Goal: Information Seeking & Learning: Learn about a topic

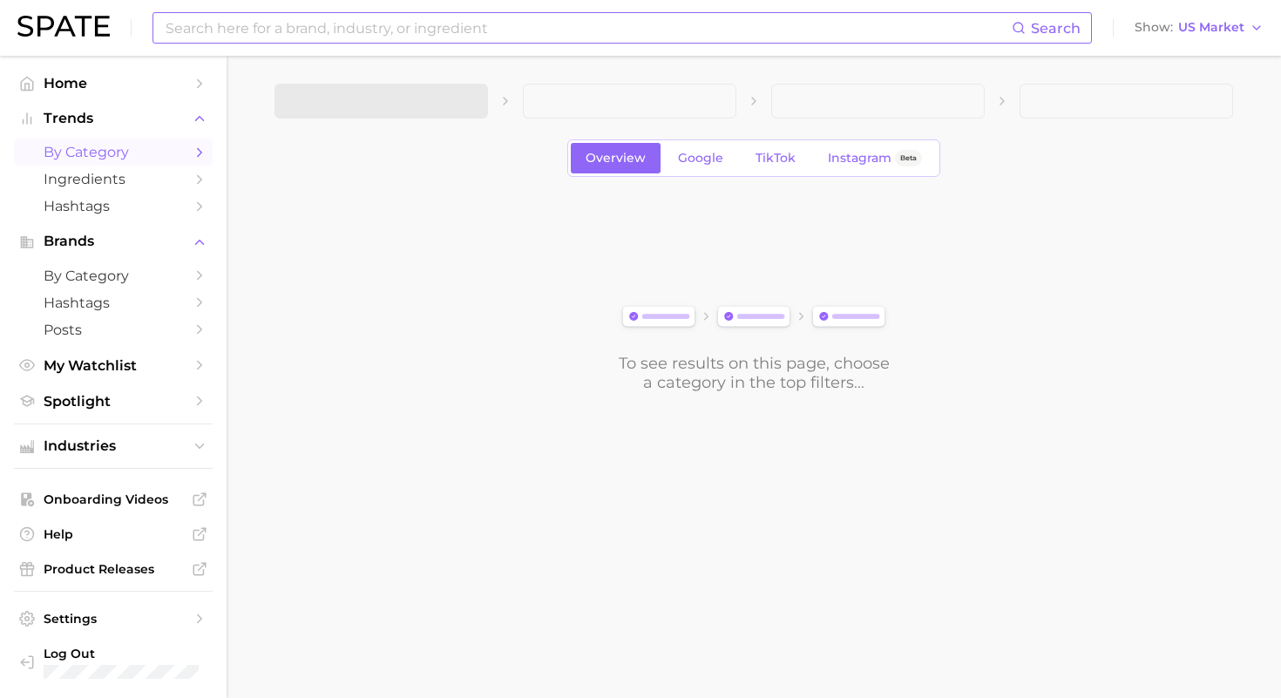
click at [418, 18] on input at bounding box center [588, 28] width 848 height 30
click at [110, 160] on link "by Category" at bounding box center [113, 152] width 199 height 27
click at [389, 103] on span "1. Choose Category" at bounding box center [354, 101] width 130 height 16
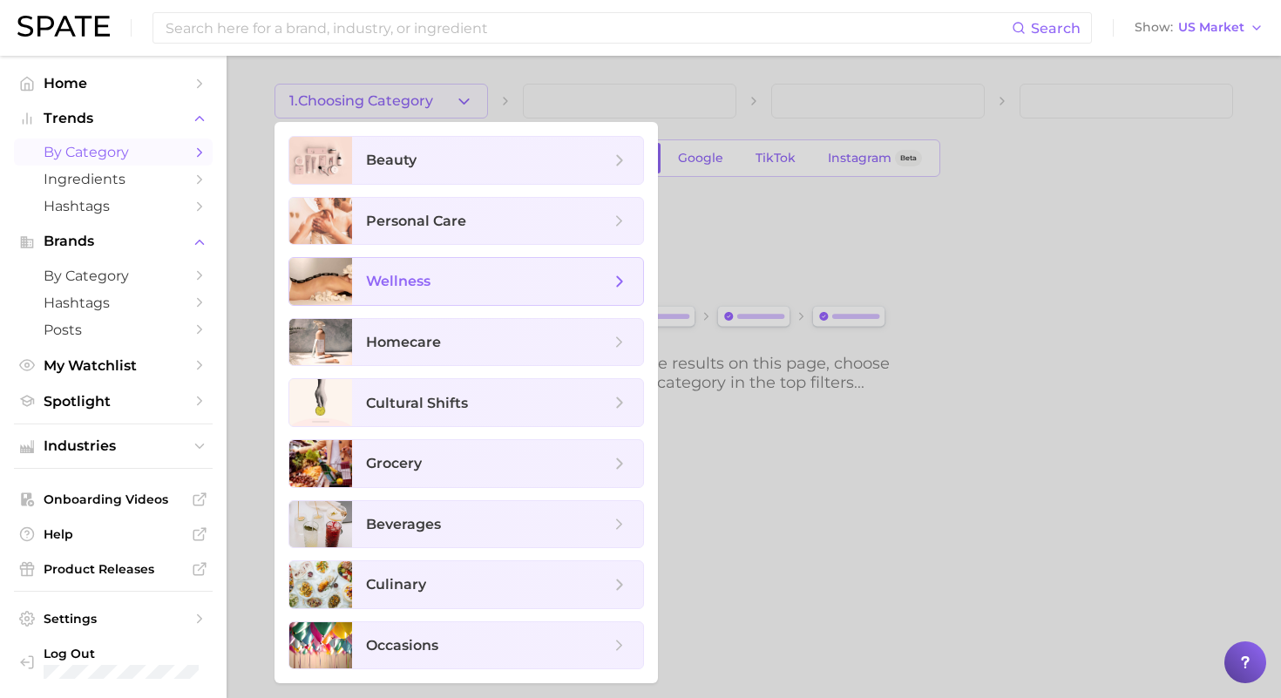
click at [461, 282] on span "wellness" at bounding box center [488, 281] width 244 height 19
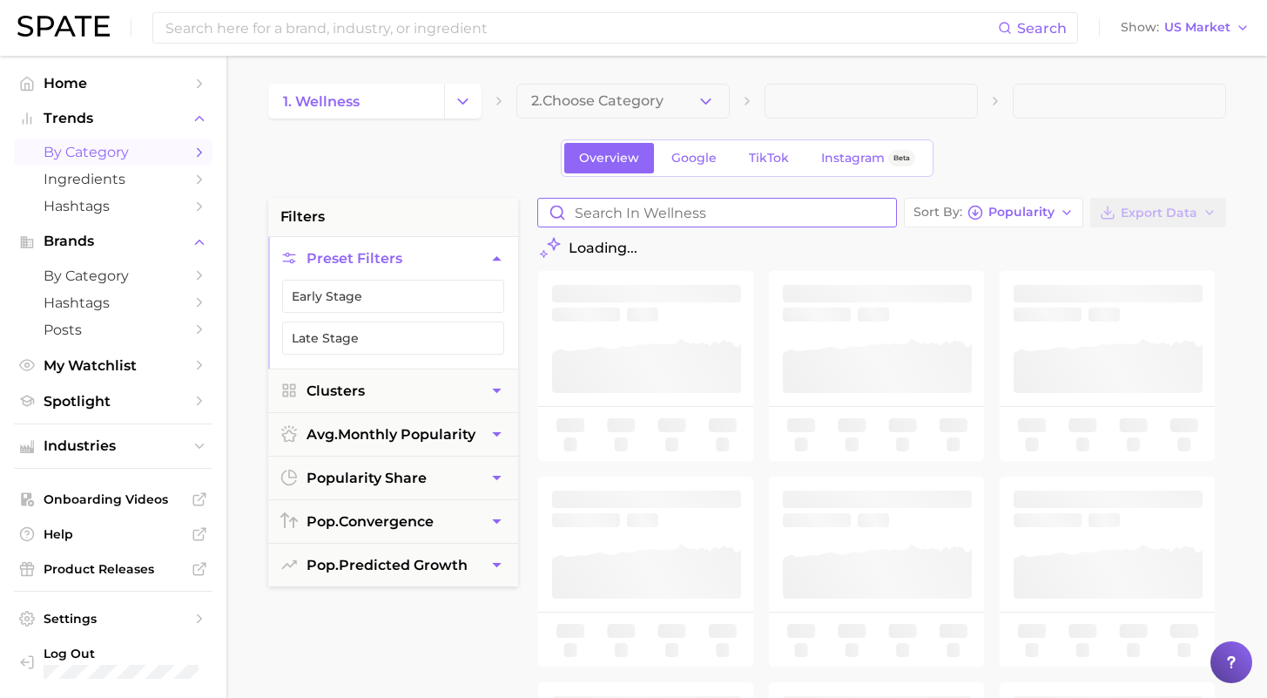
click at [718, 206] on input "Search in wellness" at bounding box center [717, 213] width 358 height 28
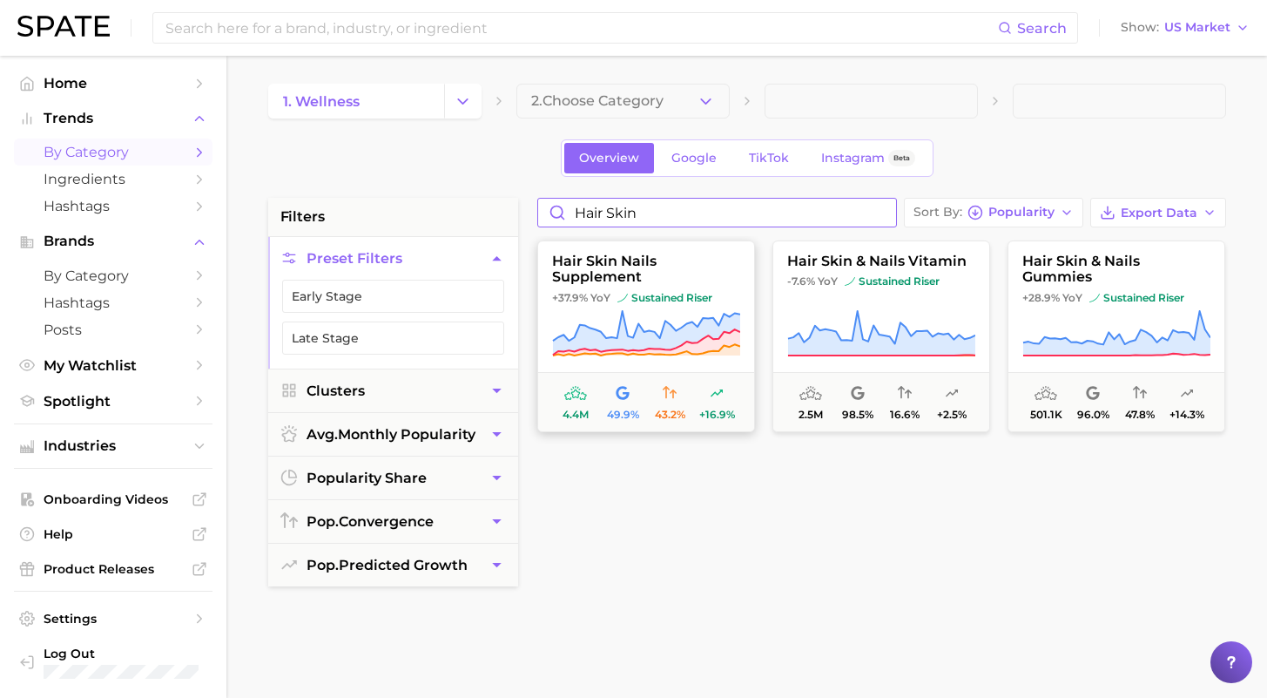
type input "hair skin"
click at [673, 291] on span "sustained riser" at bounding box center [665, 298] width 95 height 14
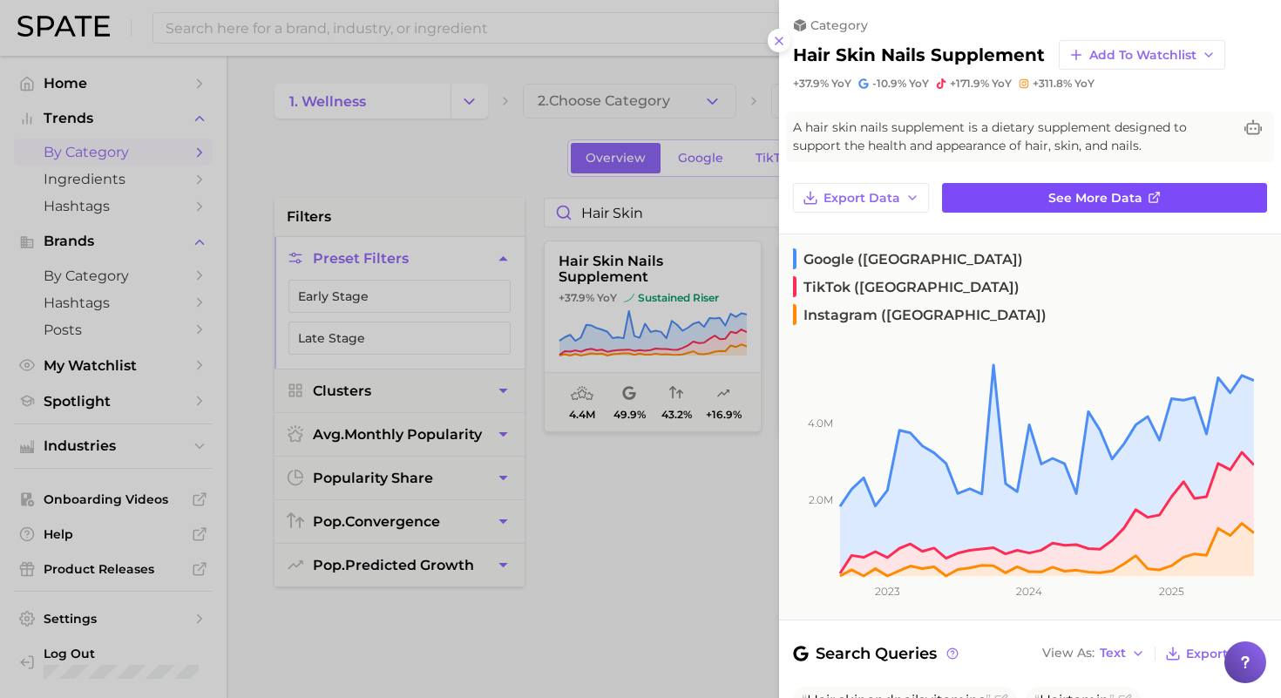
click at [1025, 201] on link "See more data" at bounding box center [1104, 198] width 325 height 30
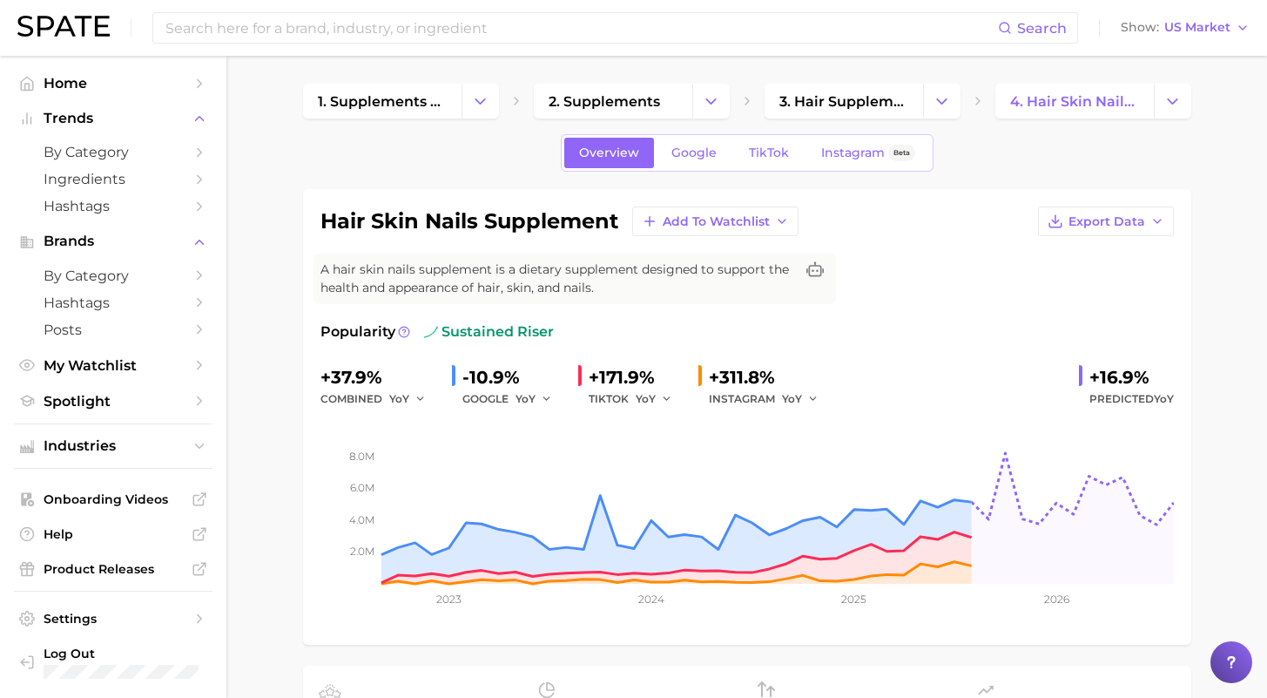
click at [770, 168] on div "Overview Google TikTok Instagram Beta" at bounding box center [747, 152] width 373 height 37
click at [769, 158] on span "TikTok" at bounding box center [769, 152] width 40 height 15
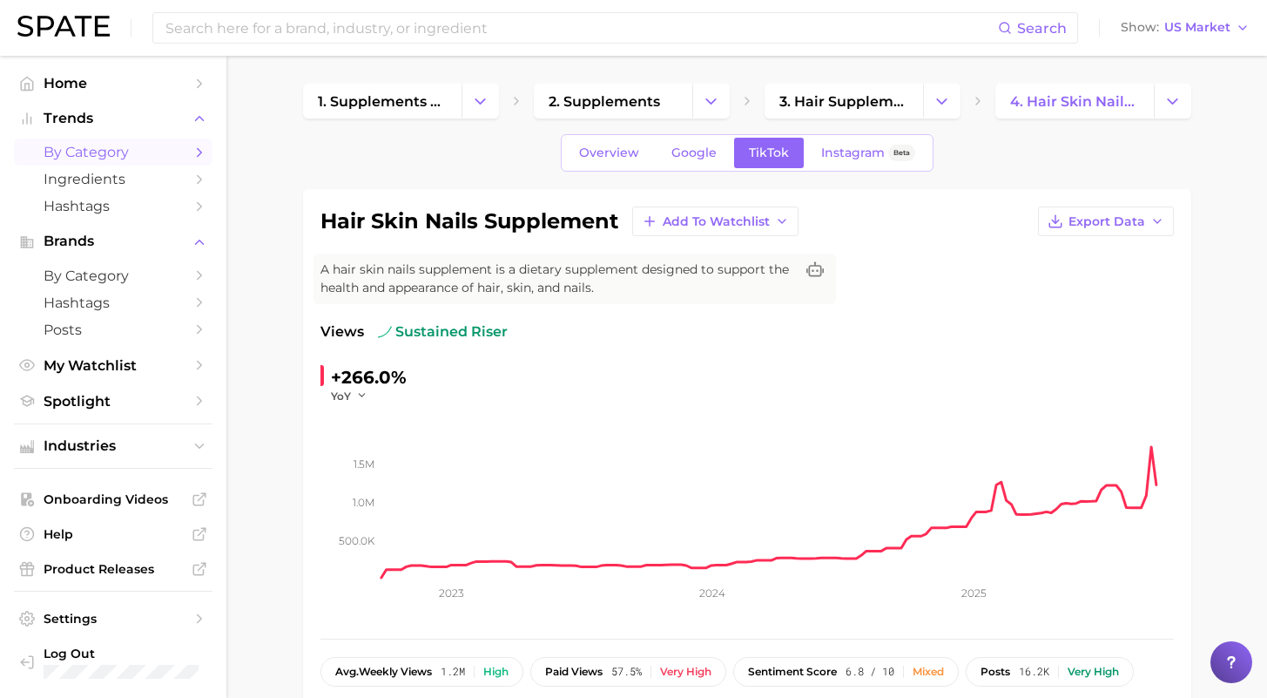
click at [96, 150] on span "by Category" at bounding box center [113, 152] width 139 height 17
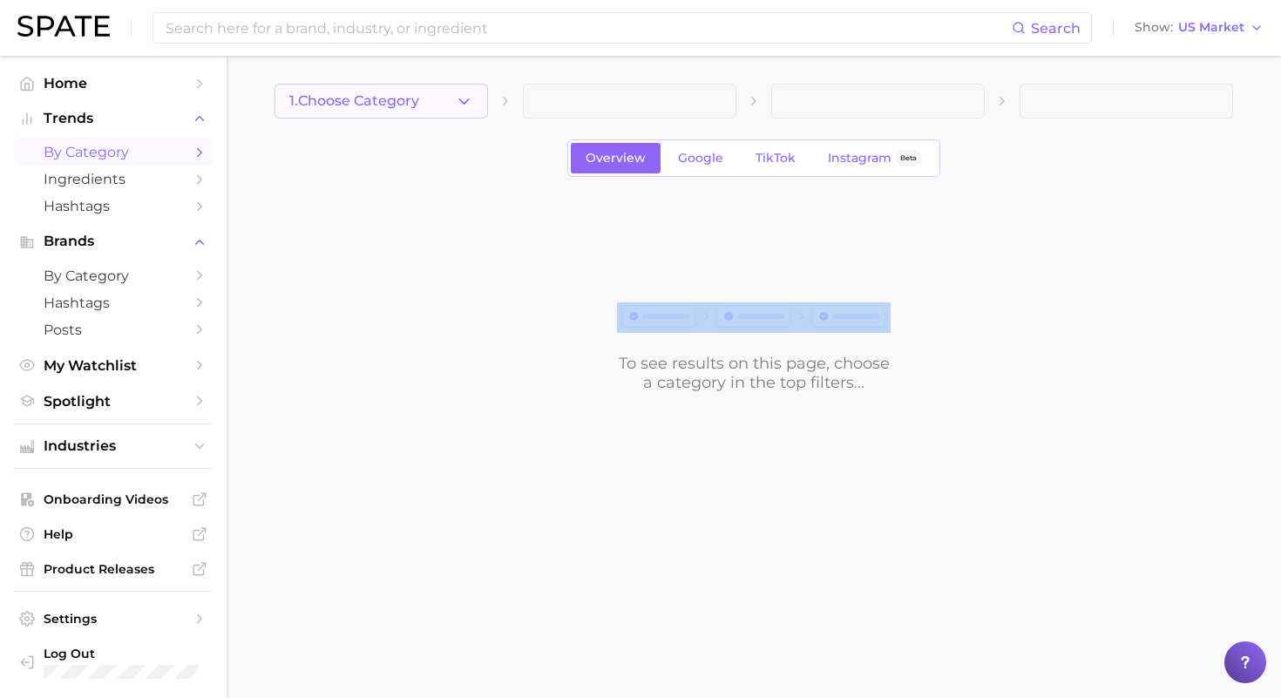
click at [384, 118] on div "1. Choose Category Overview Google TikTok Instagram Beta To see results on this…" at bounding box center [753, 238] width 958 height 308
click at [376, 105] on span "1. Choose Category" at bounding box center [354, 101] width 130 height 16
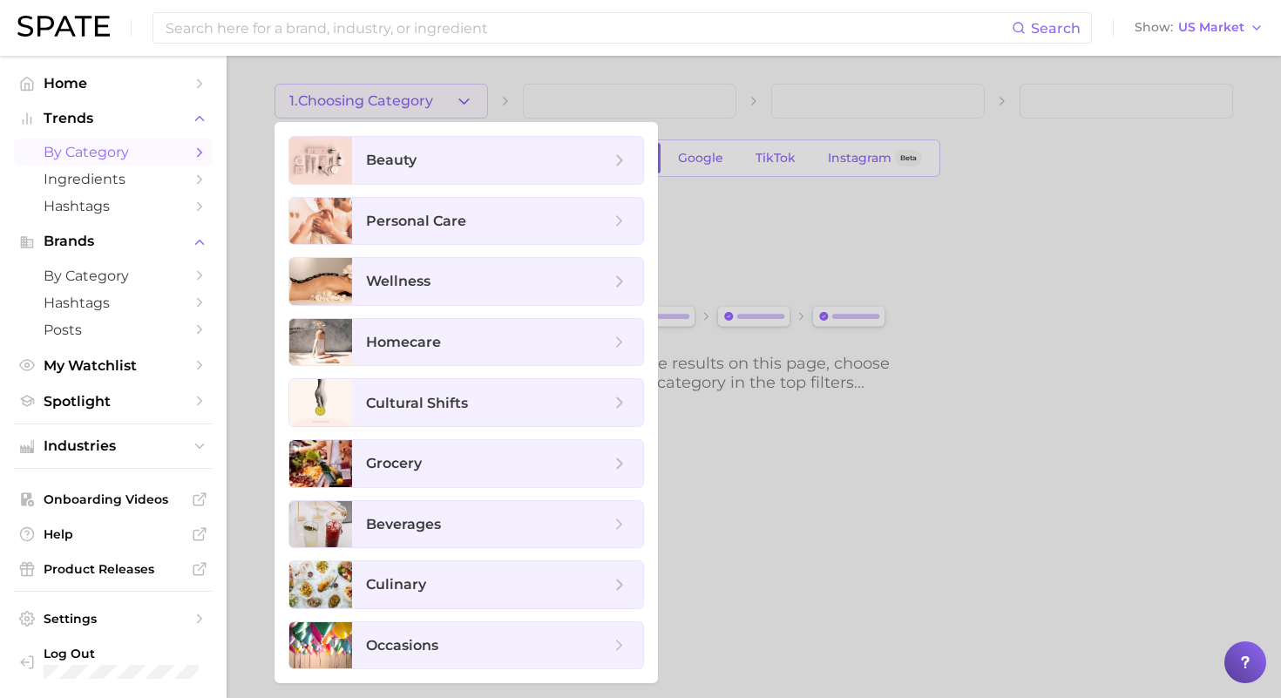
click at [253, 218] on div at bounding box center [640, 349] width 1281 height 698
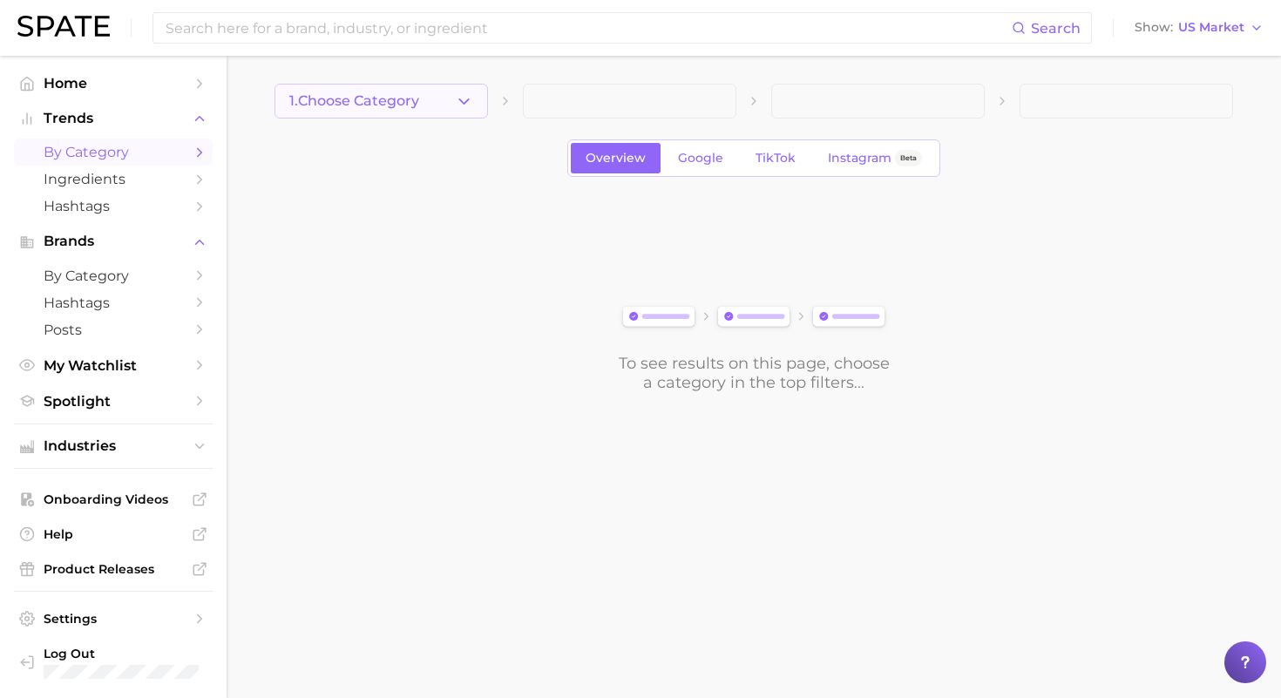
click at [453, 99] on button "1. Choose Category" at bounding box center [380, 101] width 213 height 35
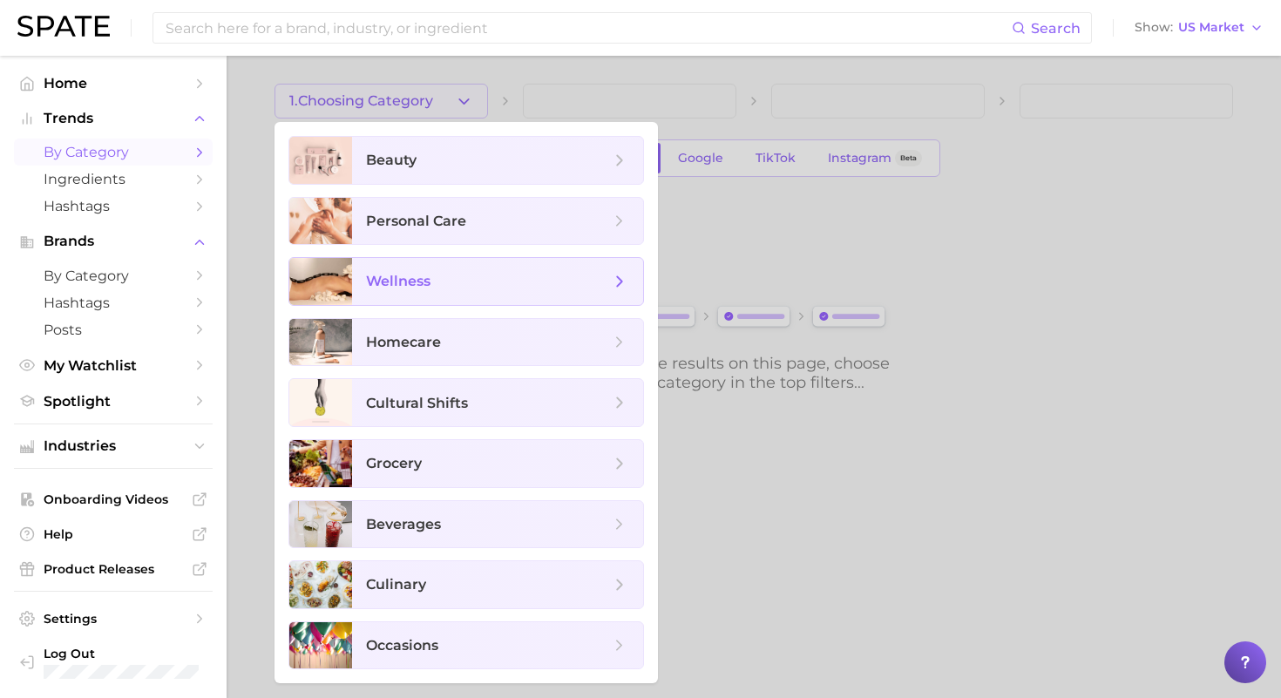
click at [497, 289] on span "wellness" at bounding box center [488, 281] width 244 height 19
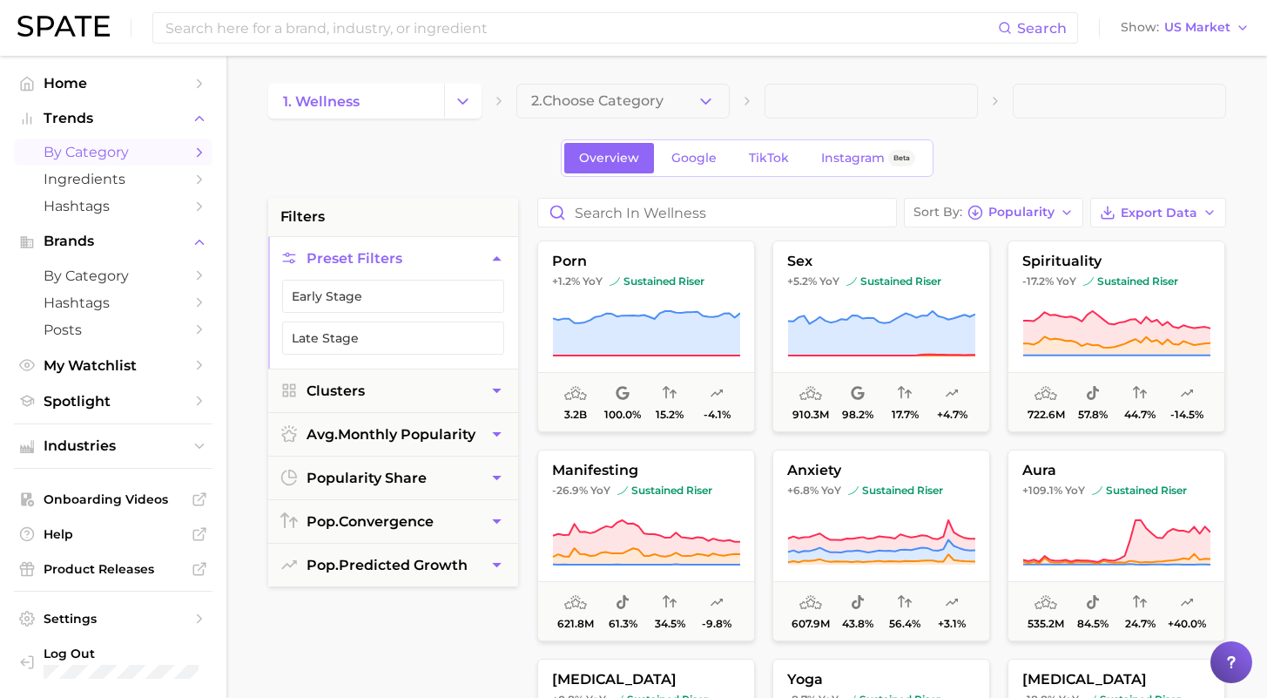
click at [776, 175] on div "Overview Google TikTok Instagram Beta" at bounding box center [747, 157] width 373 height 37
click at [773, 161] on span "TikTok" at bounding box center [769, 158] width 40 height 15
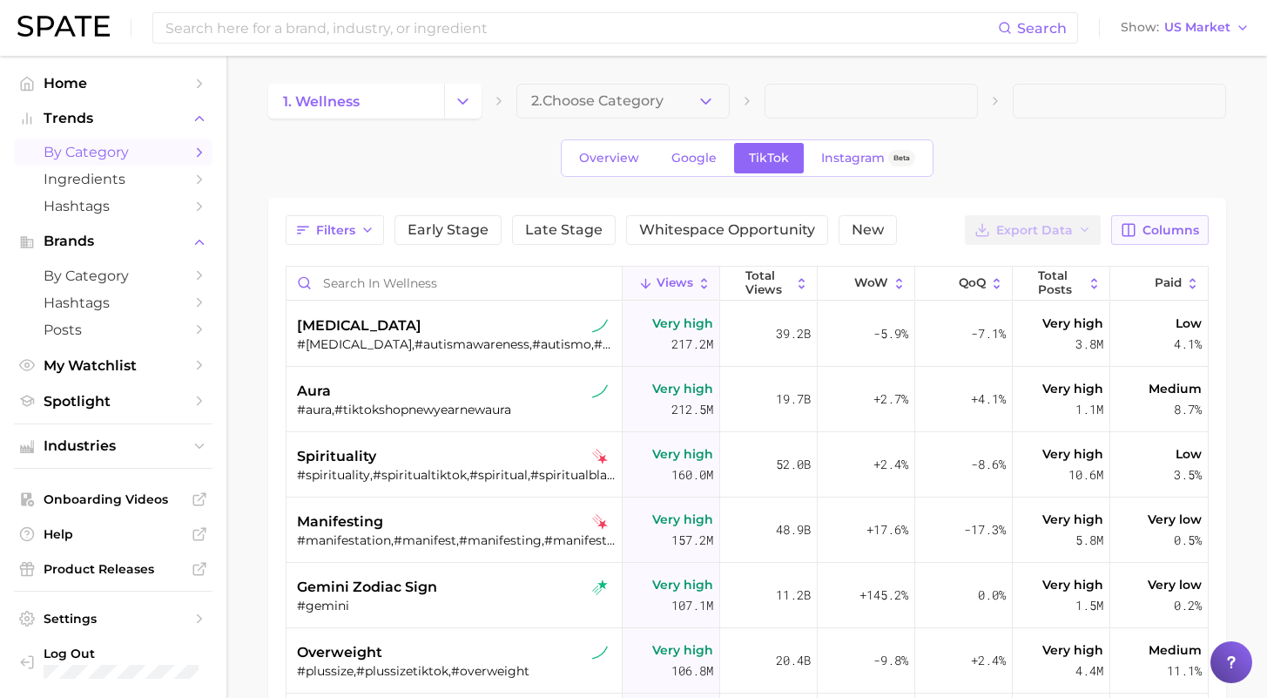
click at [1166, 233] on span "Columns" at bounding box center [1171, 230] width 57 height 15
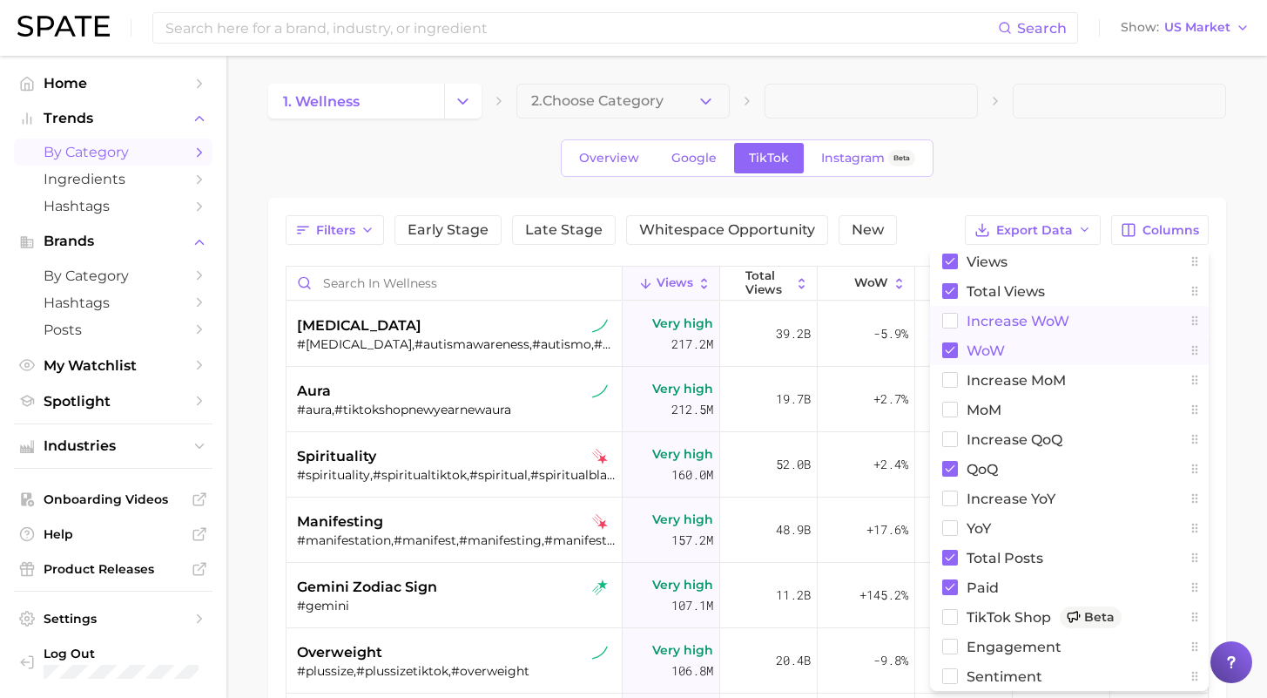
drag, startPoint x: 963, startPoint y: 350, endPoint x: 968, endPoint y: 331, distance: 19.9
click at [963, 350] on button "WoW" at bounding box center [1069, 350] width 279 height 30
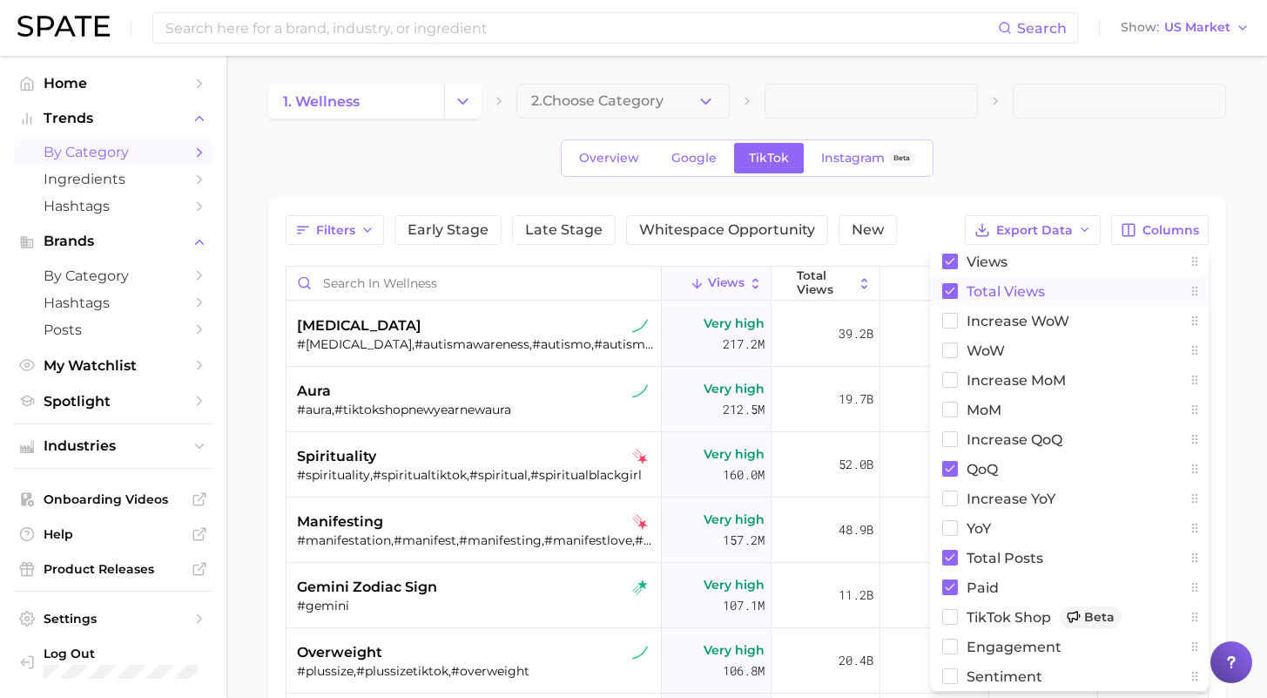
click at [977, 294] on span "Total Views" at bounding box center [1006, 291] width 78 height 15
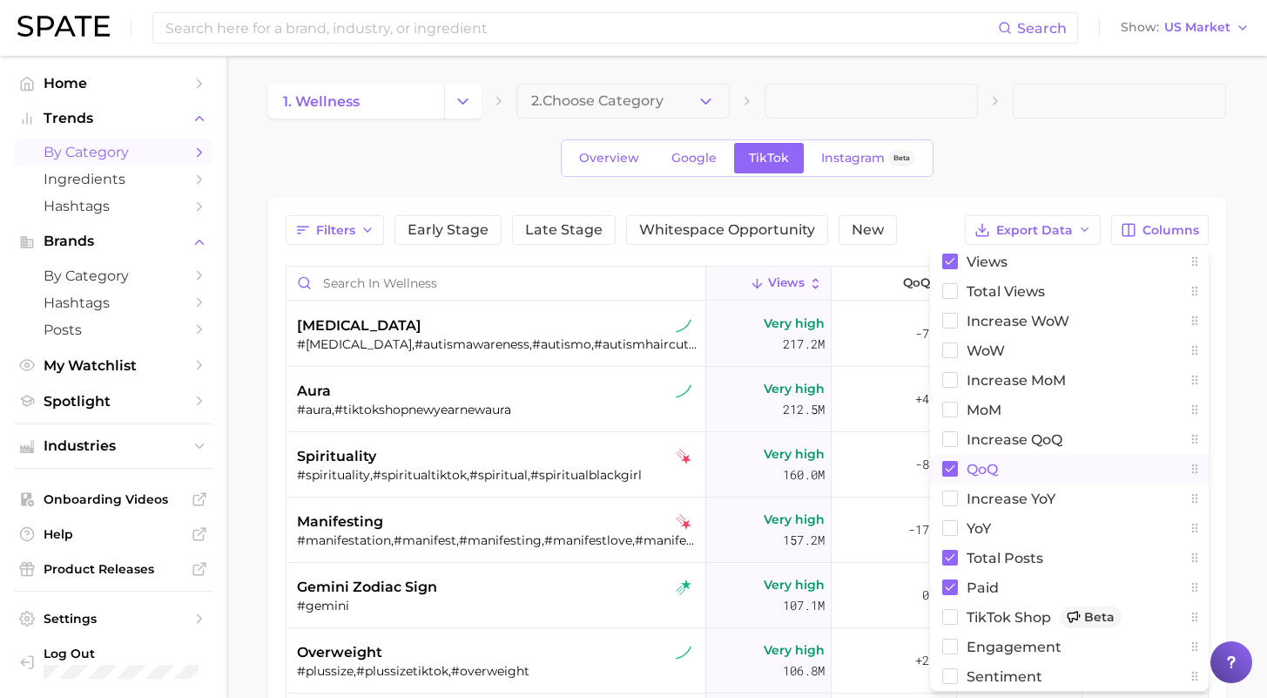
click at [969, 462] on span "QoQ" at bounding box center [982, 469] width 31 height 15
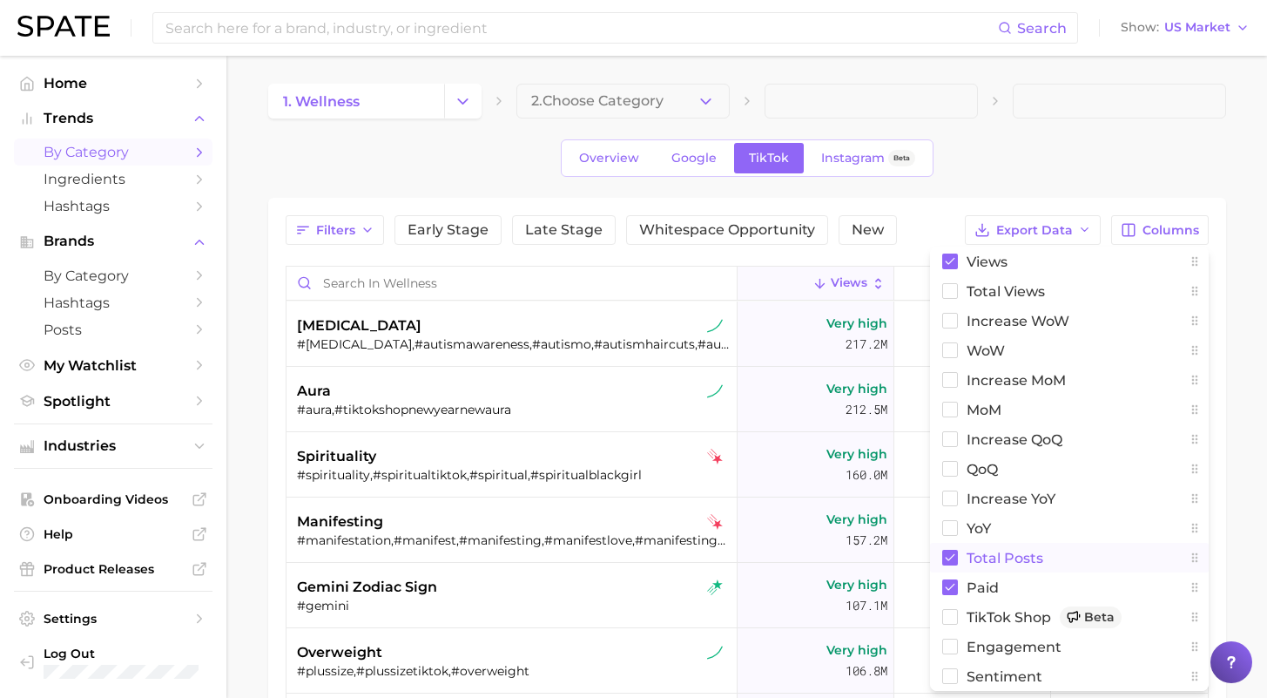
click at [986, 556] on span "Total Posts" at bounding box center [1005, 558] width 77 height 15
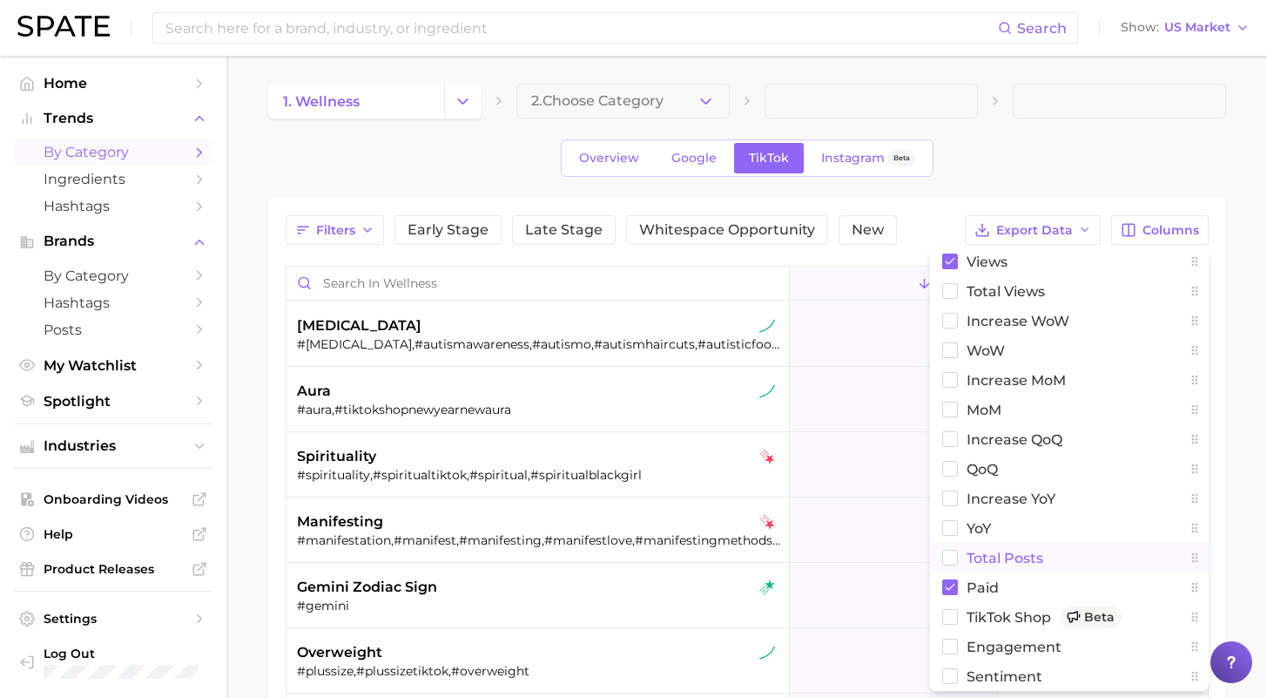
click at [971, 571] on button "Total Posts" at bounding box center [1069, 558] width 279 height 30
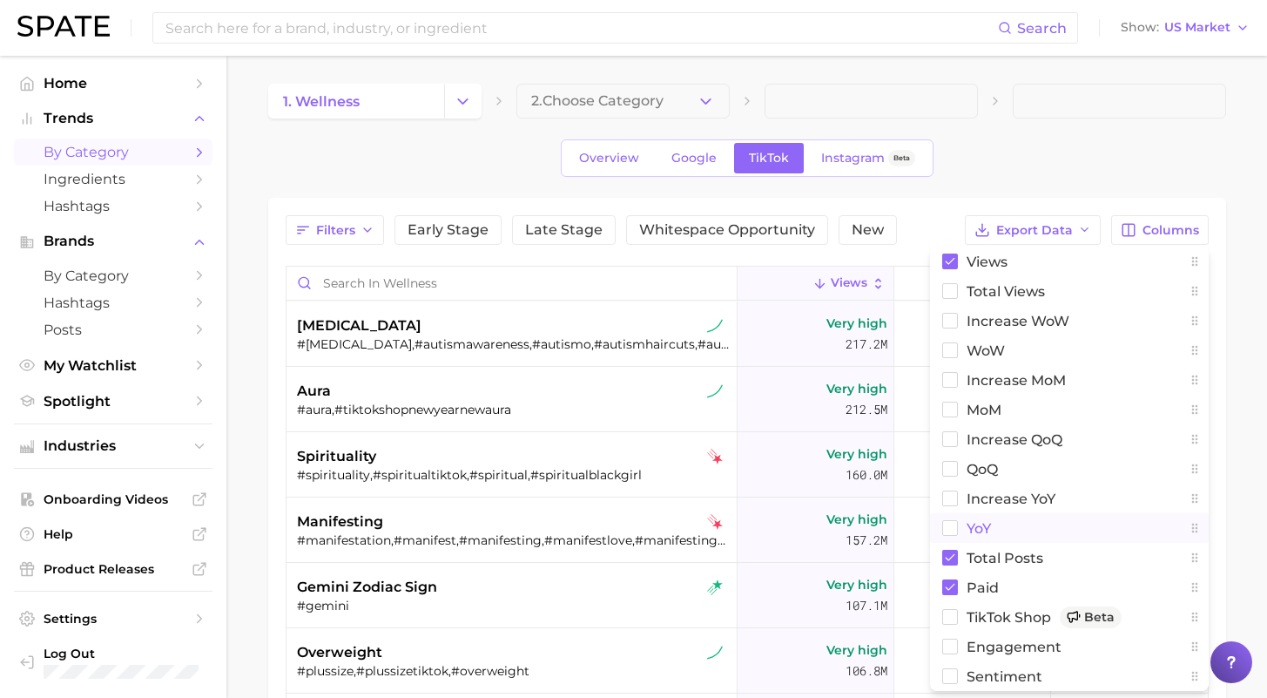
click at [973, 522] on span "YoY" at bounding box center [979, 528] width 24 height 15
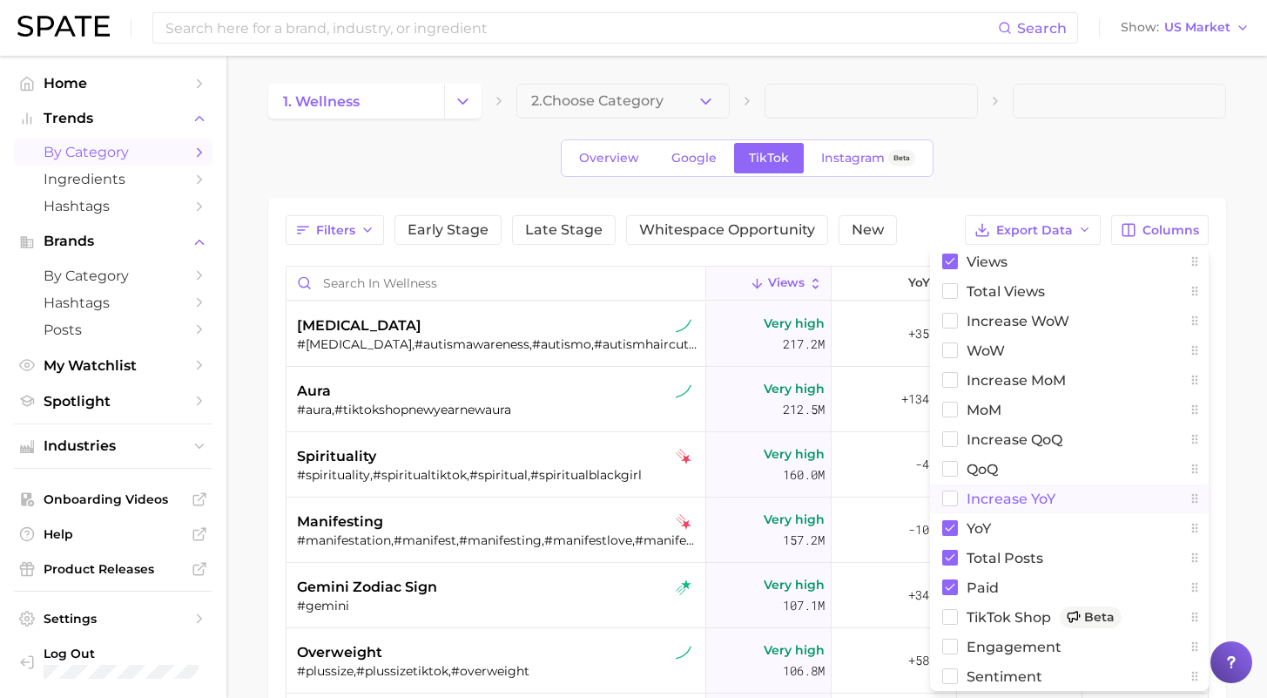
click at [973, 494] on span "increase YoY" at bounding box center [1011, 498] width 89 height 15
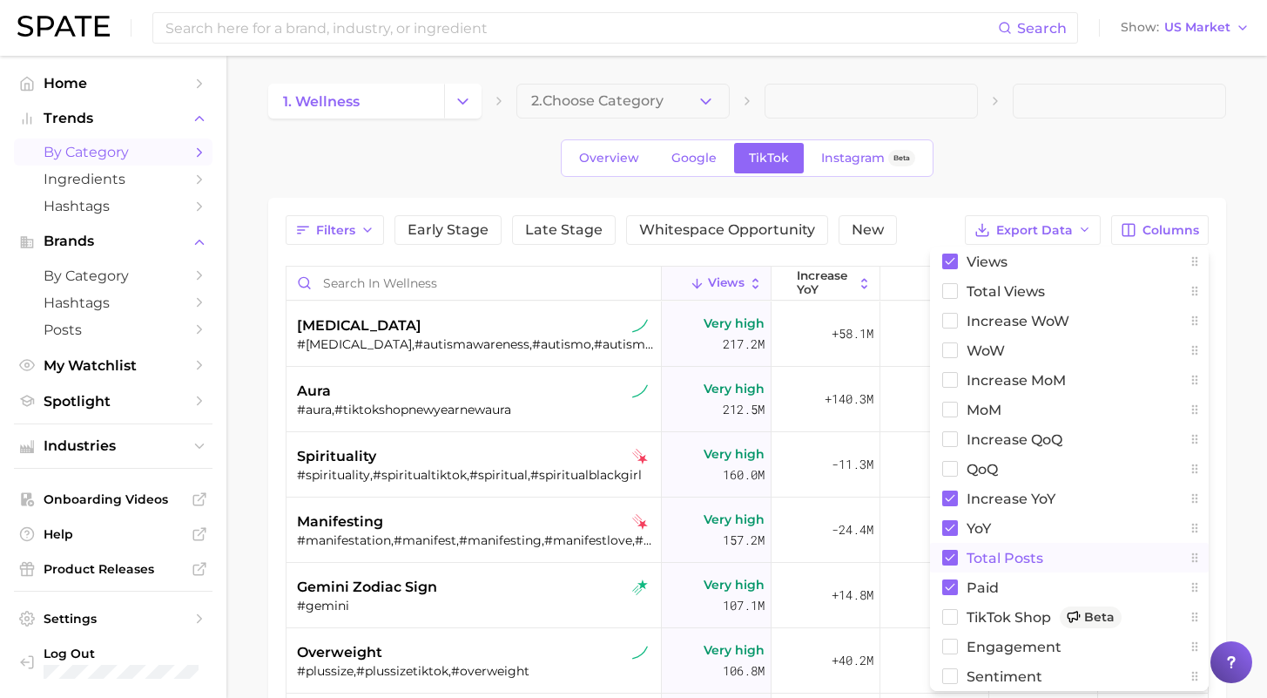
drag, startPoint x: 972, startPoint y: 558, endPoint x: 971, endPoint y: 567, distance: 9.6
click at [972, 558] on span "Total Posts" at bounding box center [1005, 558] width 77 height 15
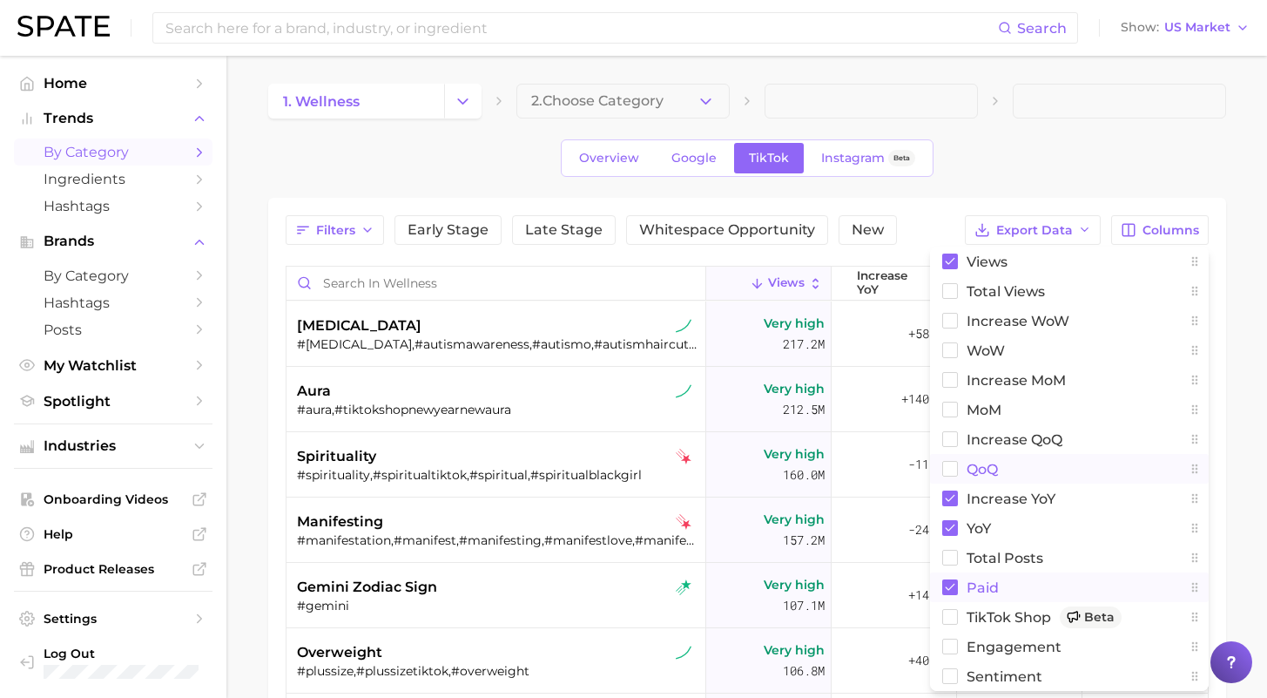
drag, startPoint x: 974, startPoint y: 586, endPoint x: 1038, endPoint y: 474, distance: 129.6
click at [975, 586] on span "Paid" at bounding box center [983, 587] width 32 height 15
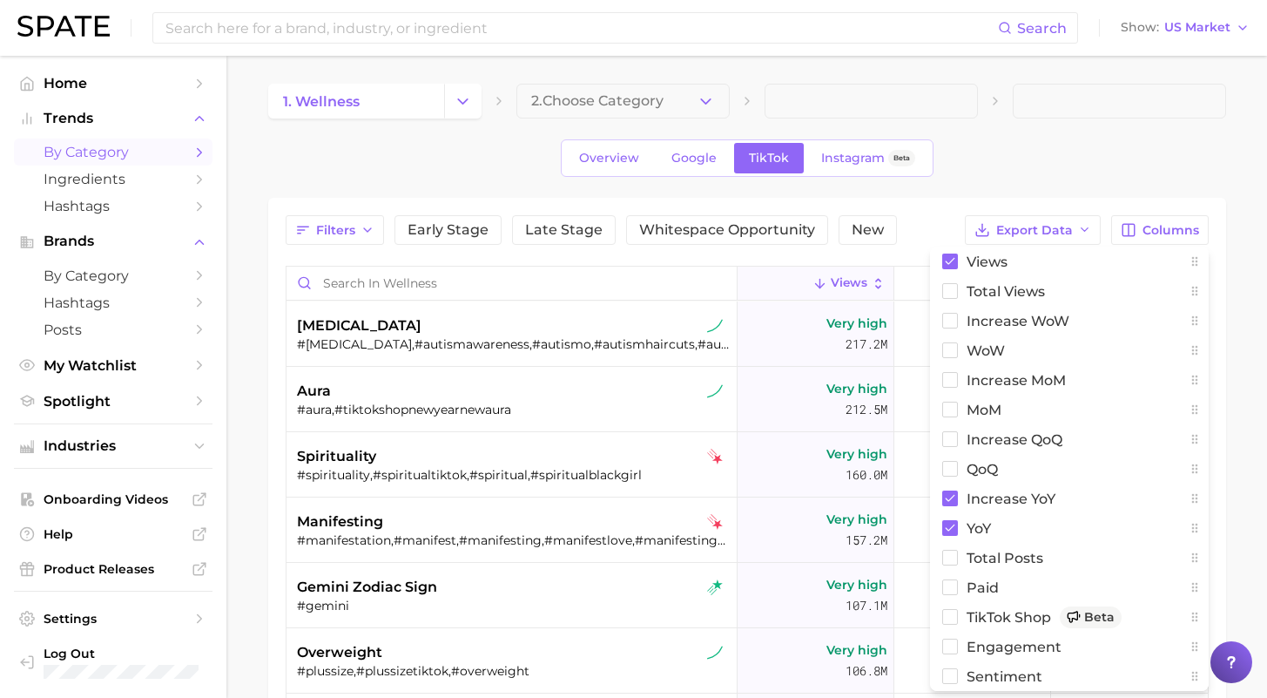
click at [1088, 163] on div "Overview Google TikTok Instagram Beta" at bounding box center [747, 157] width 958 height 37
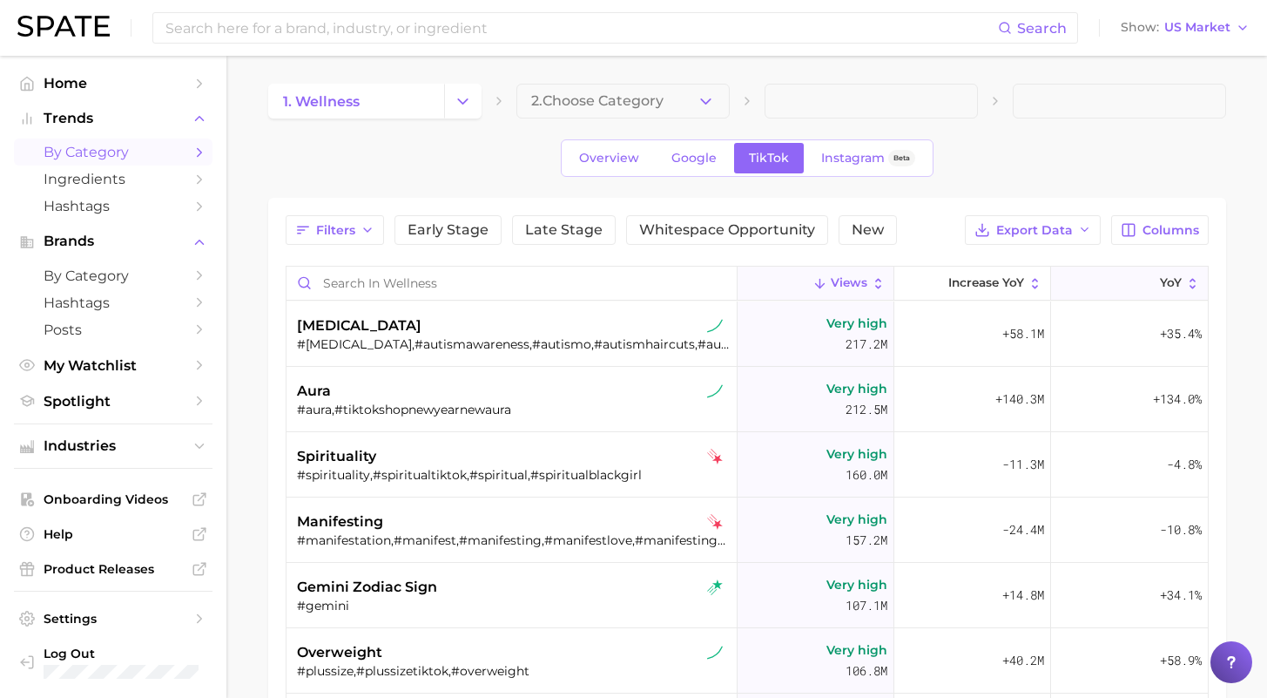
click at [1152, 291] on button "YoY" at bounding box center [1129, 284] width 157 height 34
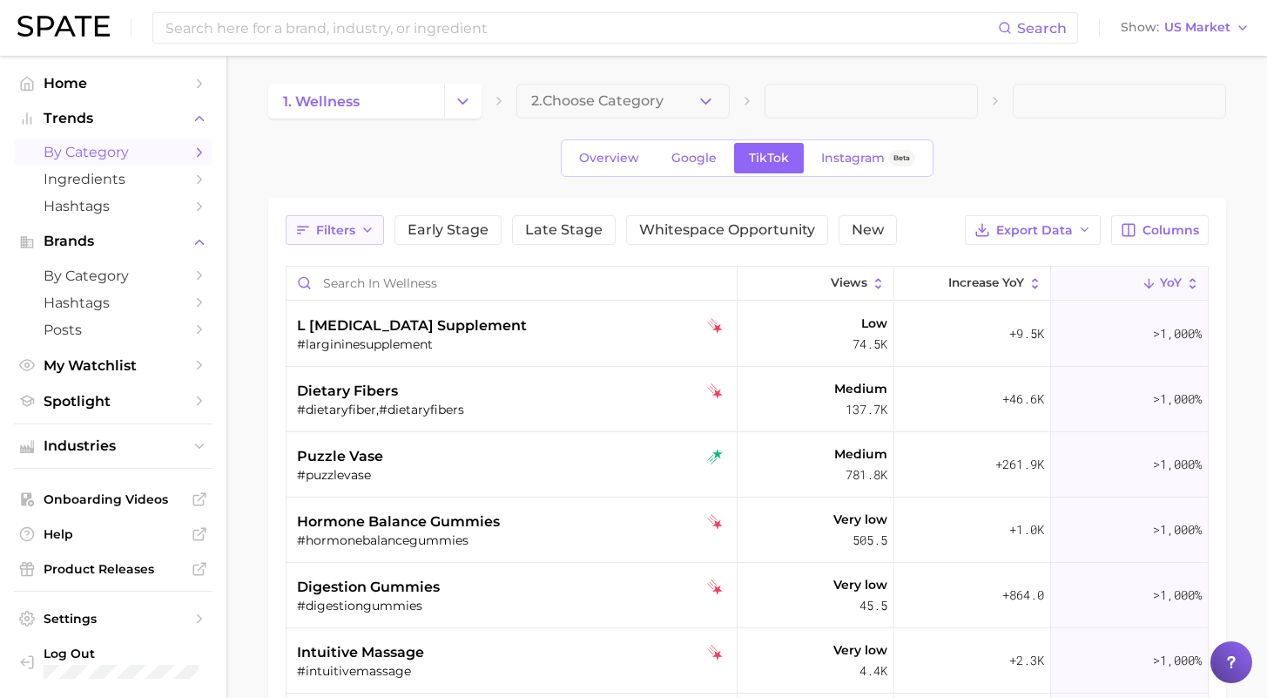
drag, startPoint x: 337, startPoint y: 223, endPoint x: 348, endPoint y: 235, distance: 16.6
click at [336, 223] on span "Filters" at bounding box center [335, 230] width 39 height 15
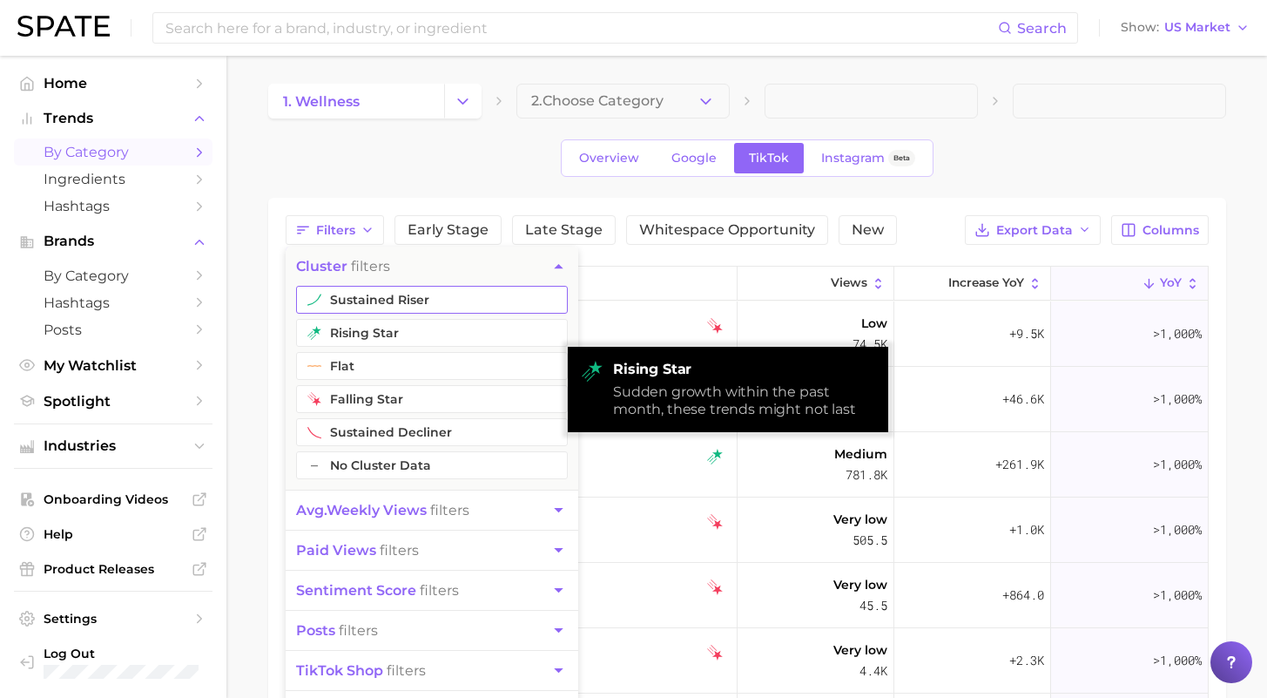
drag, startPoint x: 420, startPoint y: 328, endPoint x: 431, endPoint y: 325, distance: 11.6
click at [421, 330] on button "rising star" at bounding box center [432, 333] width 272 height 28
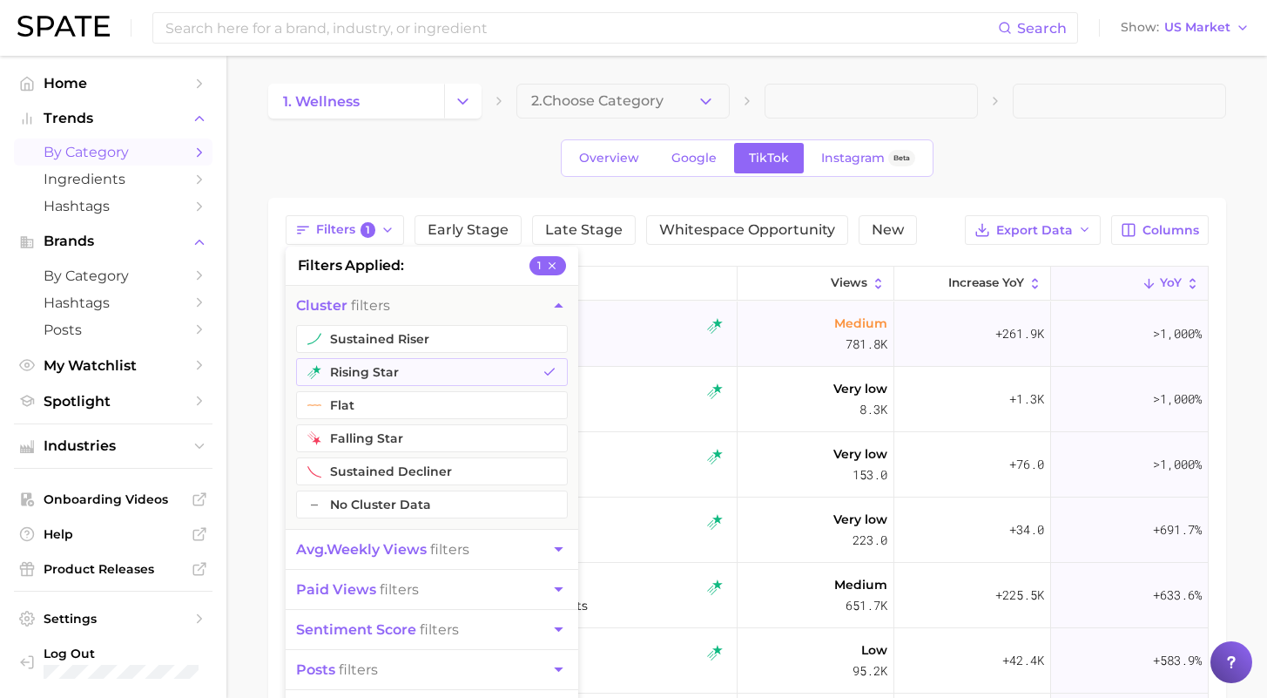
drag, startPoint x: 442, startPoint y: 348, endPoint x: 608, endPoint y: 310, distance: 170.6
click at [442, 348] on button "sustained riser" at bounding box center [432, 339] width 272 height 28
click at [969, 172] on div "Overview Google TikTok Instagram Beta" at bounding box center [747, 157] width 958 height 37
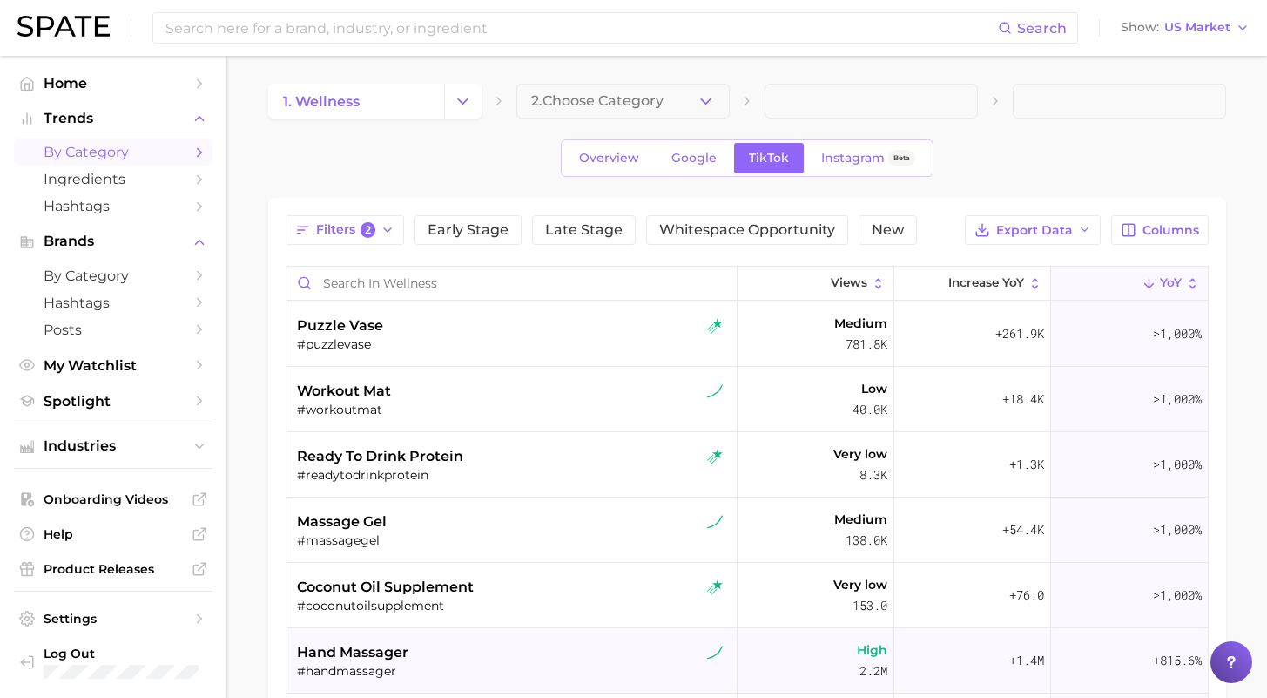
click at [455, 584] on span "coconut oil supplement" at bounding box center [385, 587] width 177 height 21
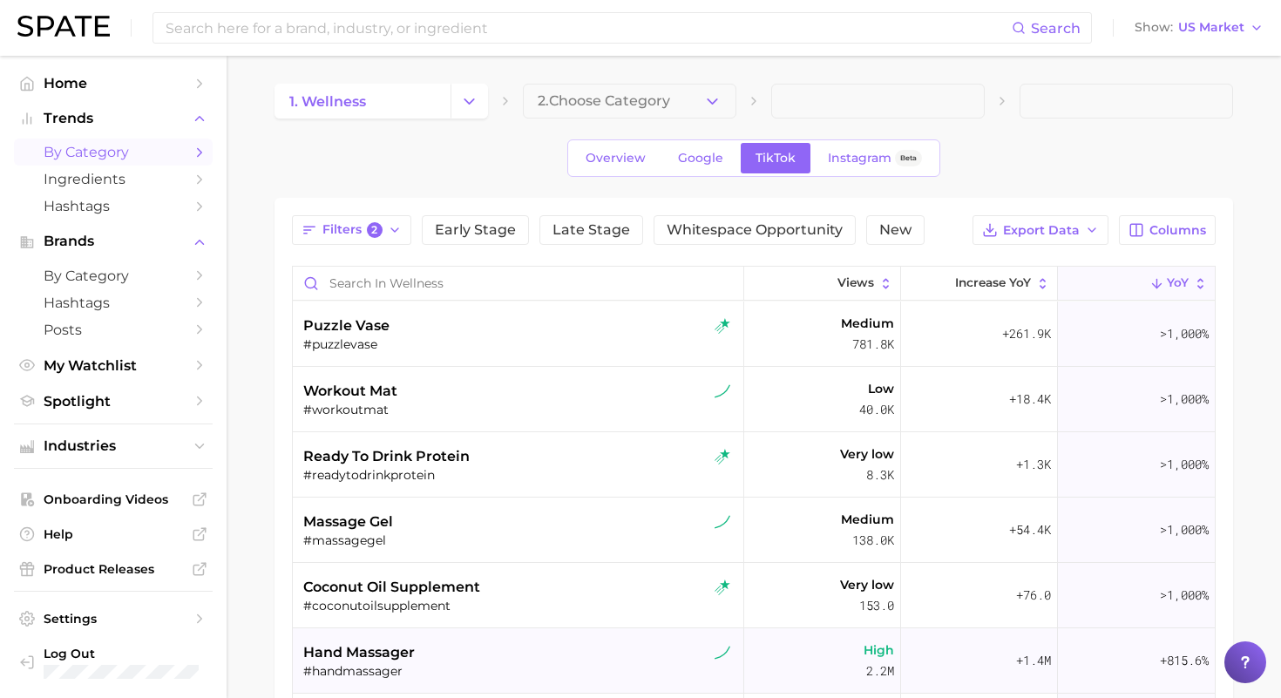
click at [455, 584] on body "Search Show US Market Home Trends by Category Ingredients Hashtags Brands by Ca…" at bounding box center [640, 349] width 1281 height 698
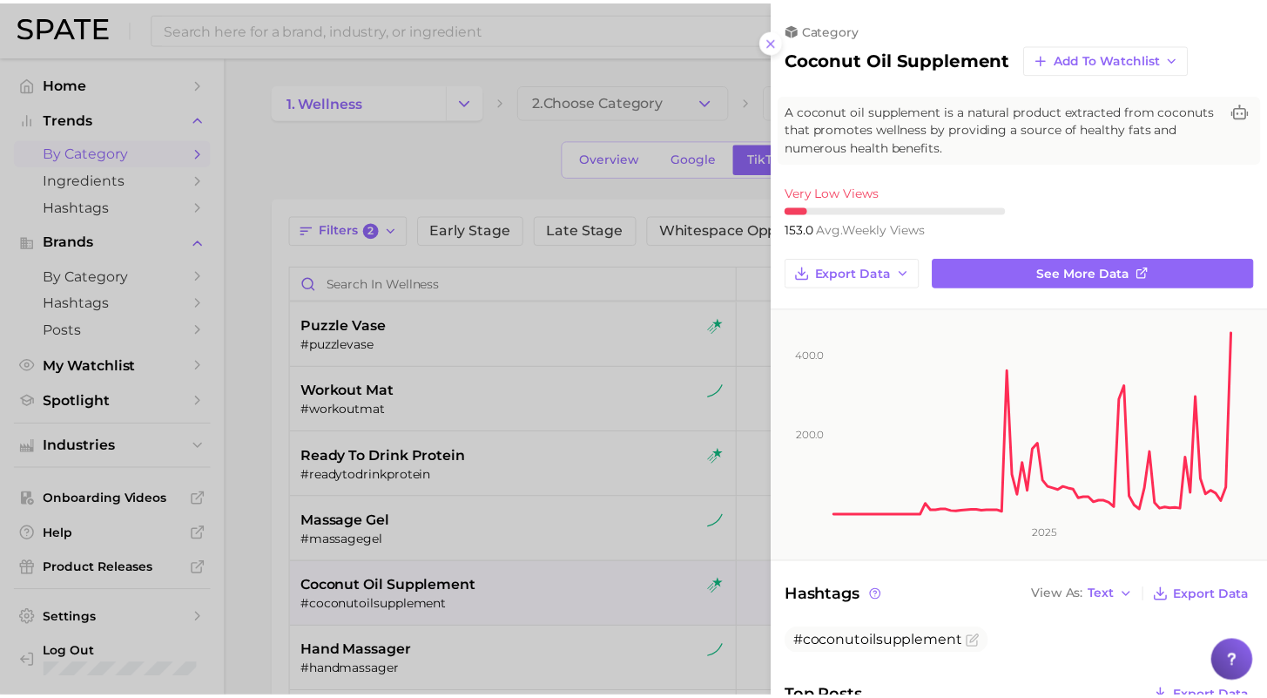
scroll to position [3, 0]
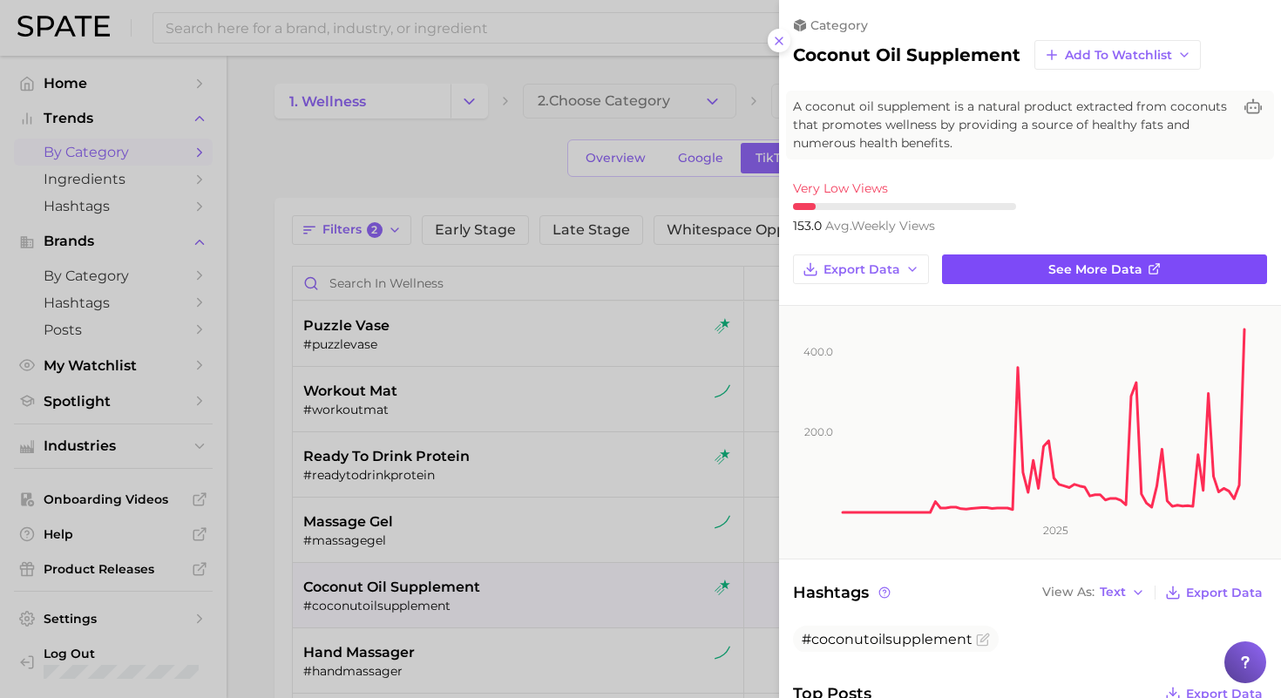
click at [1028, 269] on link "See more data" at bounding box center [1104, 269] width 325 height 30
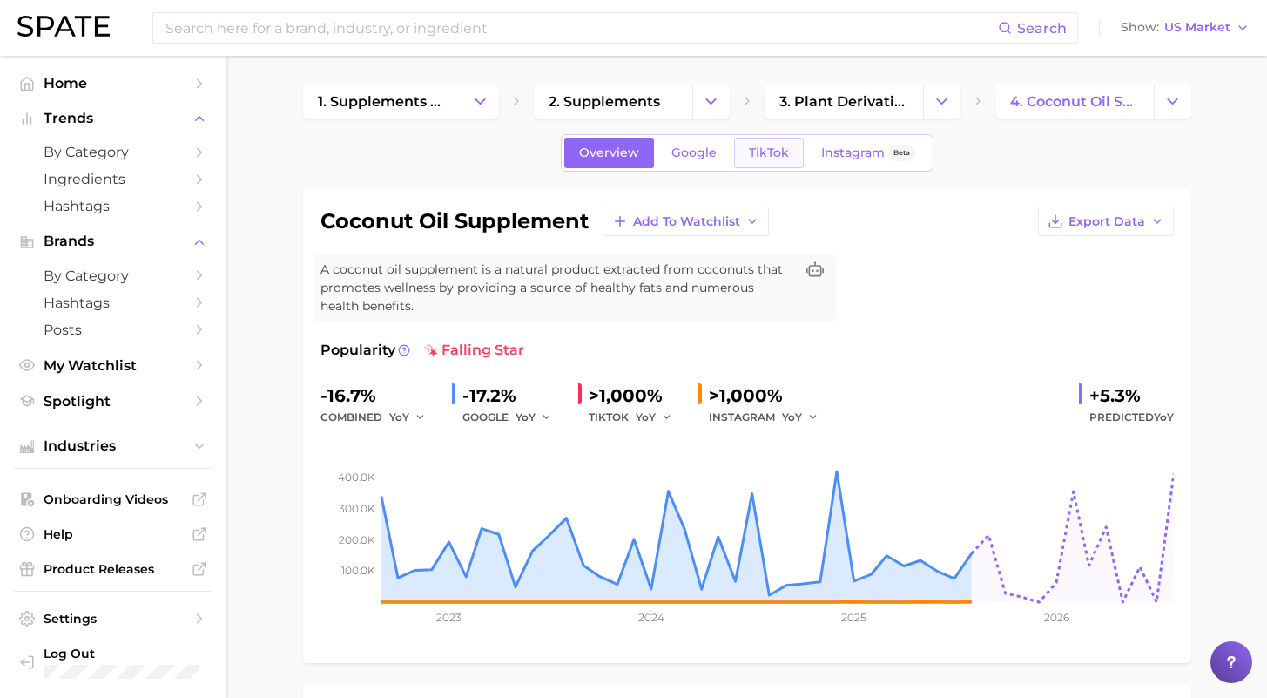
click at [791, 149] on link "TikTok" at bounding box center [769, 153] width 70 height 30
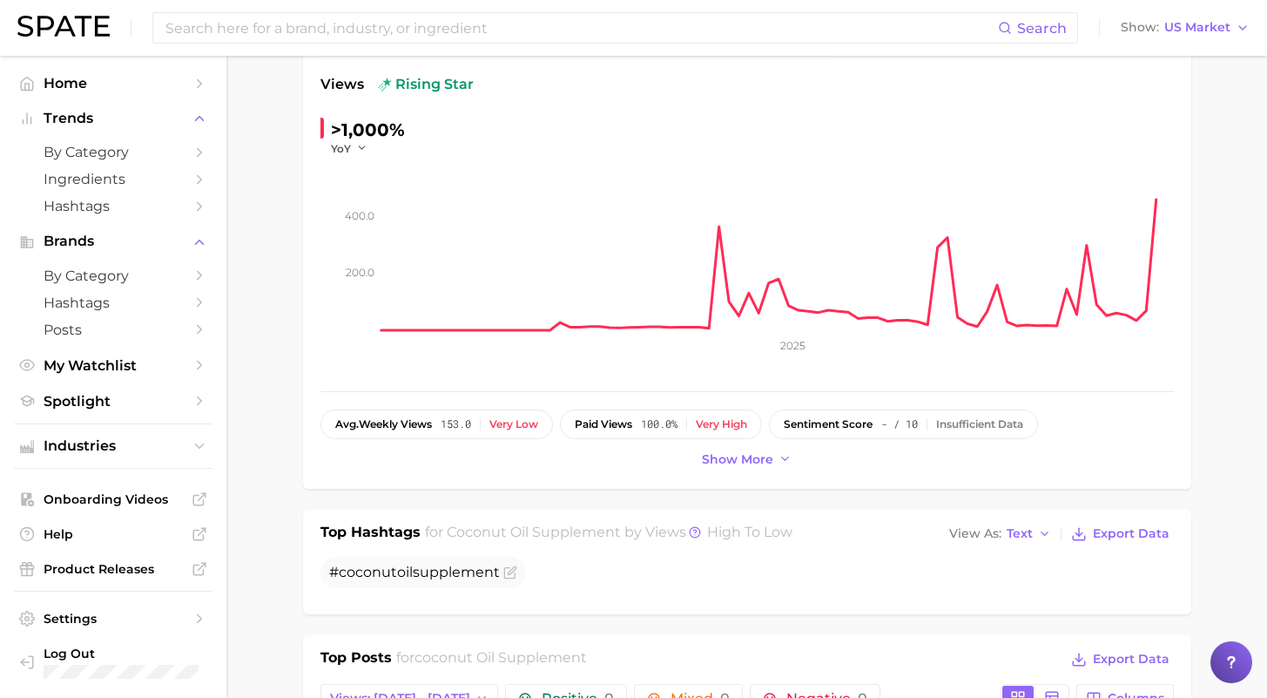
scroll to position [262, 0]
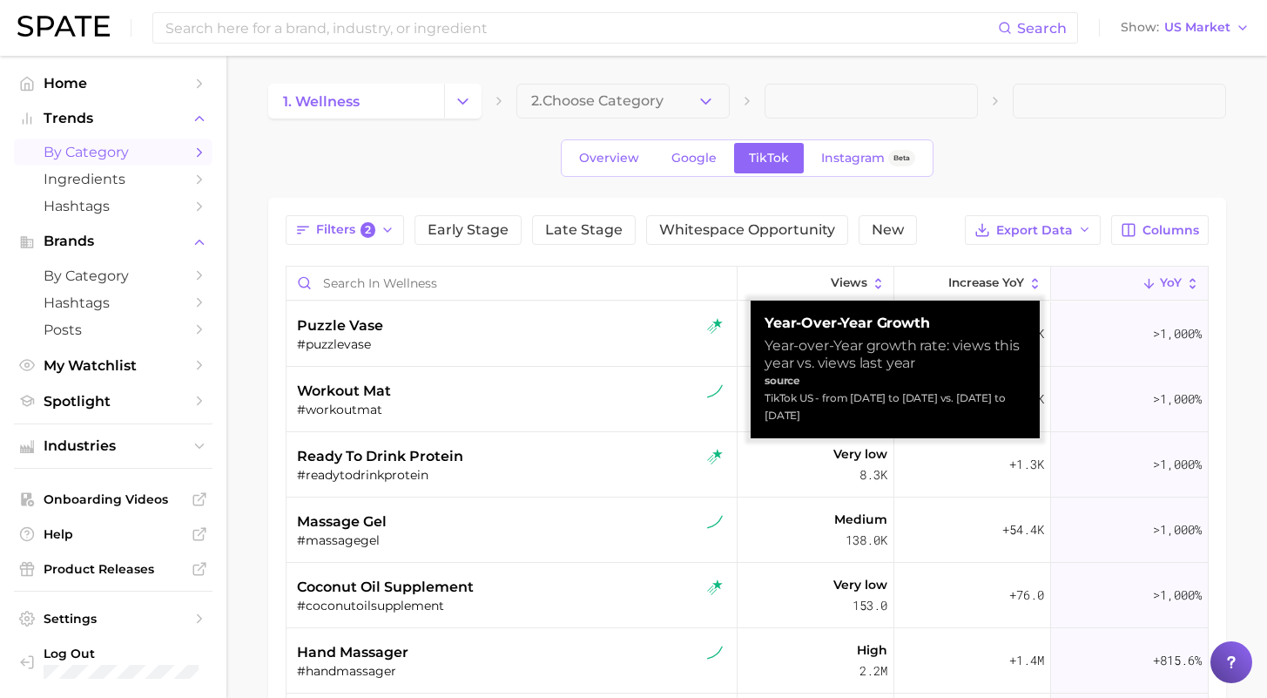
drag, startPoint x: 822, startPoint y: 412, endPoint x: 821, endPoint y: 403, distance: 8.9
click at [821, 403] on div "TikTok US - from Sep 15, 2024 to Sep 14, 2025 vs. Sep 17, 2023 to Sep 15, 2024" at bounding box center [895, 406] width 261 height 35
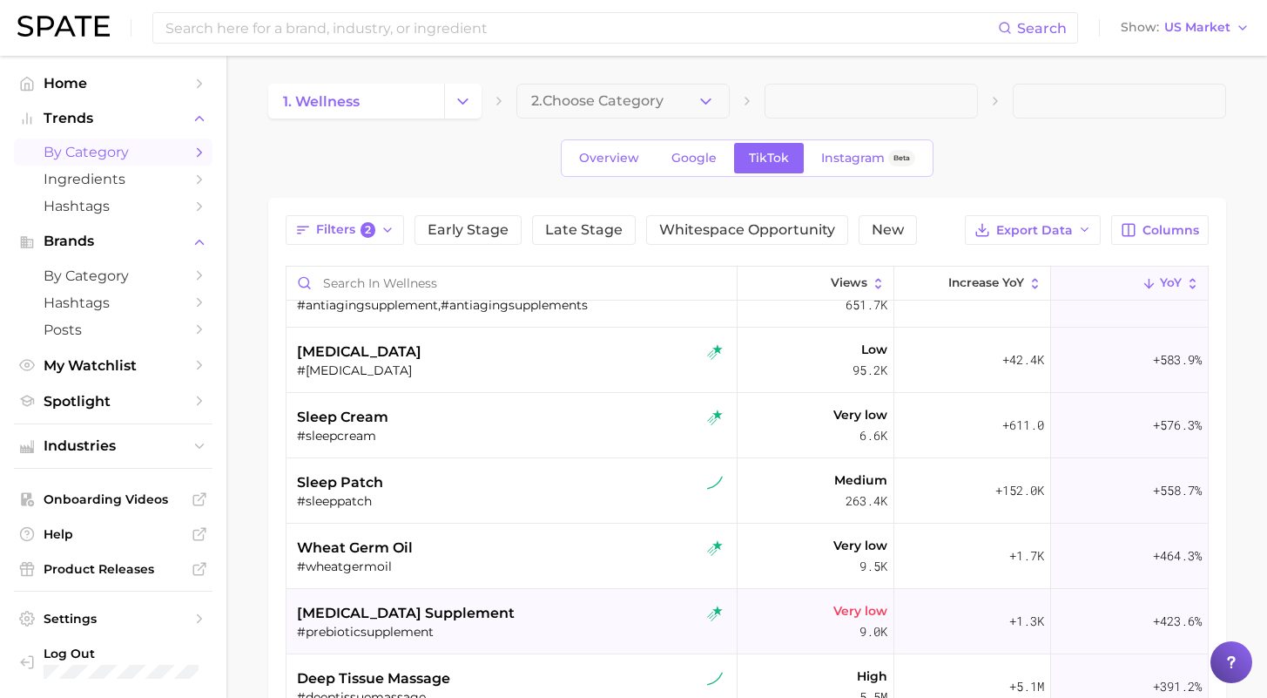
scroll to position [809, 0]
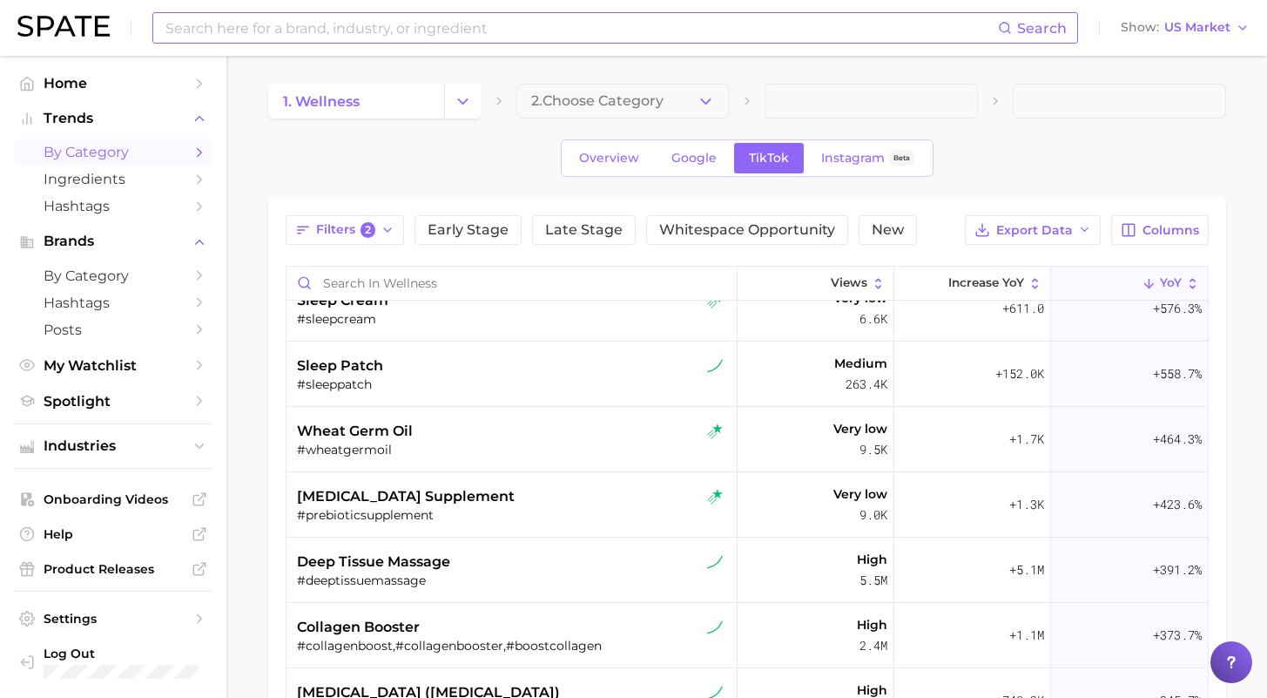
click at [486, 28] on input at bounding box center [581, 28] width 835 height 30
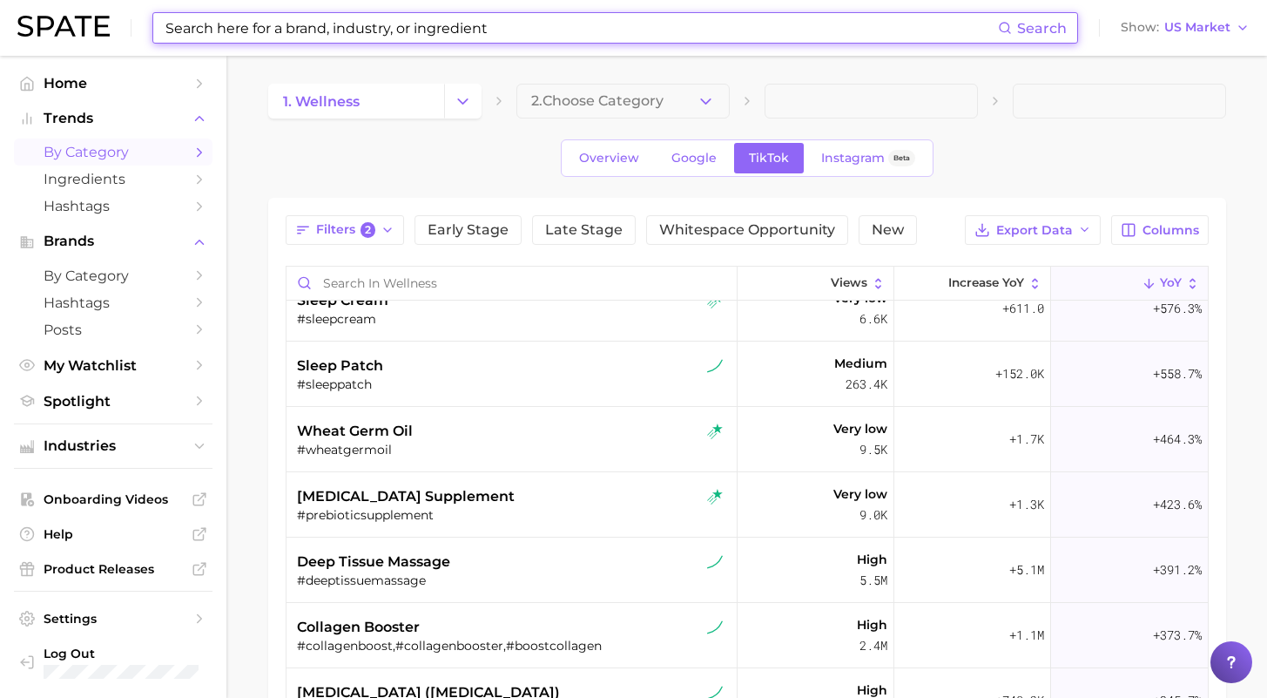
click at [486, 28] on input at bounding box center [581, 28] width 835 height 30
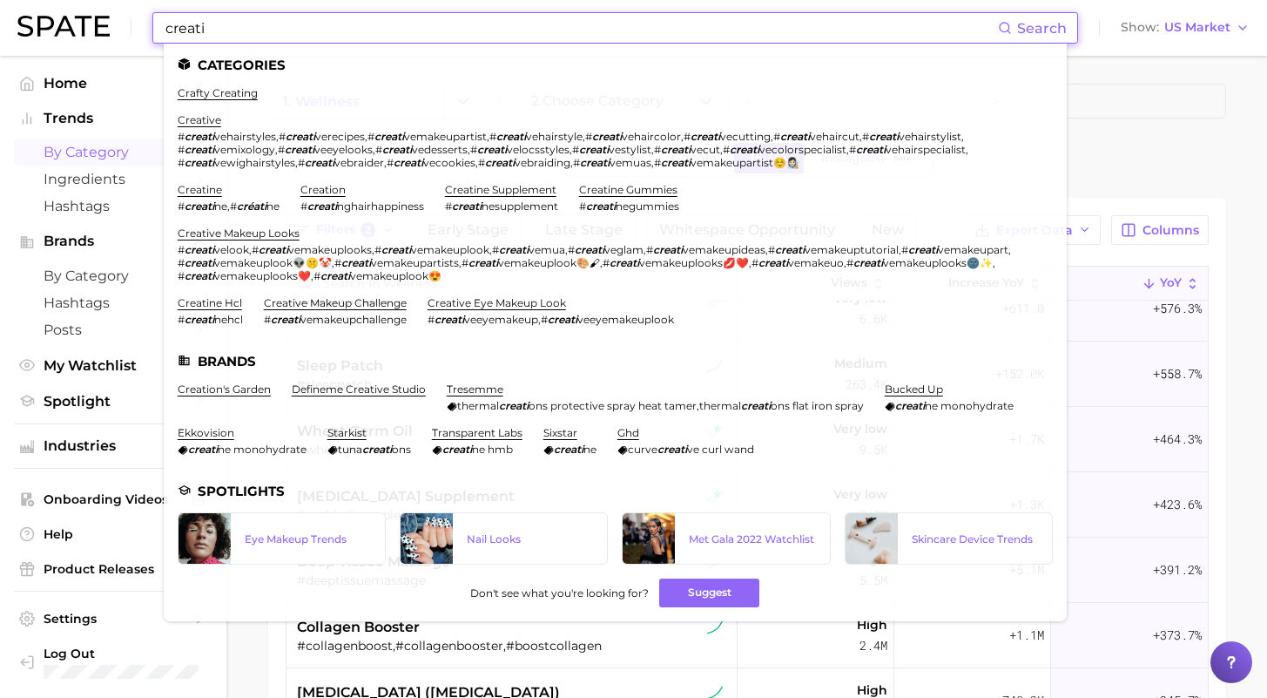
click at [1135, 167] on div "Overview Google TikTok Instagram Beta" at bounding box center [747, 157] width 958 height 37
drag, startPoint x: 306, startPoint y: 37, endPoint x: 144, endPoint y: 38, distance: 162.0
click at [144, 38] on div "creati Search Categories crafty creating creative # creati vehairstyles , # cre…" at bounding box center [633, 28] width 1233 height 56
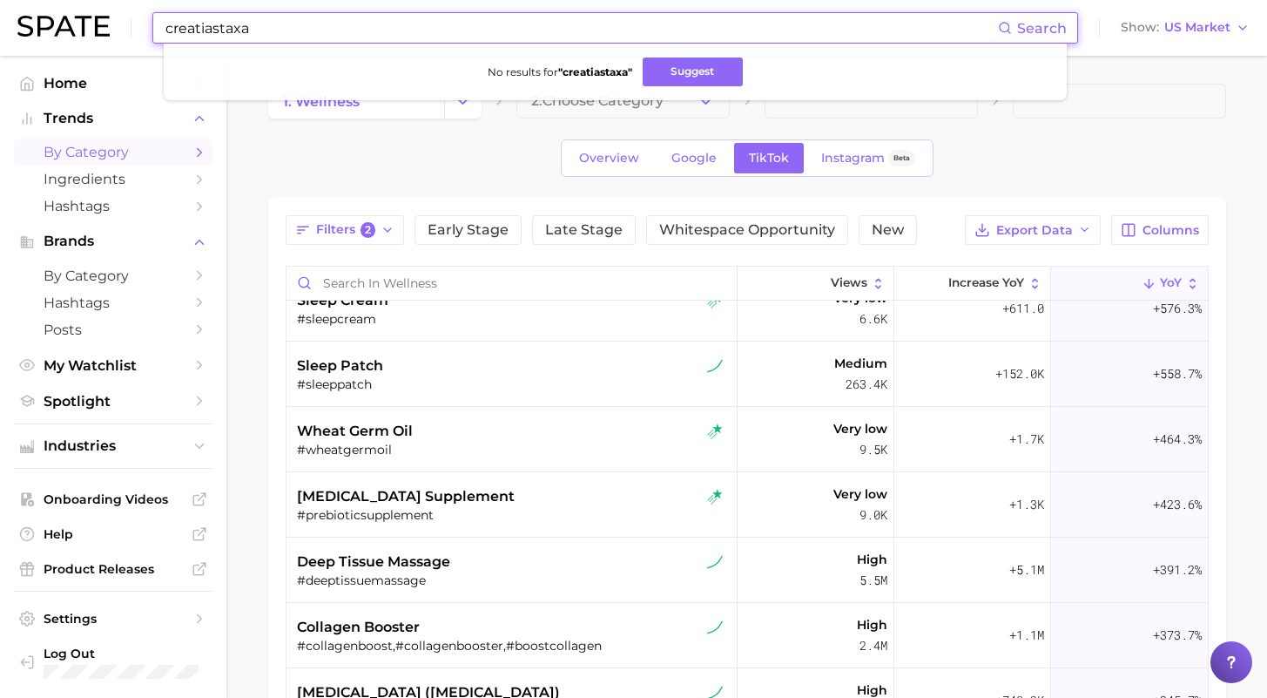
drag, startPoint x: 201, startPoint y: 19, endPoint x: 313, endPoint y: 16, distance: 111.6
click at [142, 20] on div "creatiastaxa Search No results for " creatiastaxa " Suggest Show US Market" at bounding box center [633, 28] width 1233 height 56
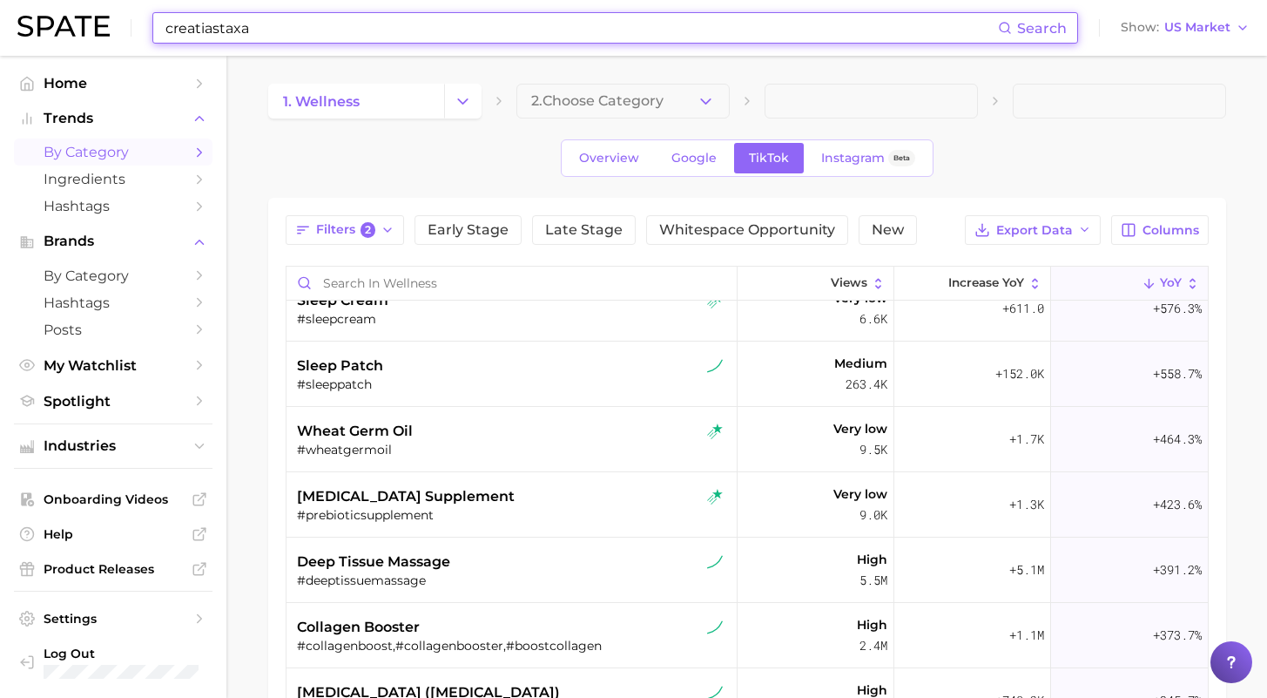
drag, startPoint x: 282, startPoint y: 27, endPoint x: 149, endPoint y: 28, distance: 133.3
click at [149, 28] on div "creatiastaxa Search Show US Market" at bounding box center [633, 28] width 1233 height 56
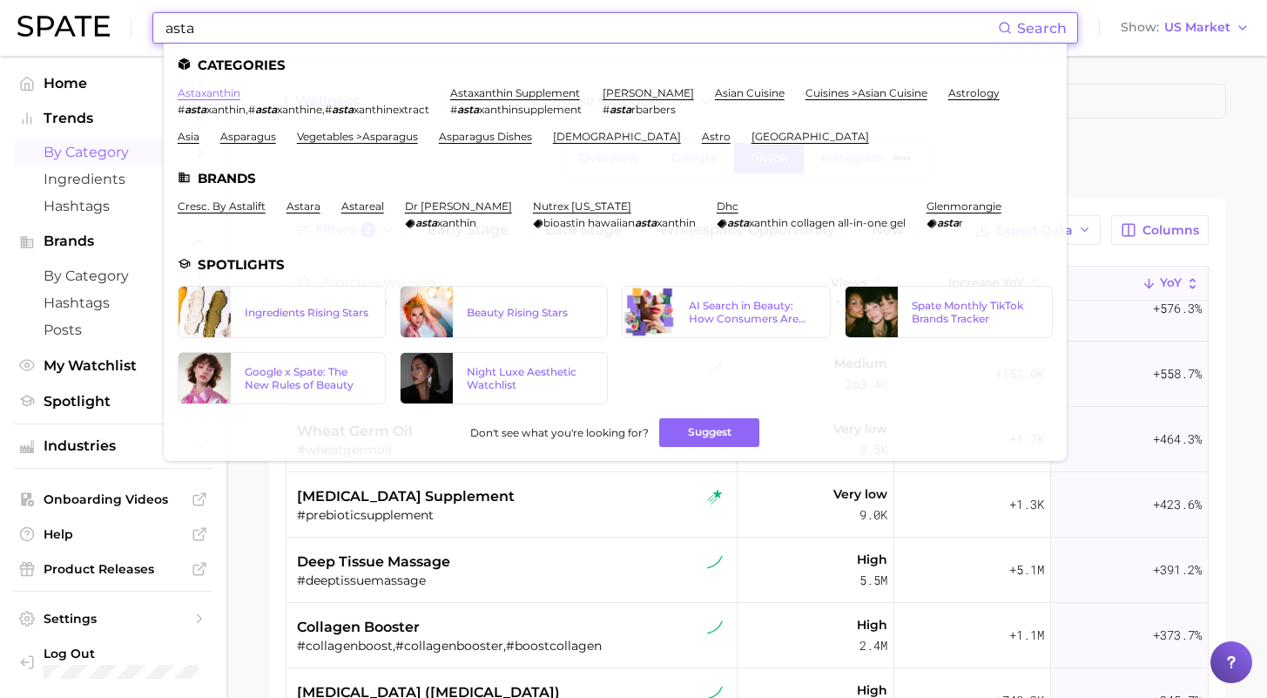
type input "asta"
click at [222, 95] on link "astaxanthin" at bounding box center [209, 92] width 63 height 13
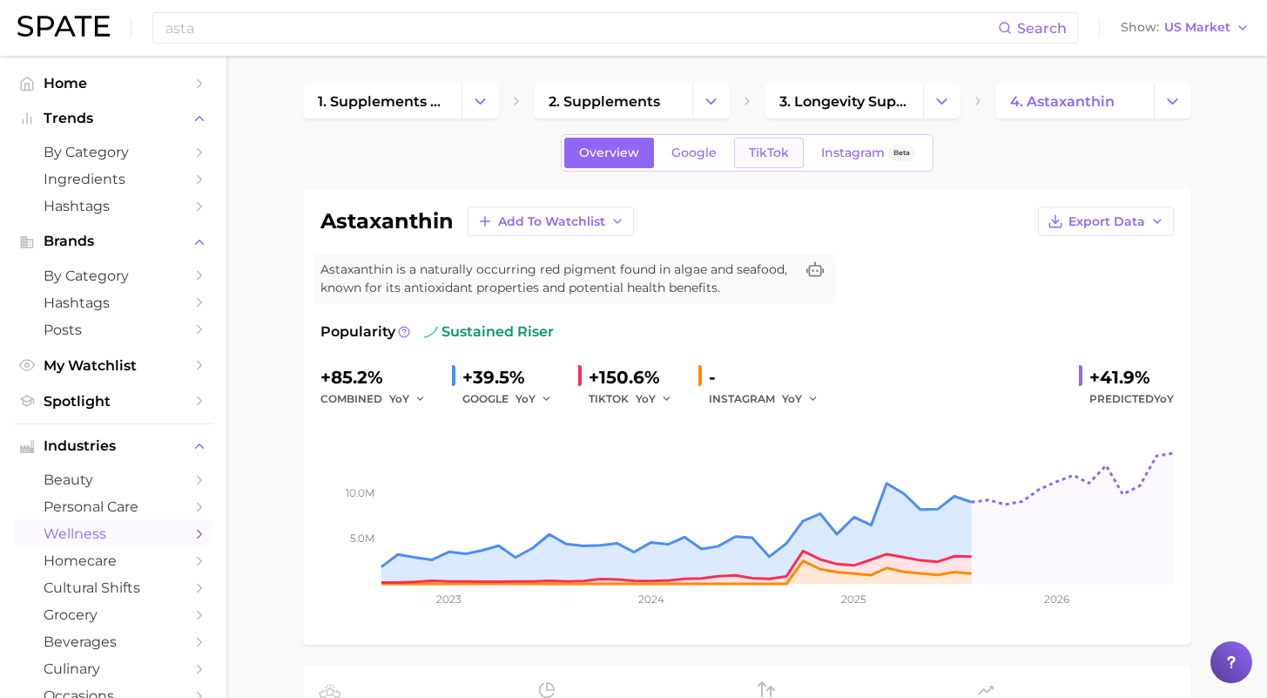
click at [766, 148] on span "TikTok" at bounding box center [769, 152] width 40 height 15
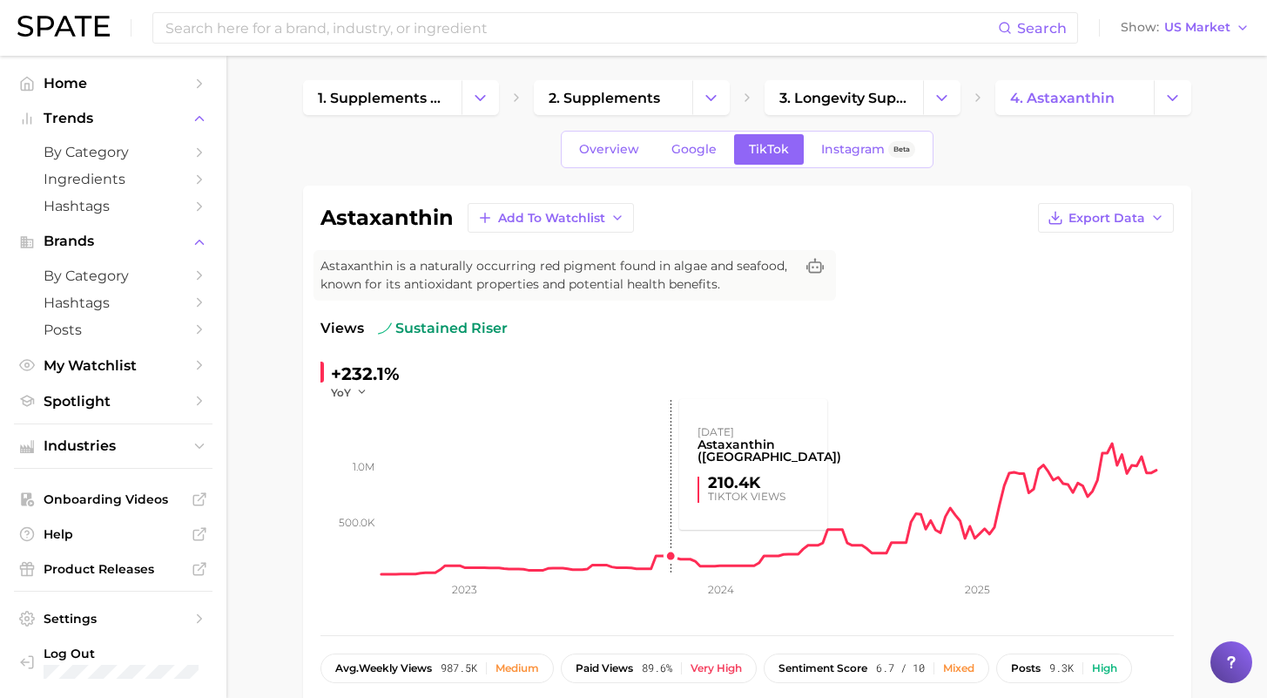
scroll to position [8, 0]
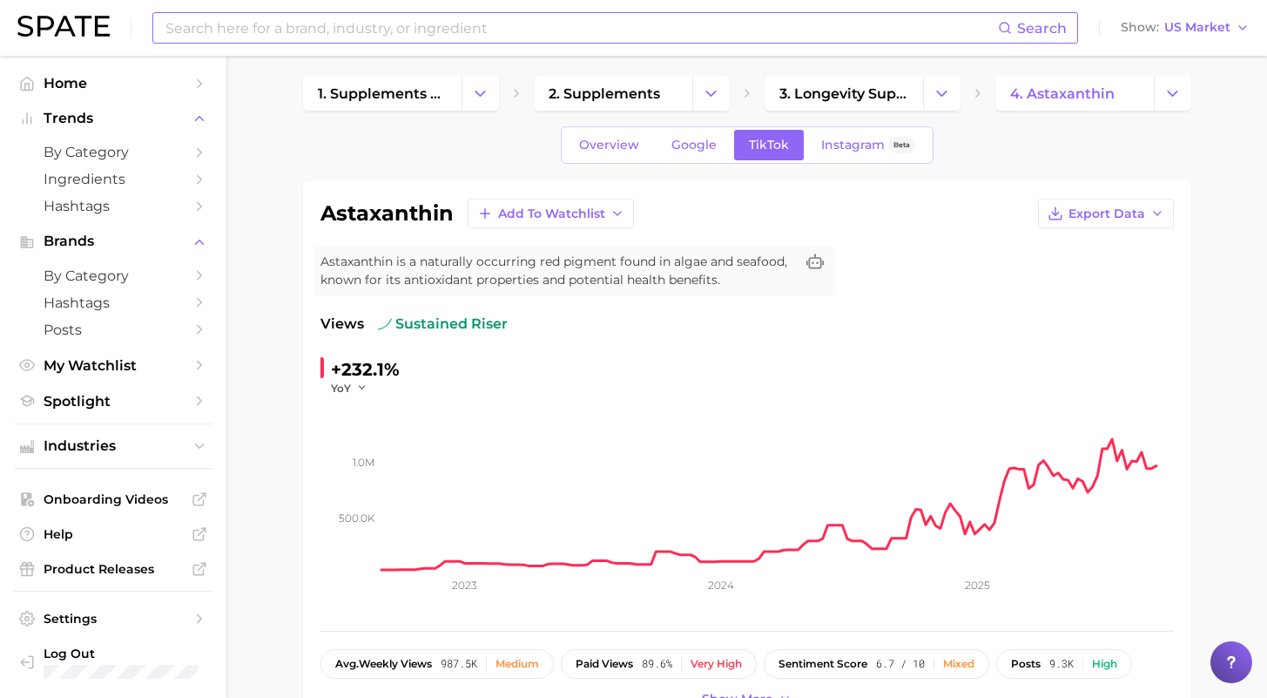
click at [521, 33] on input at bounding box center [581, 28] width 835 height 30
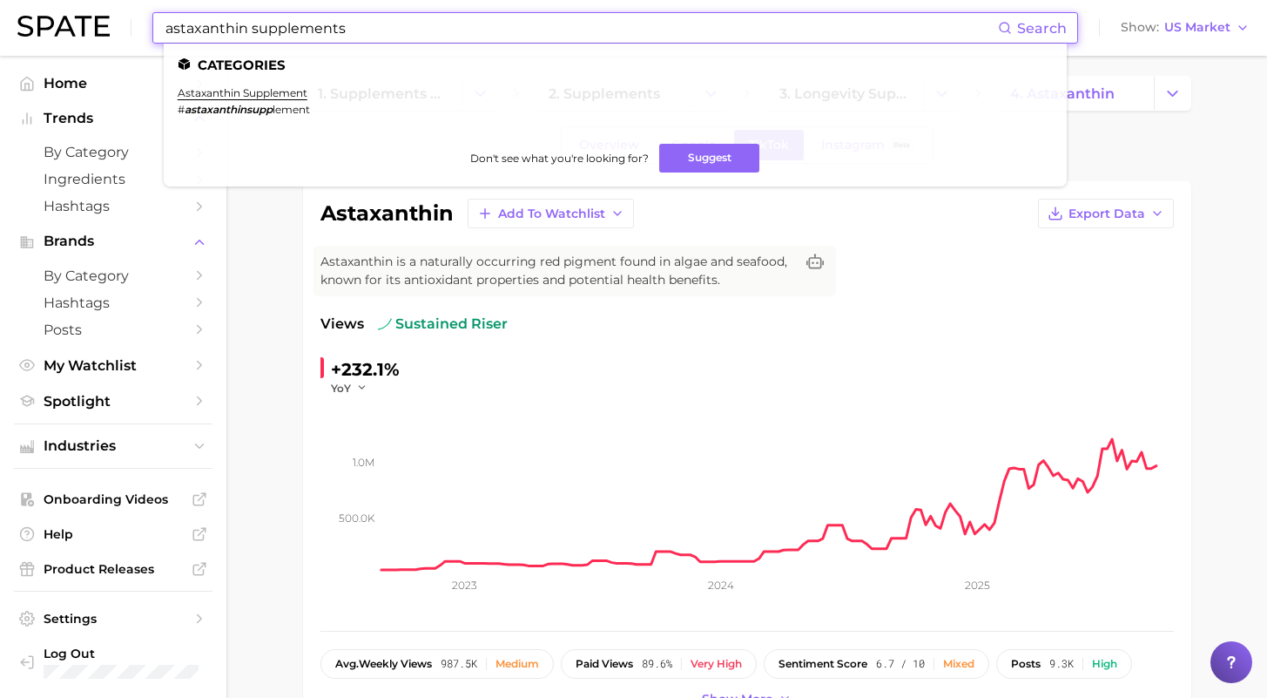
drag, startPoint x: 309, startPoint y: 33, endPoint x: 328, endPoint y: 20, distance: 22.5
click at [328, 19] on input "astaxanthin supplements" at bounding box center [581, 28] width 835 height 30
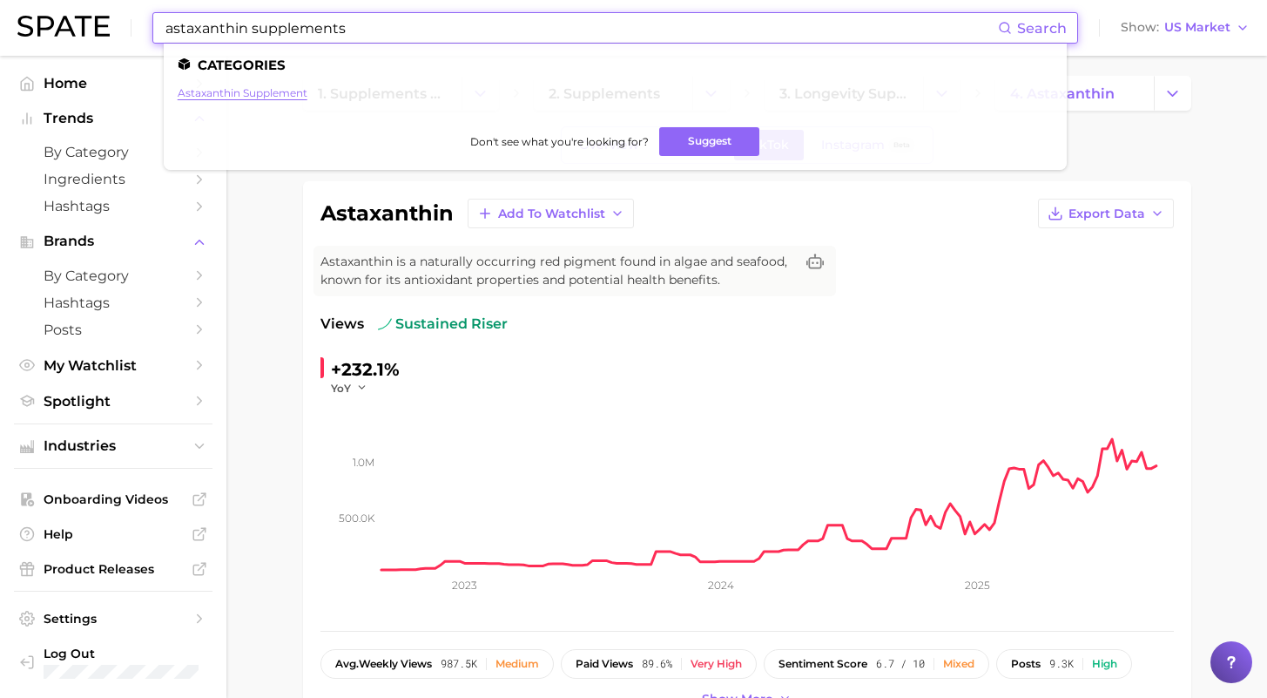
type input "astaxanthin supplements"
click at [266, 91] on link "astaxanthin supplement" at bounding box center [243, 92] width 130 height 13
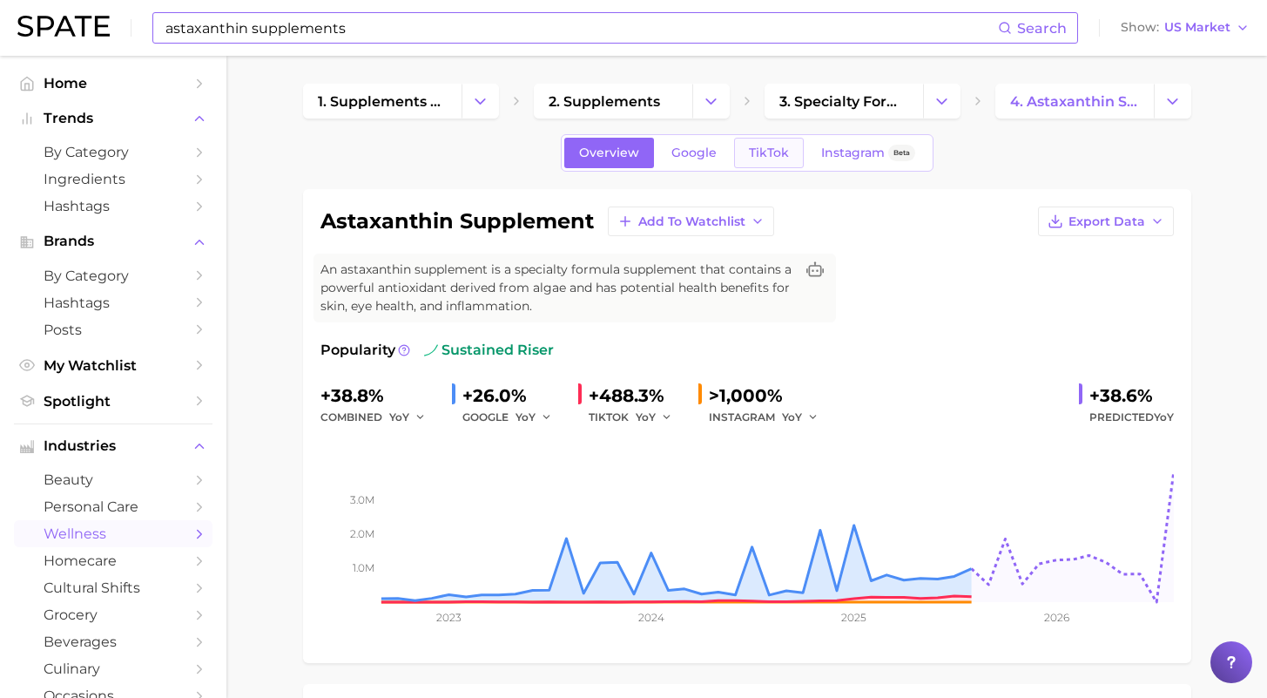
click at [767, 159] on span "TikTok" at bounding box center [769, 152] width 40 height 15
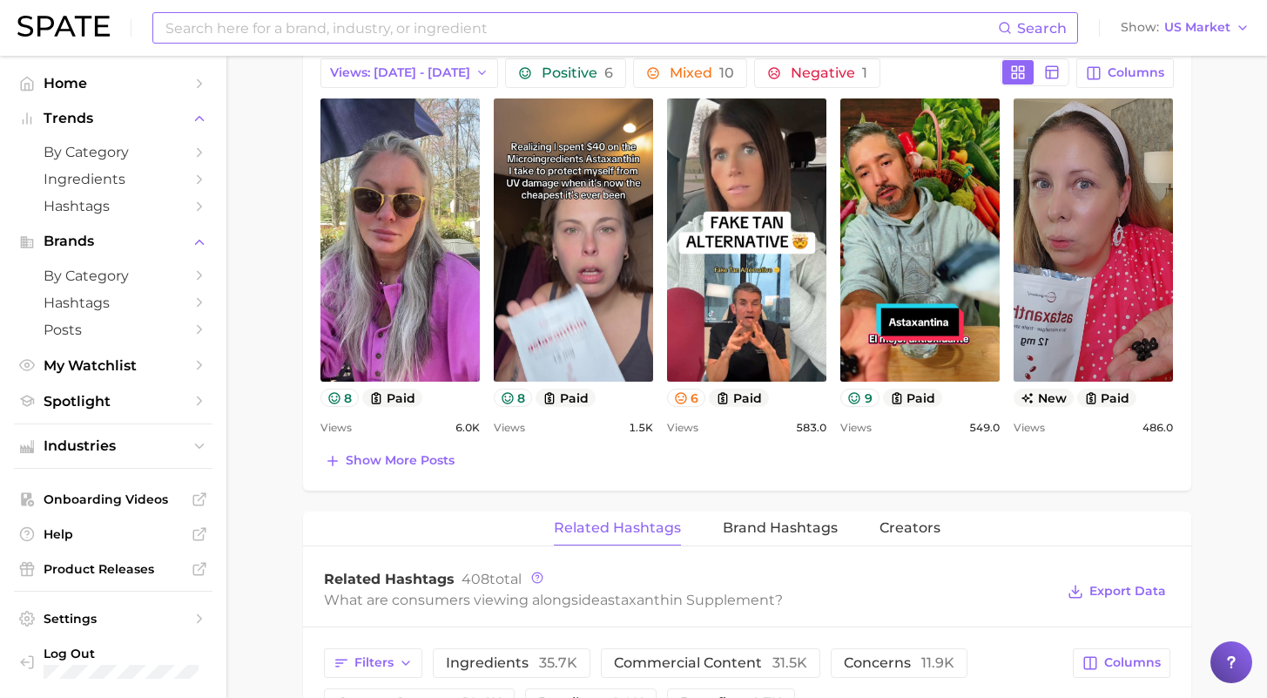
scroll to position [515, 0]
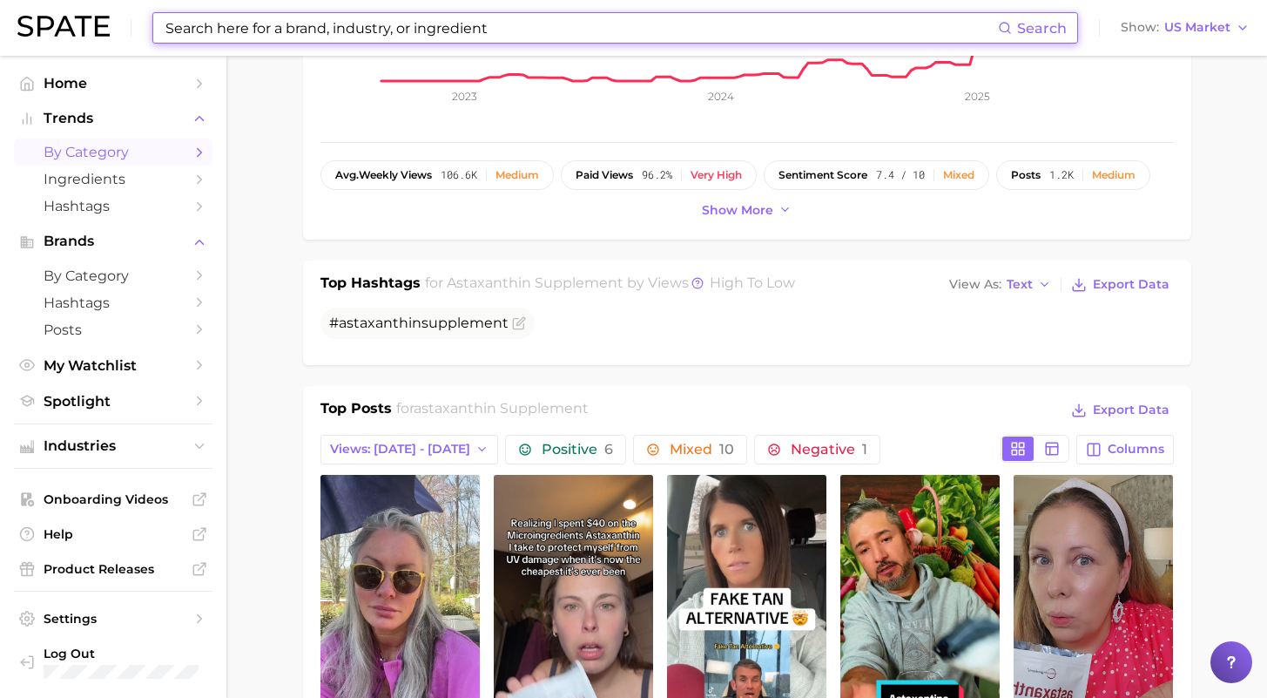
click at [104, 150] on span "by Category" at bounding box center [113, 152] width 139 height 17
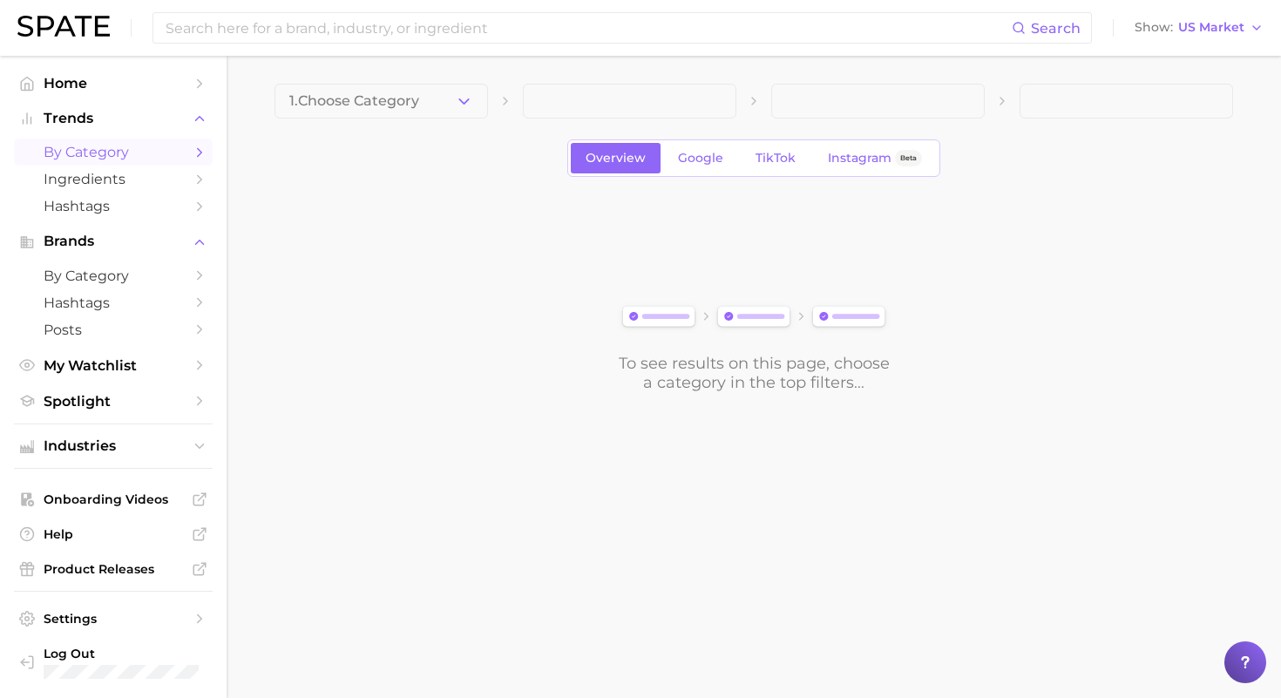
click at [422, 88] on button "1. Choose Category" at bounding box center [380, 101] width 213 height 35
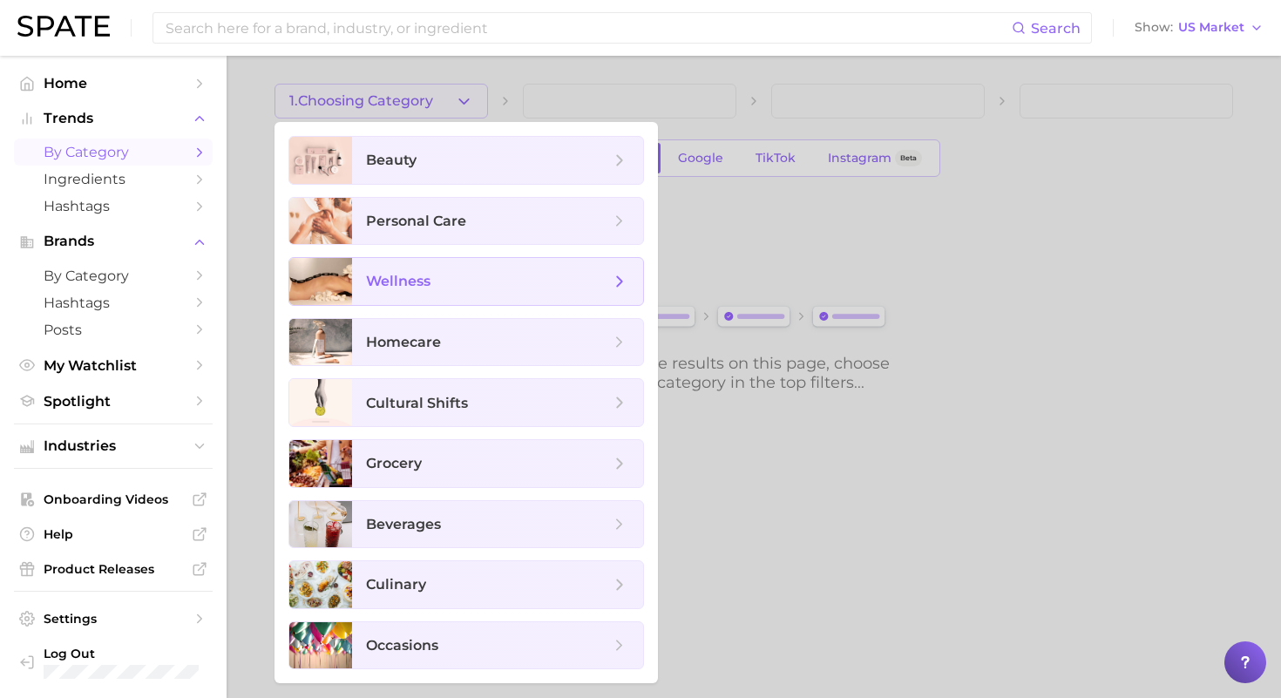
click at [437, 289] on span "wellness" at bounding box center [488, 281] width 244 height 19
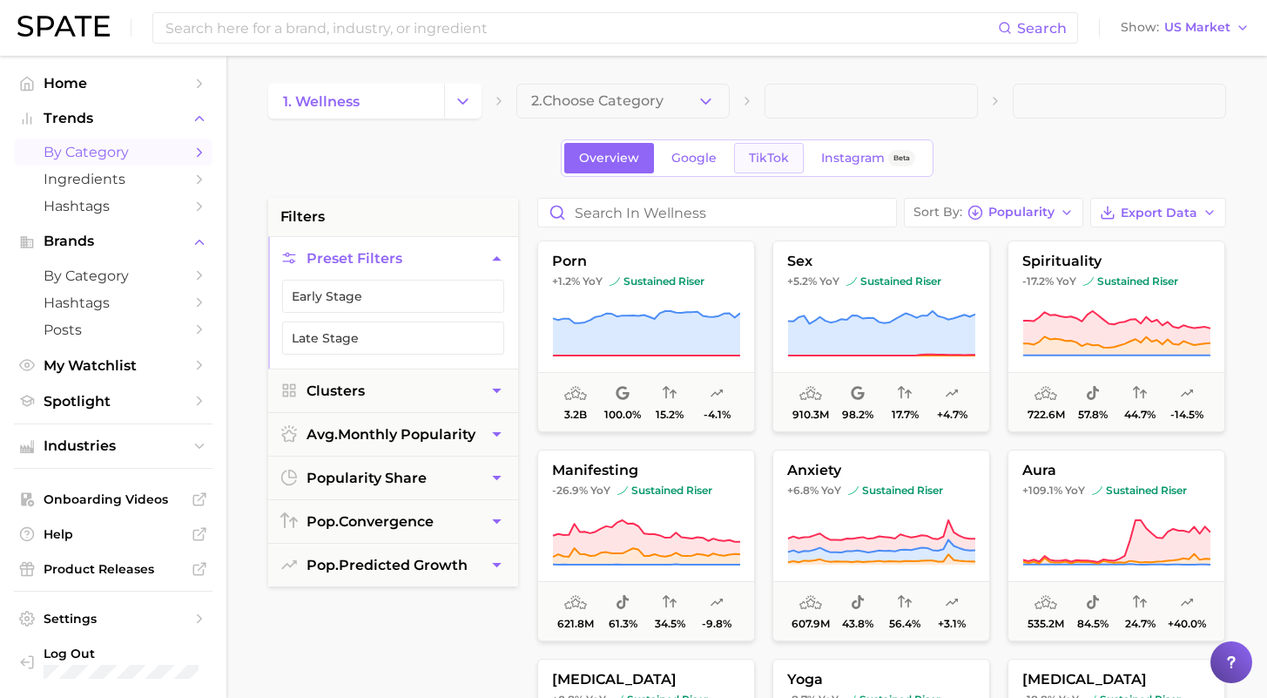
click at [777, 156] on span "TikTok" at bounding box center [769, 158] width 40 height 15
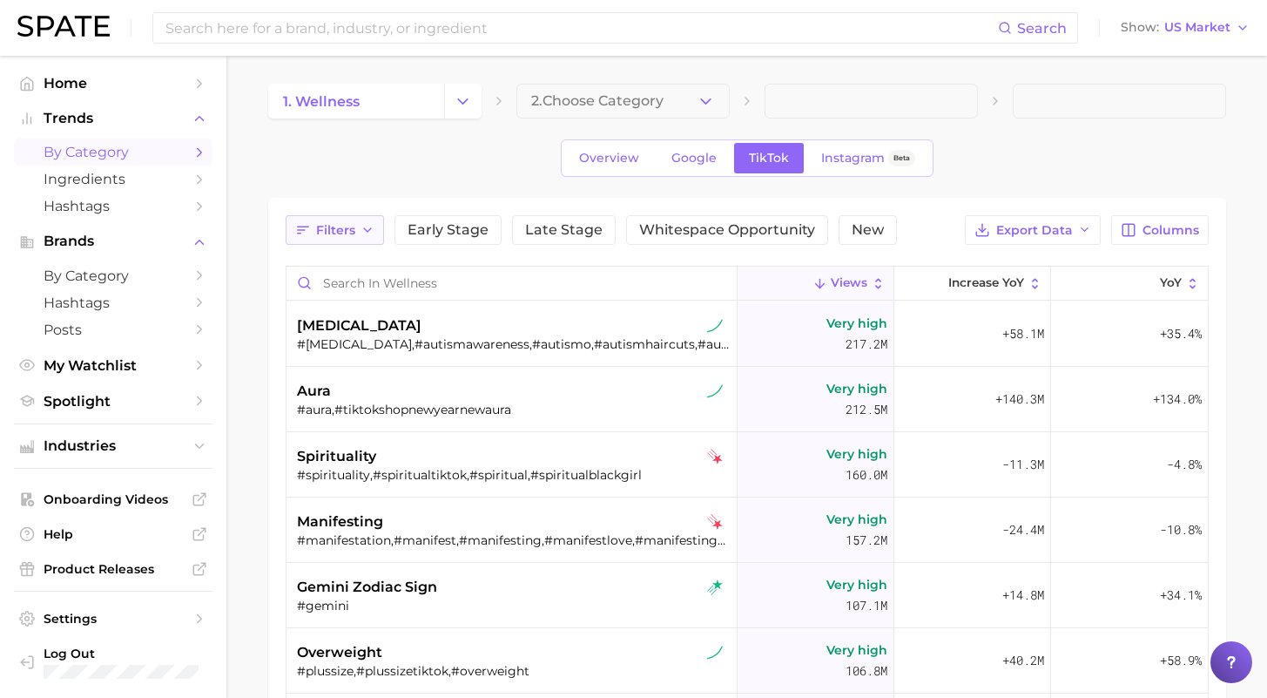
click at [332, 224] on span "Filters" at bounding box center [335, 230] width 39 height 15
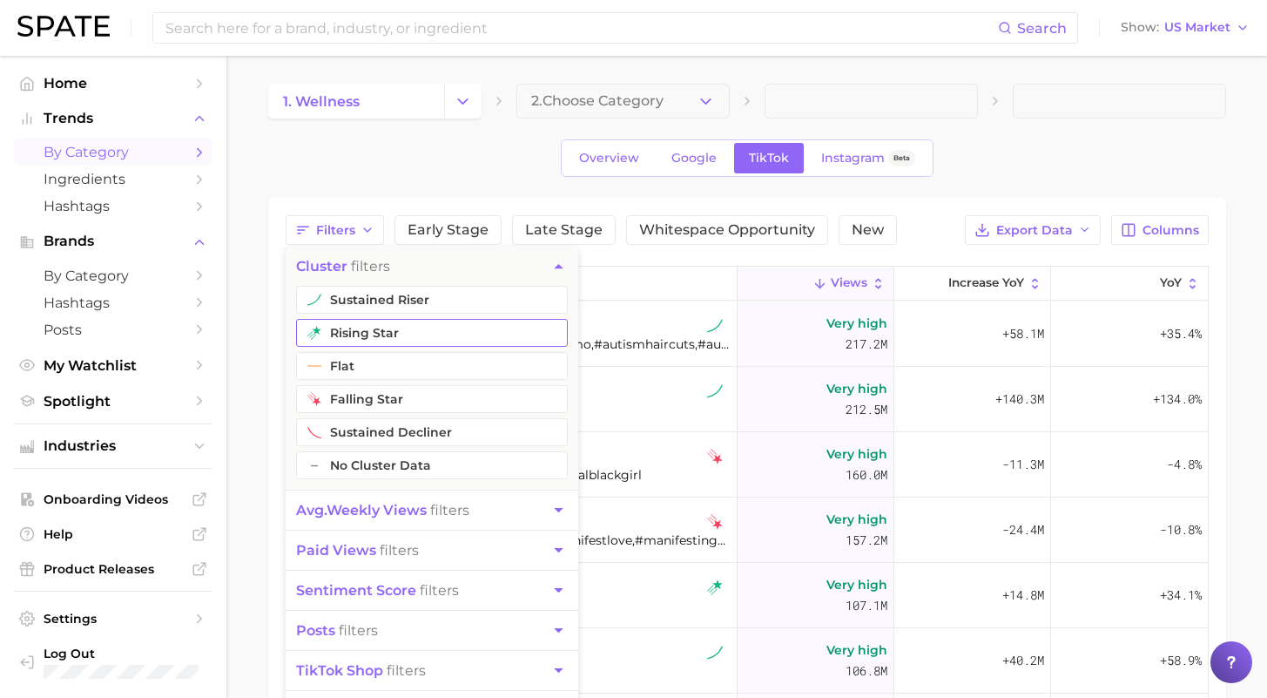
click at [409, 319] on button "rising star" at bounding box center [432, 333] width 272 height 28
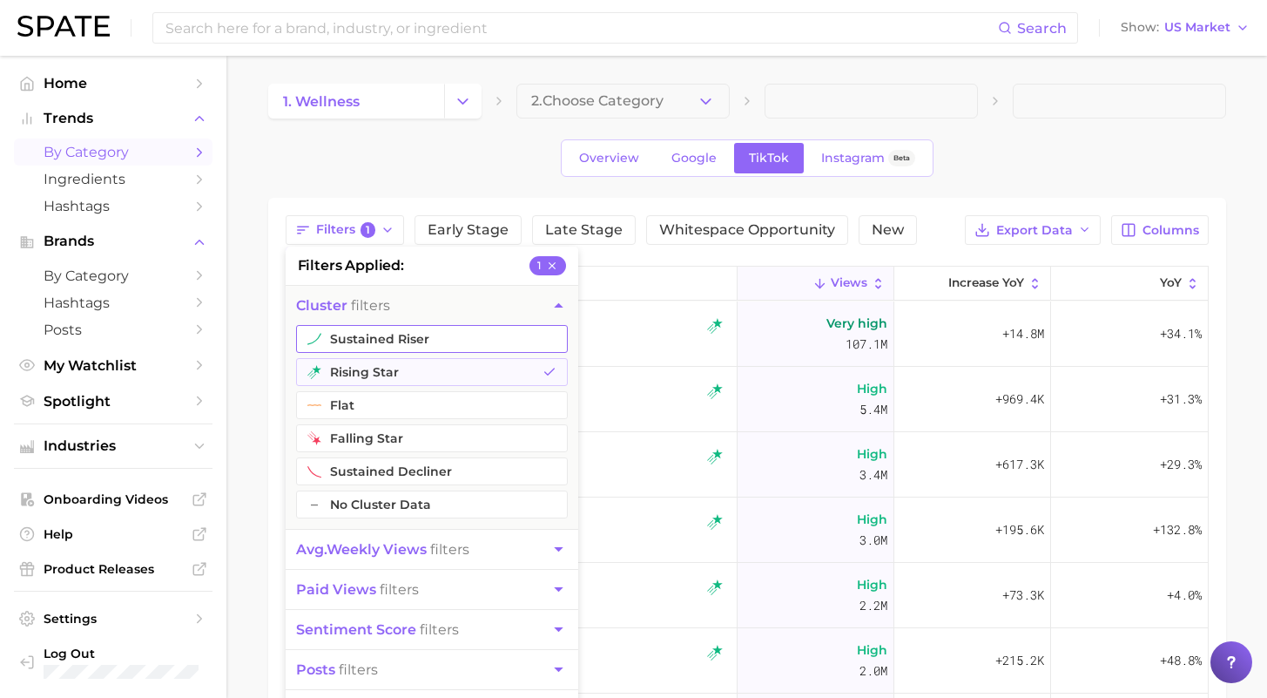
click at [412, 338] on button "sustained riser" at bounding box center [432, 339] width 272 height 28
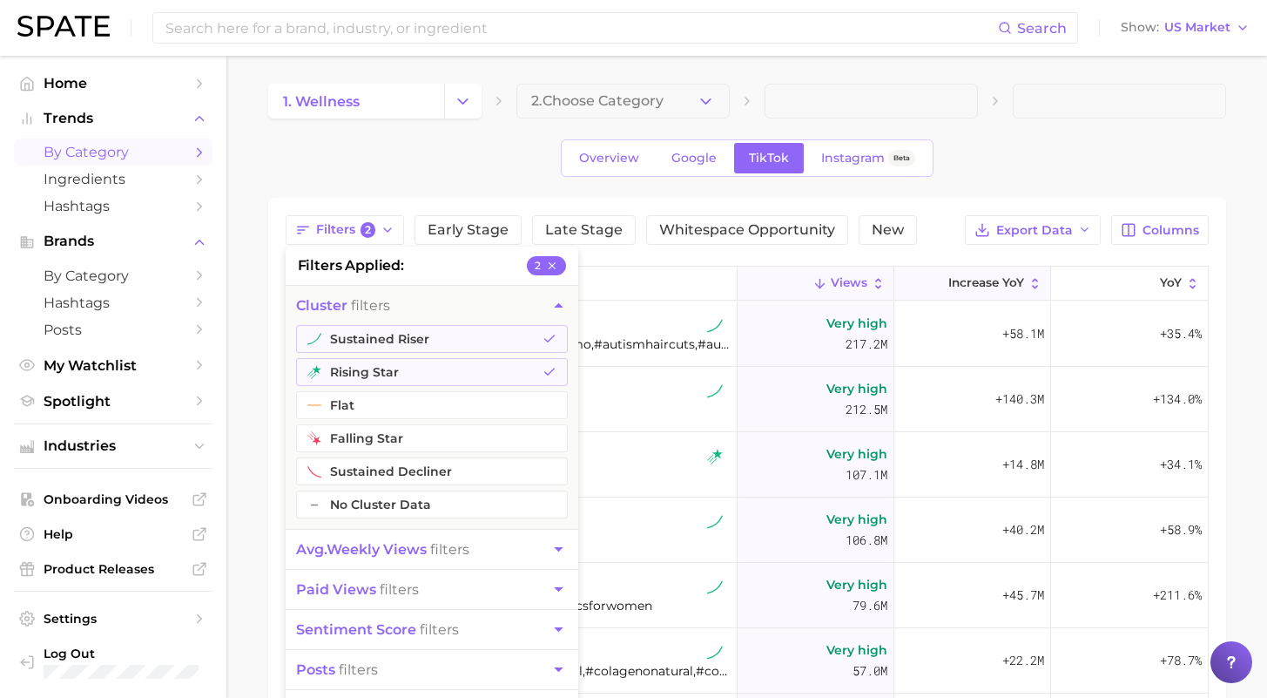
click at [965, 277] on span "increase YoY" at bounding box center [987, 283] width 76 height 14
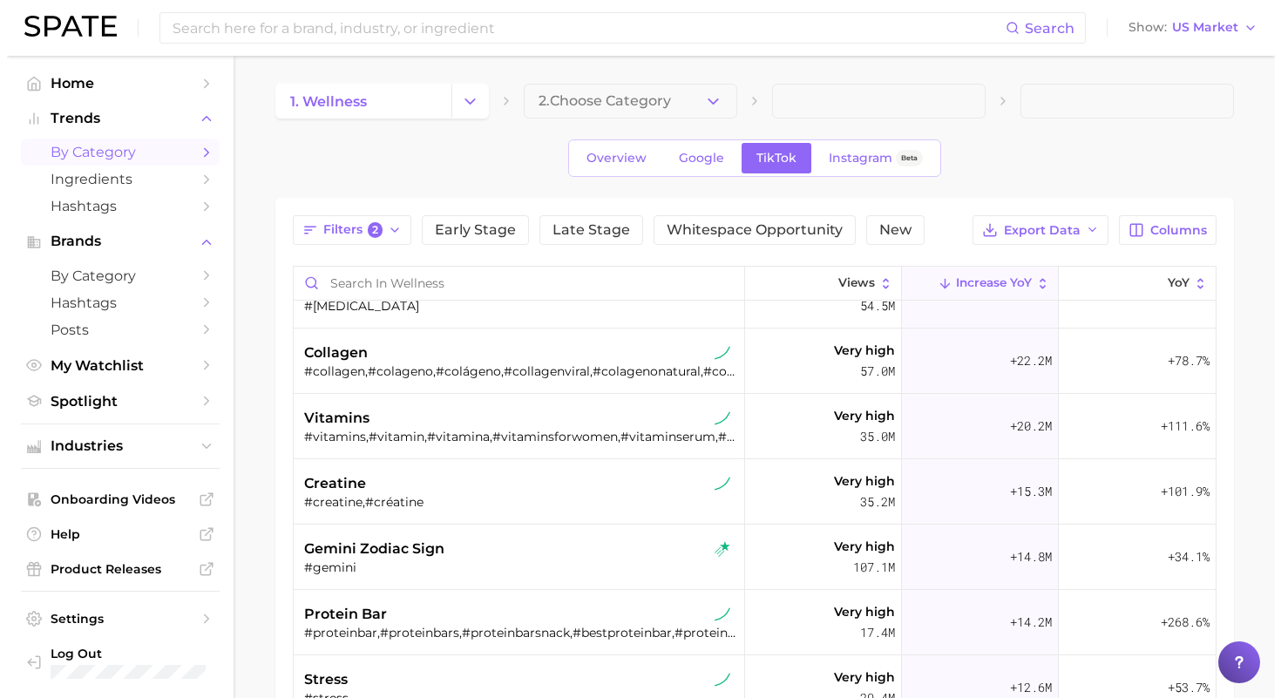
scroll to position [271, 0]
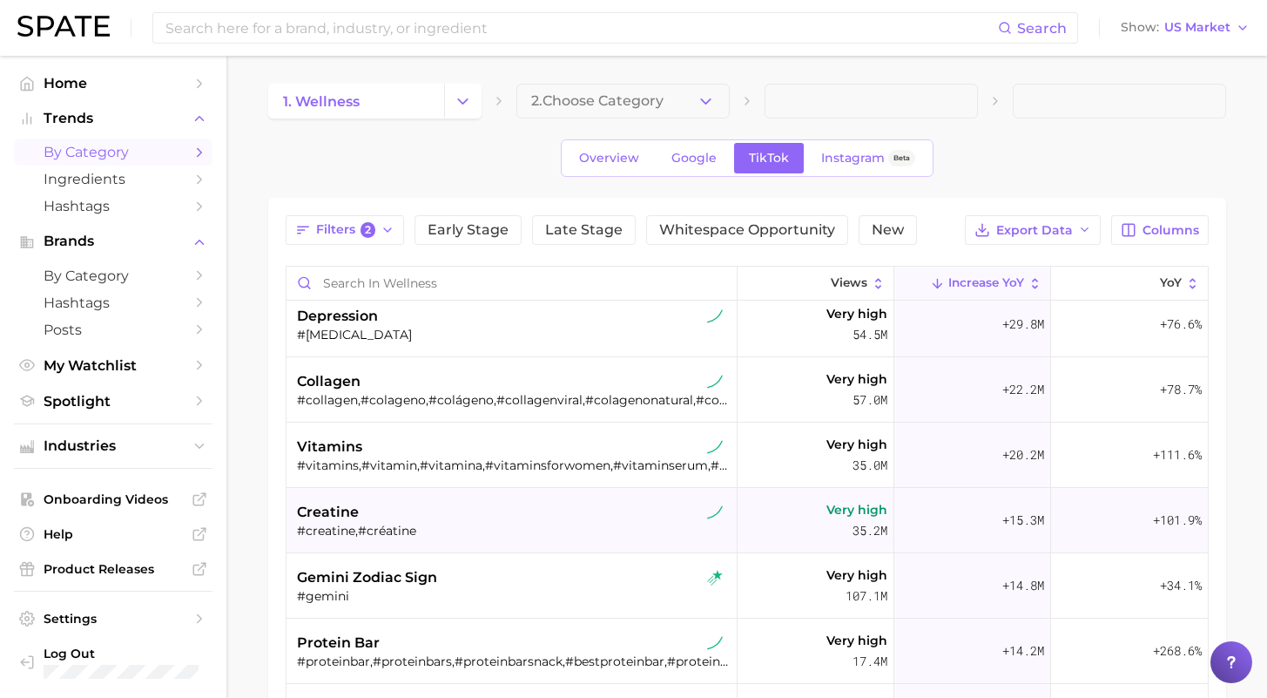
click at [524, 520] on div "creatine" at bounding box center [514, 512] width 434 height 21
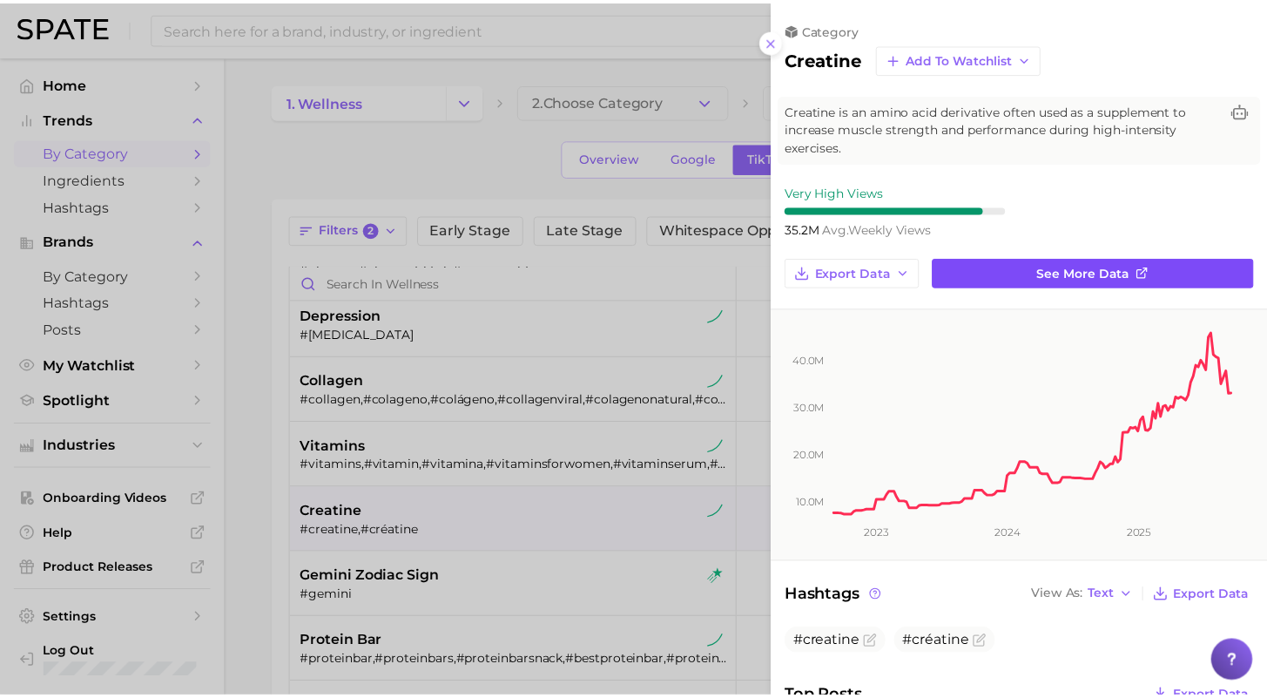
scroll to position [0, 0]
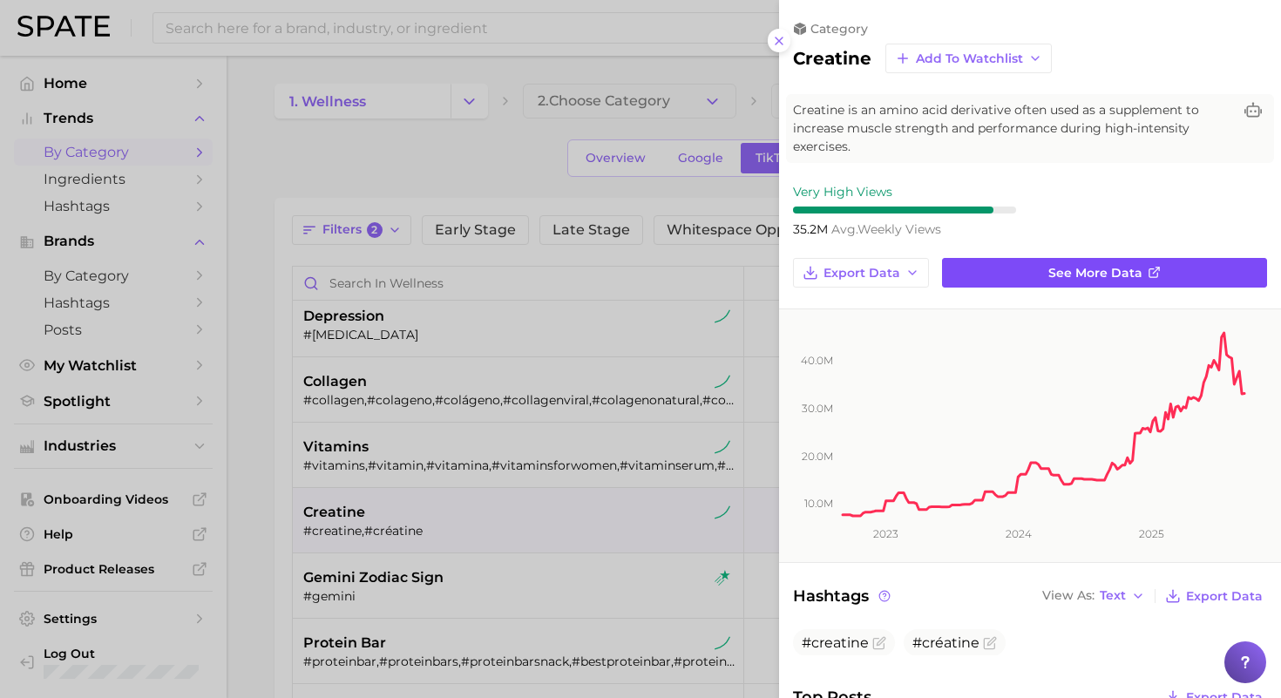
click at [1087, 266] on span "See more data" at bounding box center [1095, 273] width 94 height 15
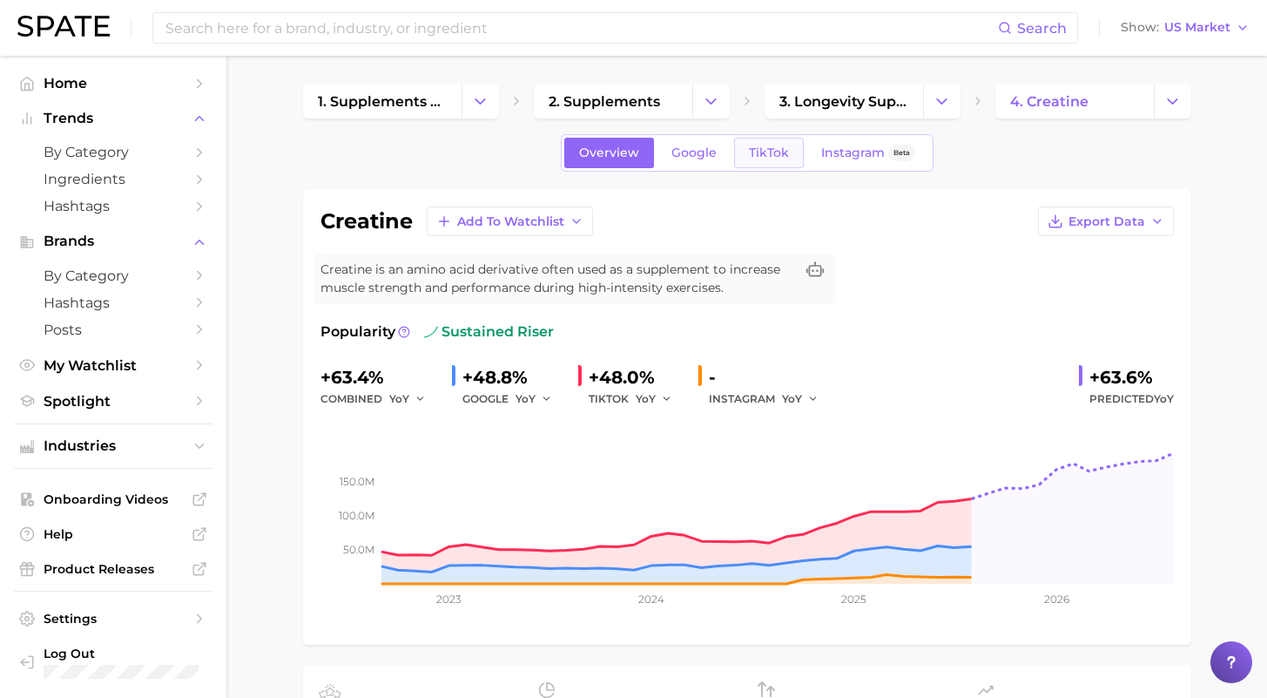
click at [754, 155] on span "TikTok" at bounding box center [769, 152] width 40 height 15
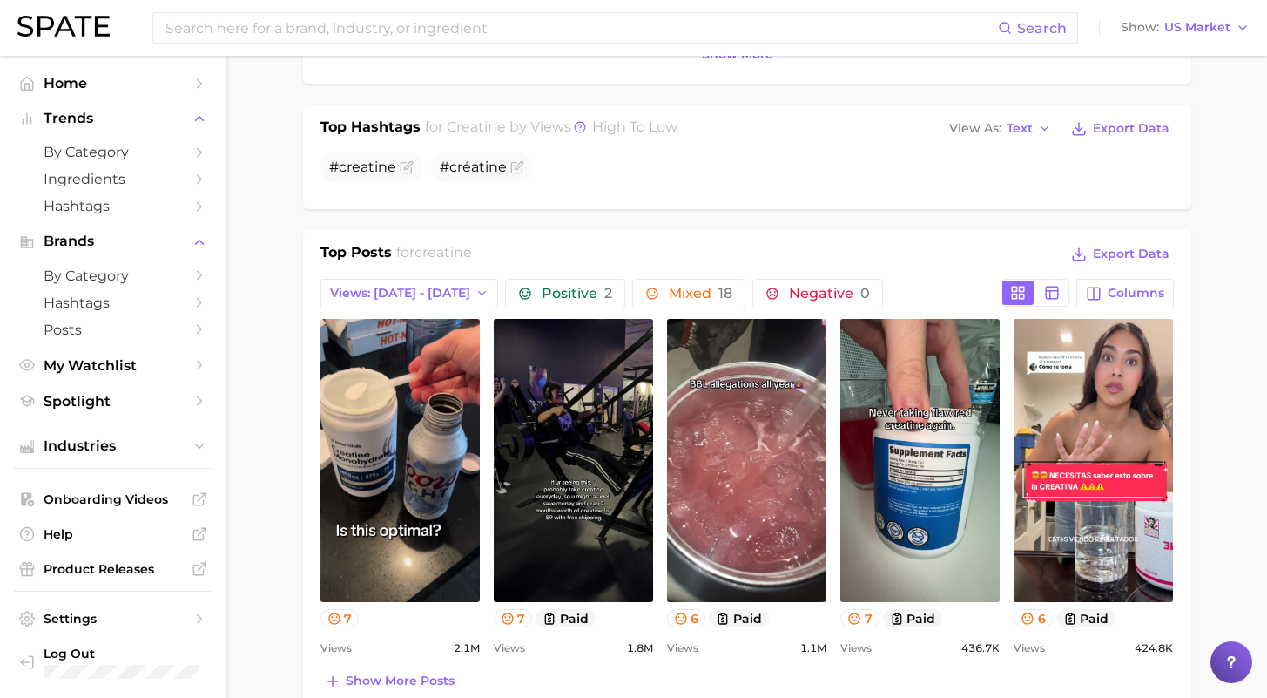
scroll to position [617, 0]
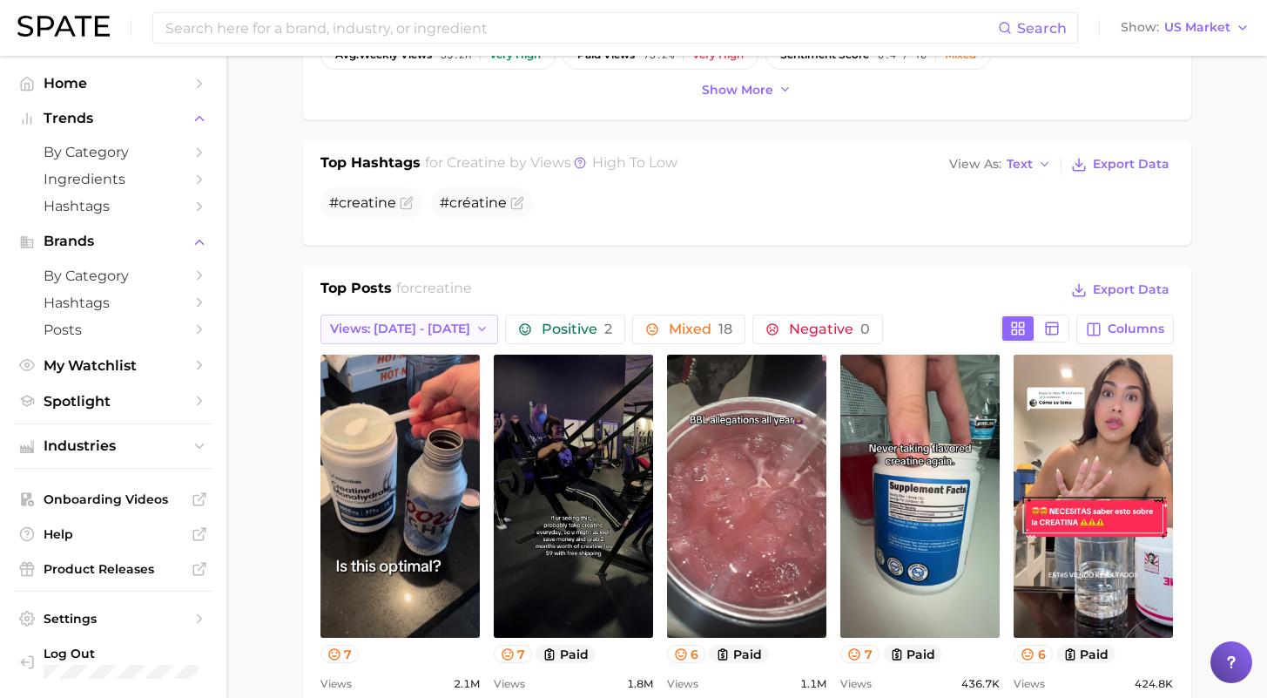
click at [424, 325] on span "Views: Sep 7 - 14" at bounding box center [400, 328] width 140 height 15
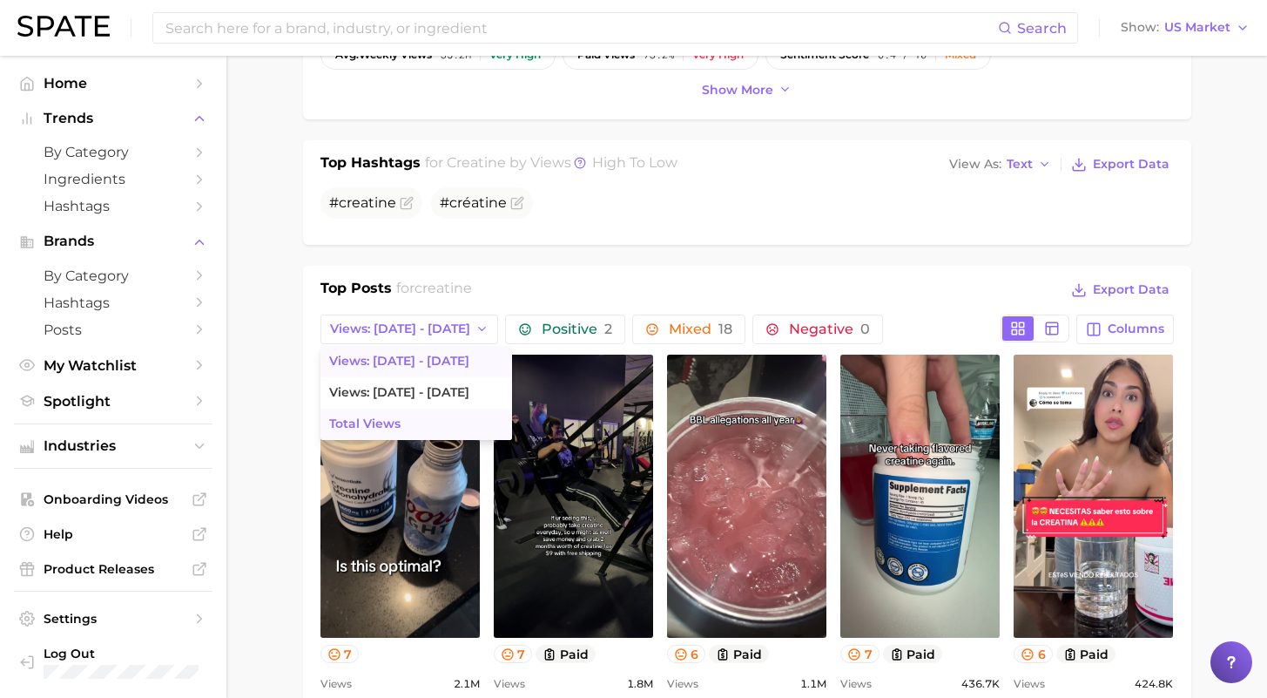
click at [414, 426] on button "Total Views" at bounding box center [417, 424] width 192 height 31
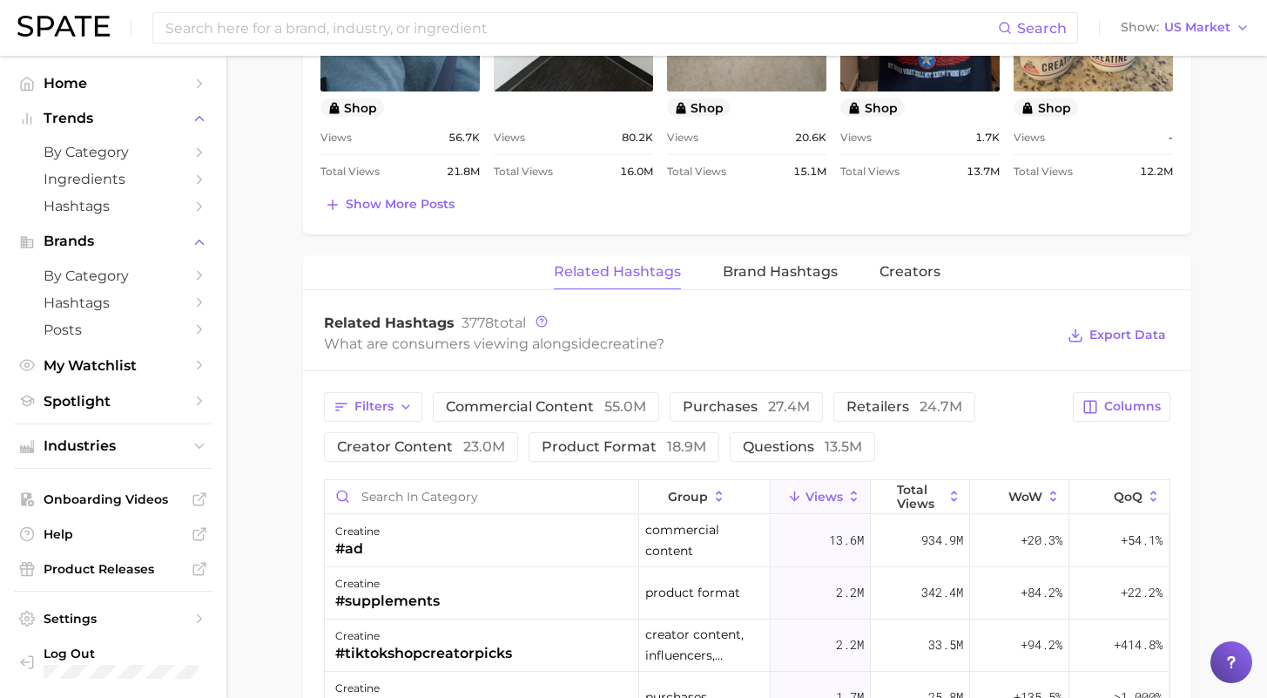
scroll to position [97, 0]
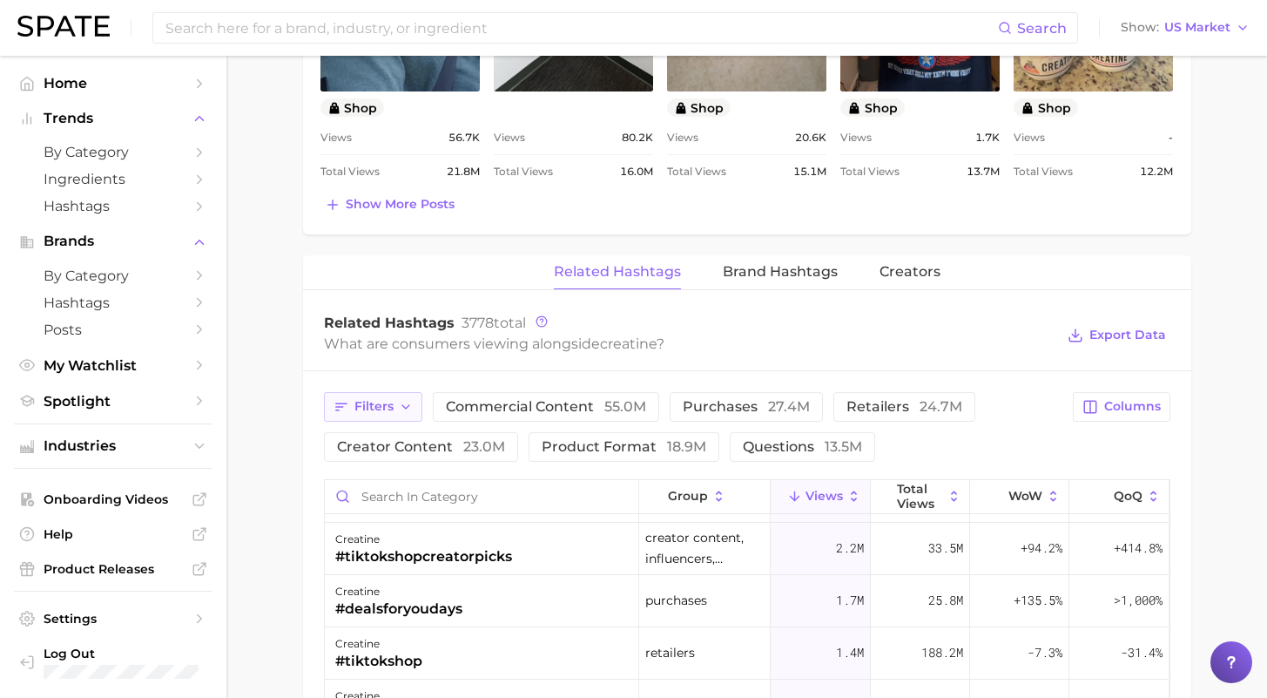
click at [389, 411] on span "Filters" at bounding box center [374, 406] width 39 height 15
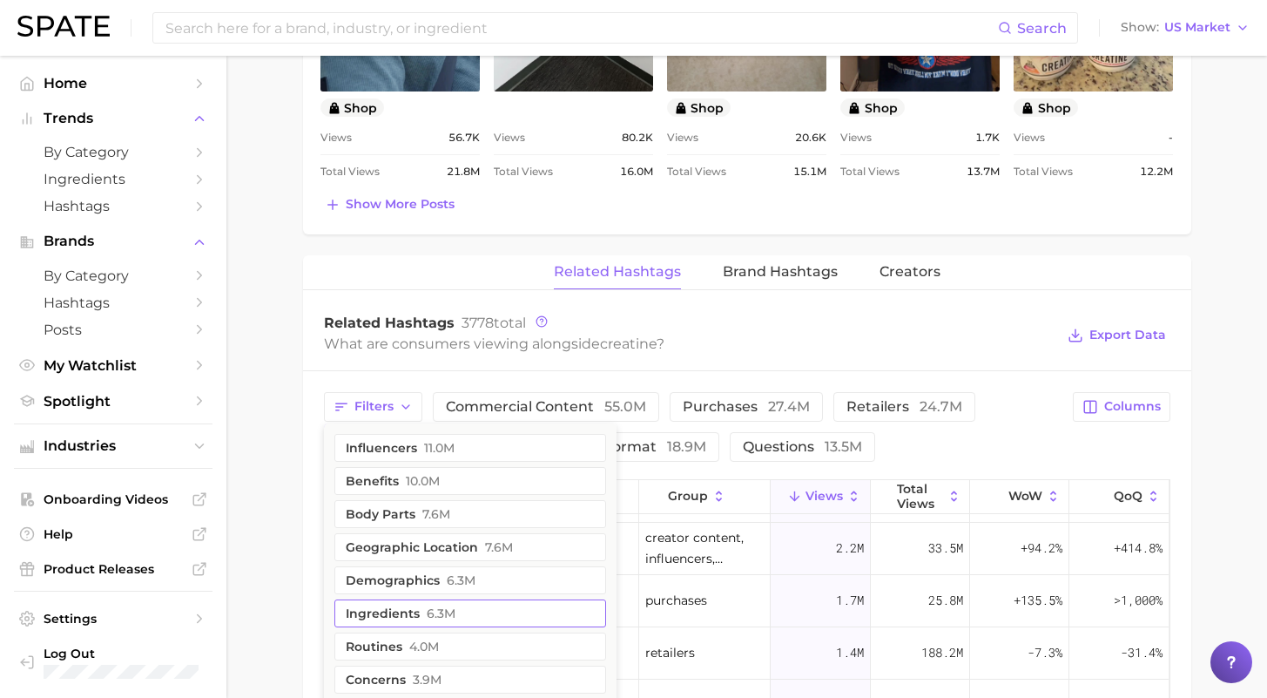
click at [465, 614] on button "ingredients 6.3m" at bounding box center [471, 613] width 272 height 28
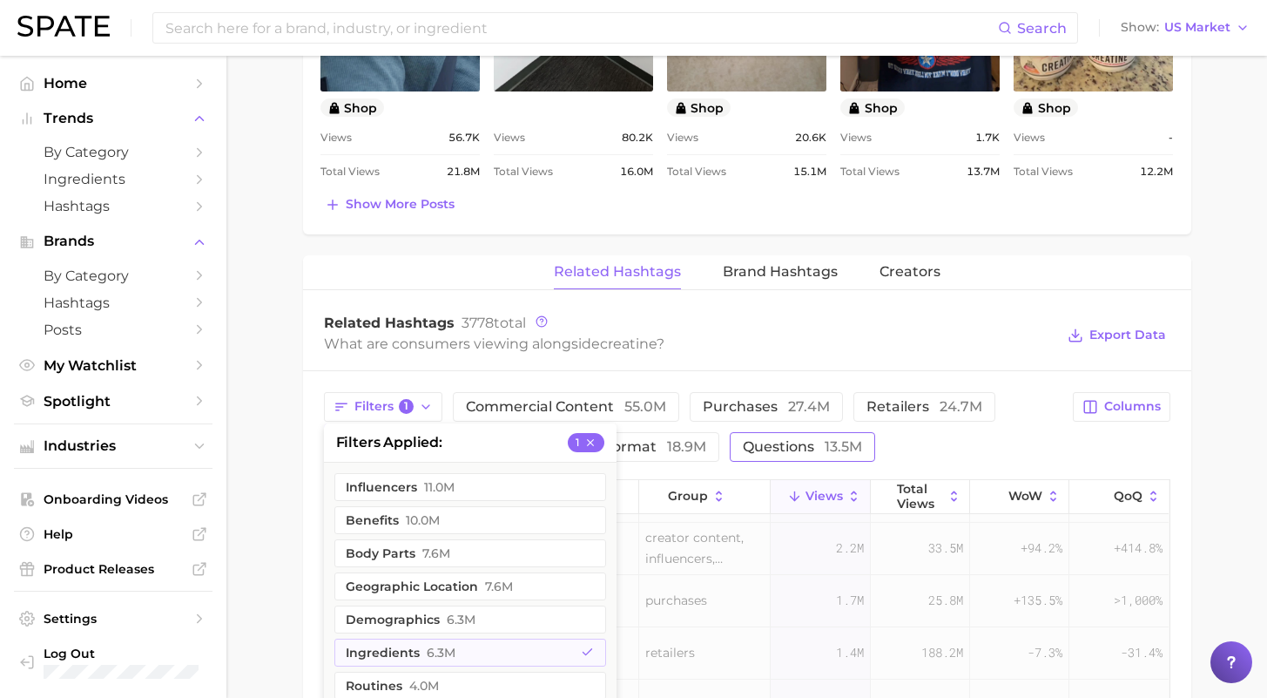
scroll to position [0, 0]
click at [1018, 429] on div "Filters 1 filters applied 1 influencers 11.0m benefits 10.0m body parts 7.6m ge…" at bounding box center [694, 427] width 740 height 70
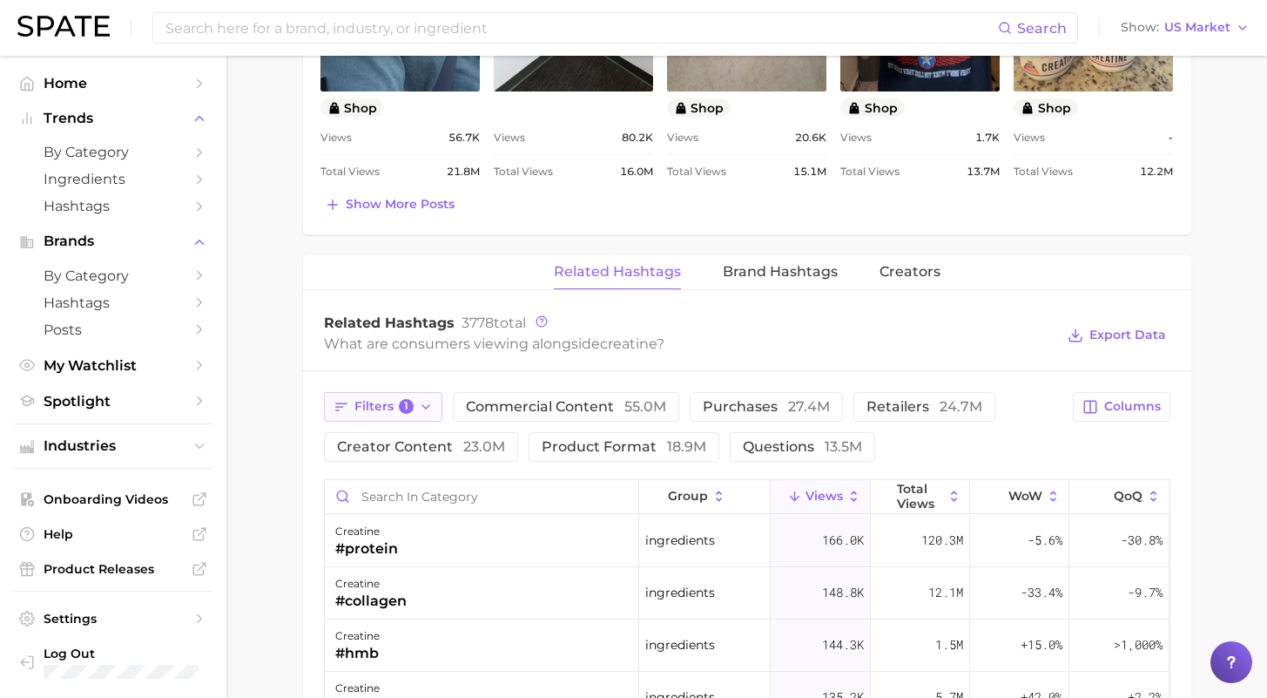
click at [393, 401] on span "Filters 1" at bounding box center [385, 407] width 60 height 16
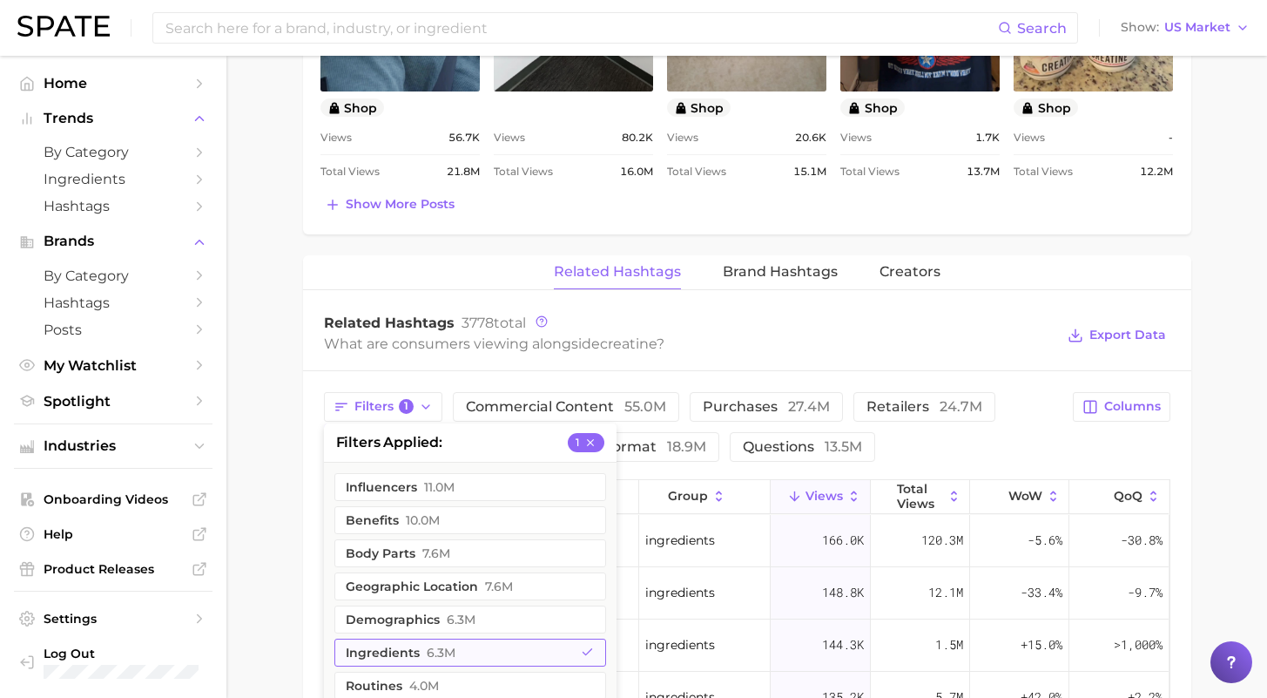
click at [470, 644] on button "ingredients 6.3m" at bounding box center [471, 653] width 272 height 28
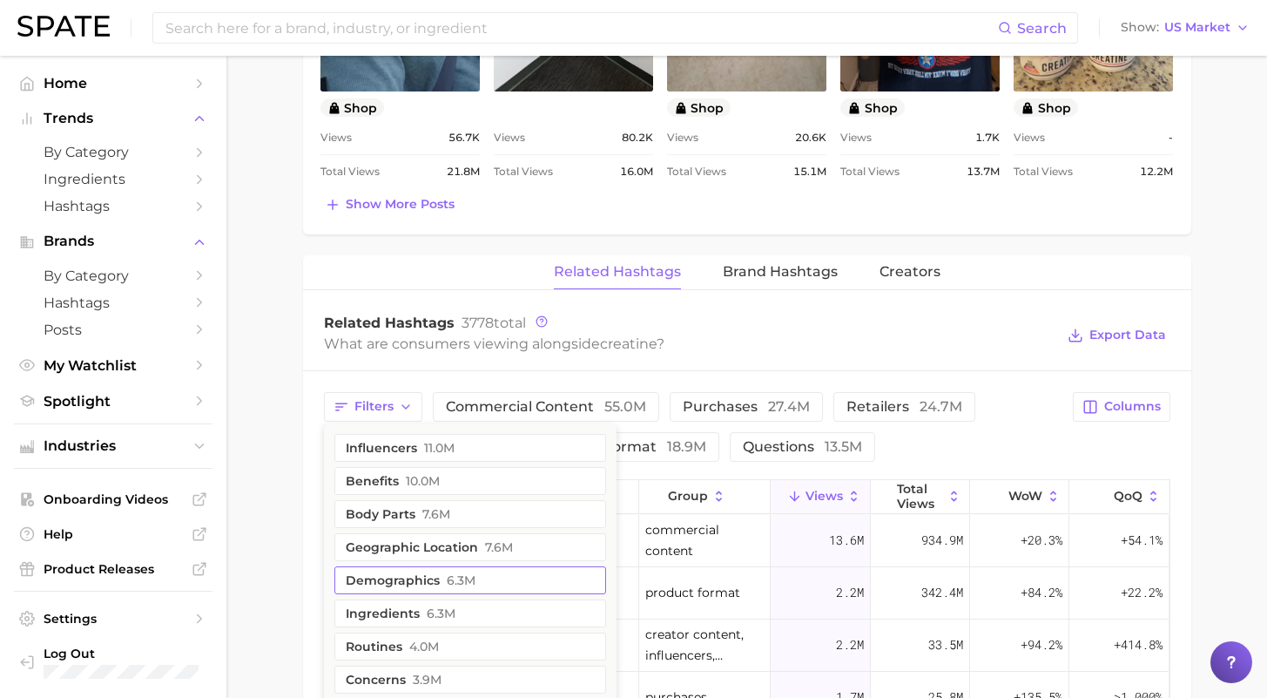
click at [465, 583] on button "demographics 6.3m" at bounding box center [471, 580] width 272 height 28
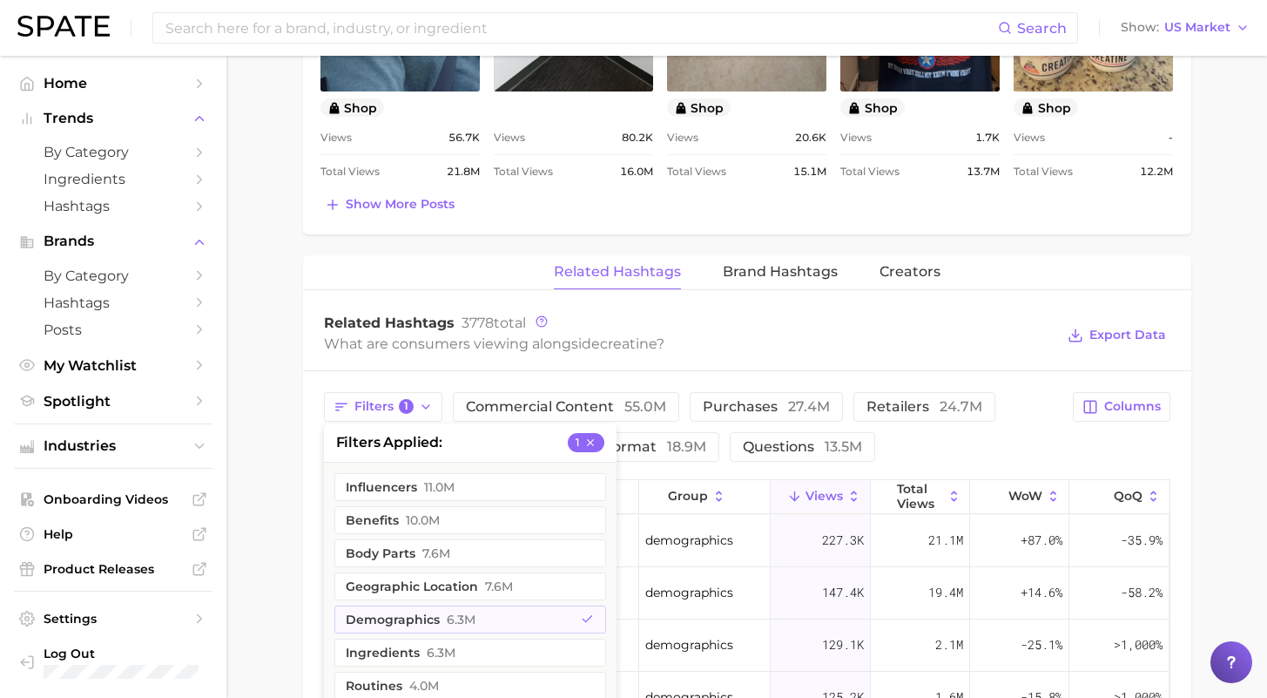
click at [1035, 409] on div "Filters 1 filters applied 1 influencers 11.0m benefits 10.0m body parts 7.6m ge…" at bounding box center [694, 427] width 740 height 70
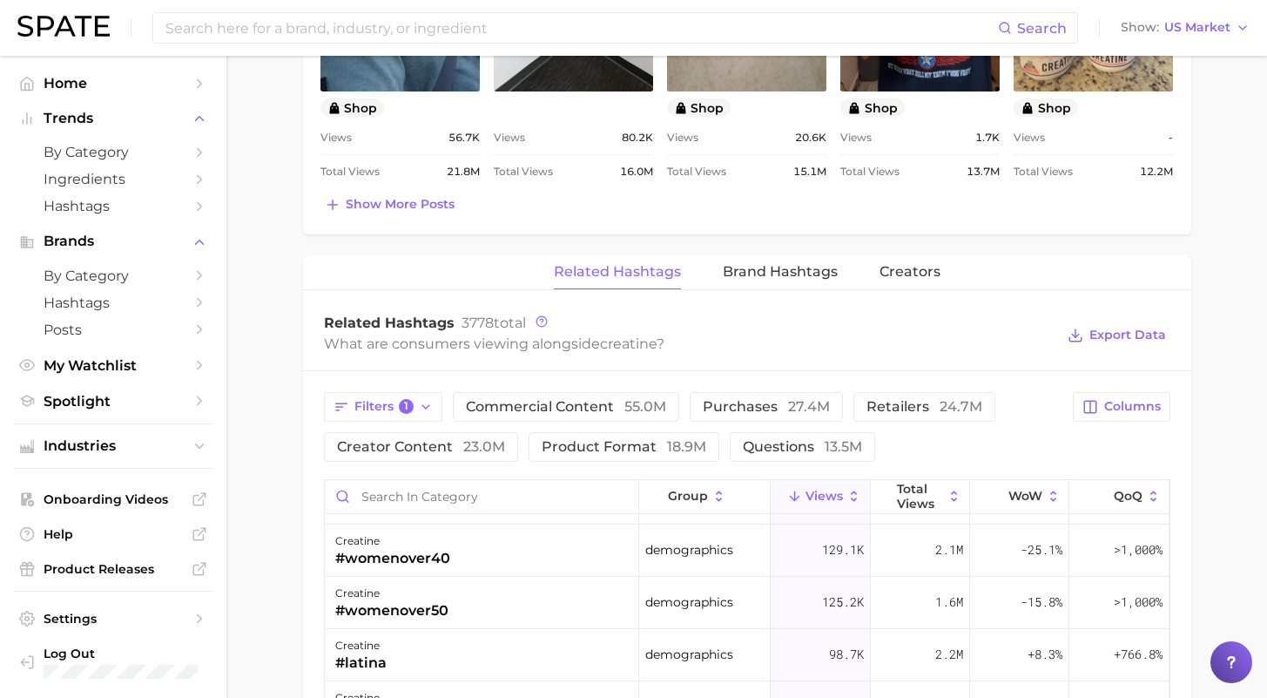
scroll to position [161, 0]
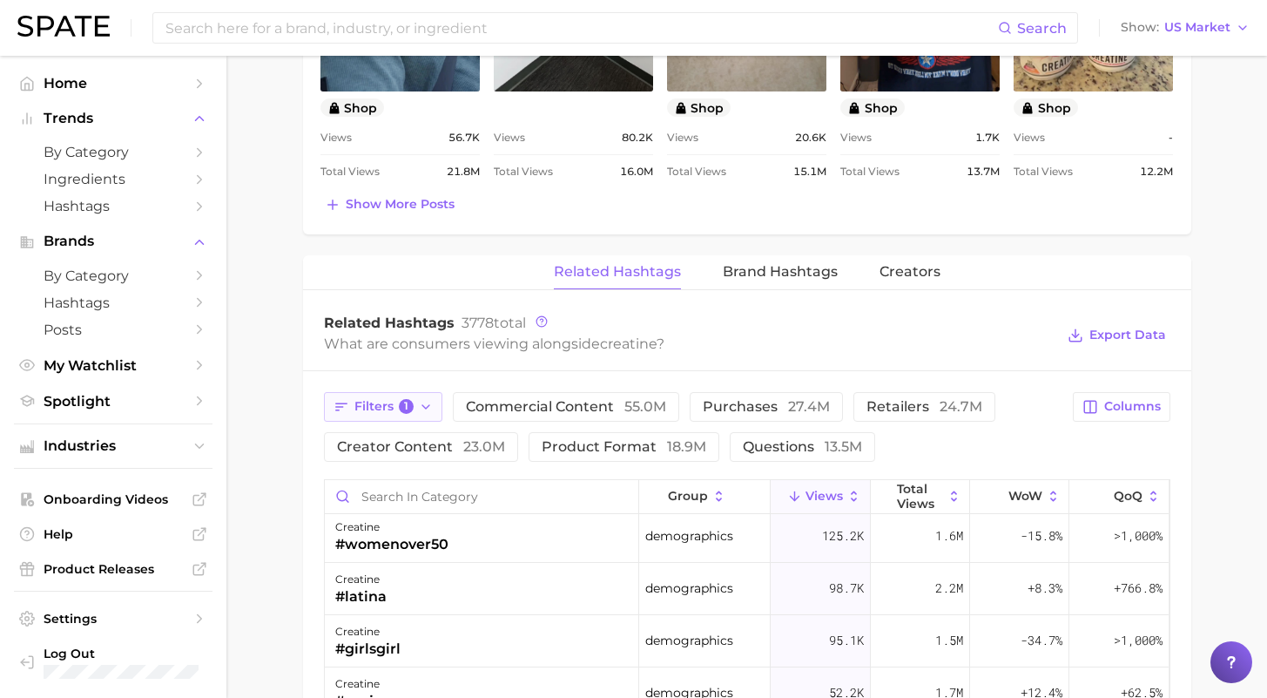
click at [415, 405] on button "Filters 1" at bounding box center [383, 407] width 119 height 30
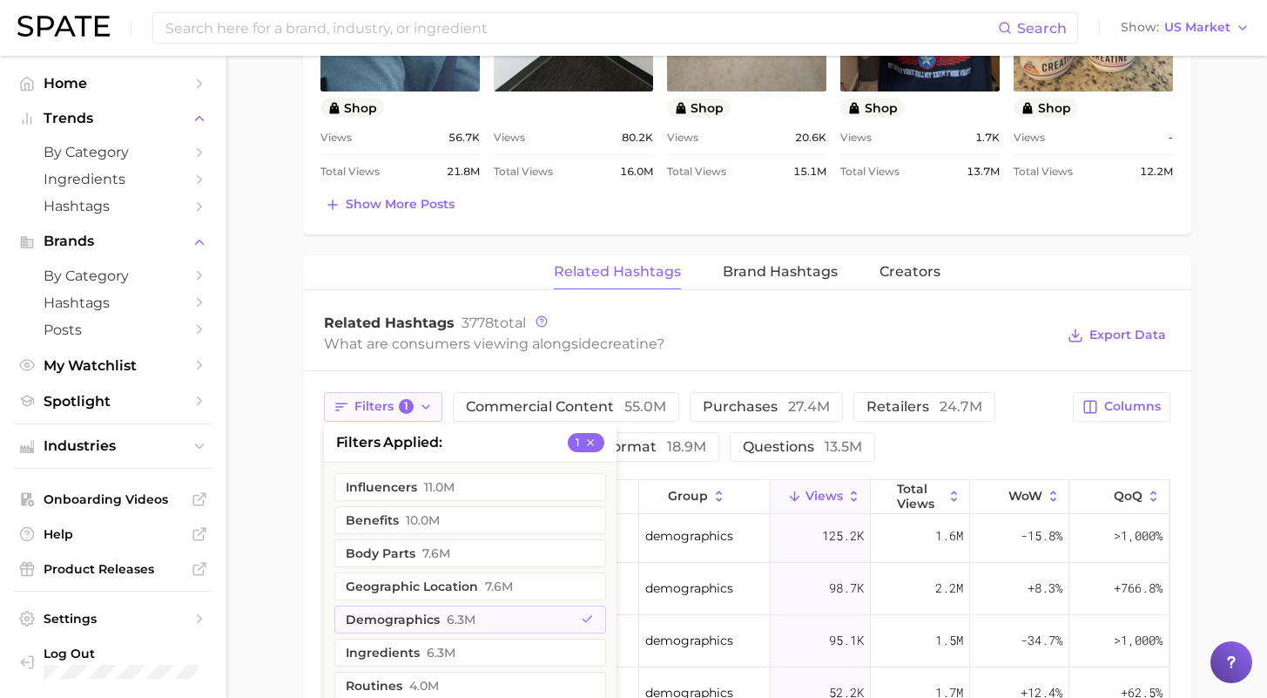
click at [415, 405] on button "Filters 1" at bounding box center [383, 407] width 119 height 30
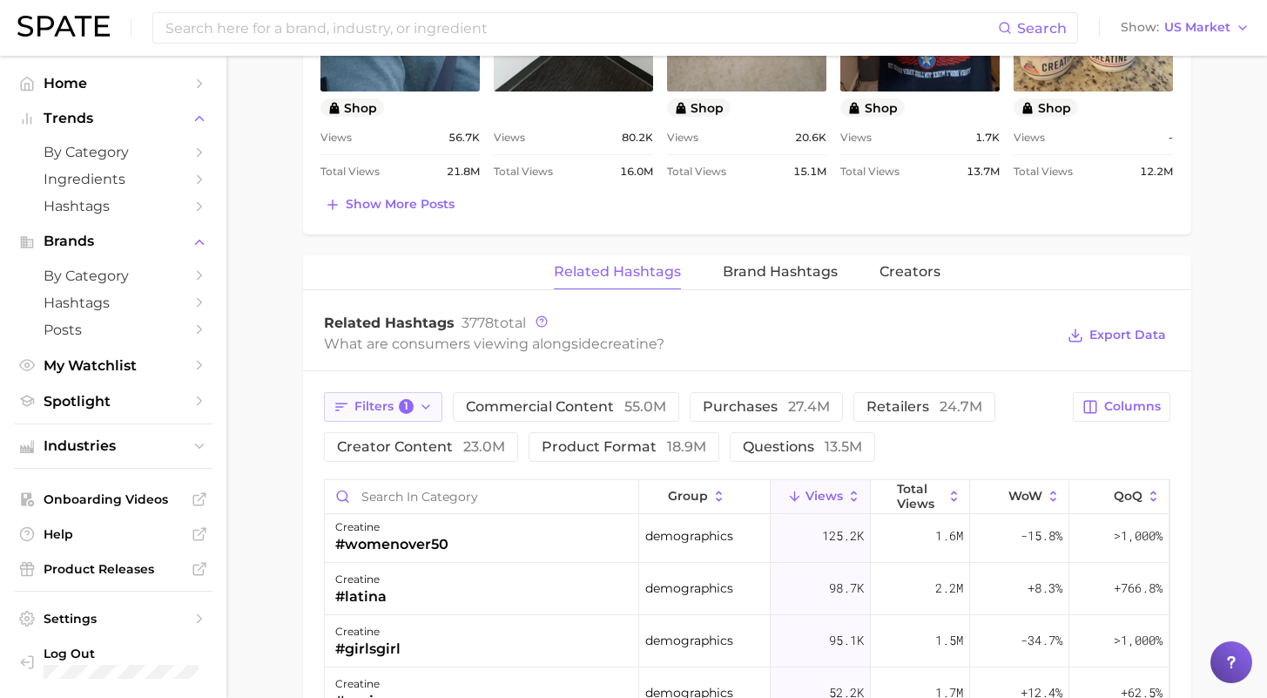
click at [413, 411] on button "Filters 1" at bounding box center [383, 407] width 119 height 30
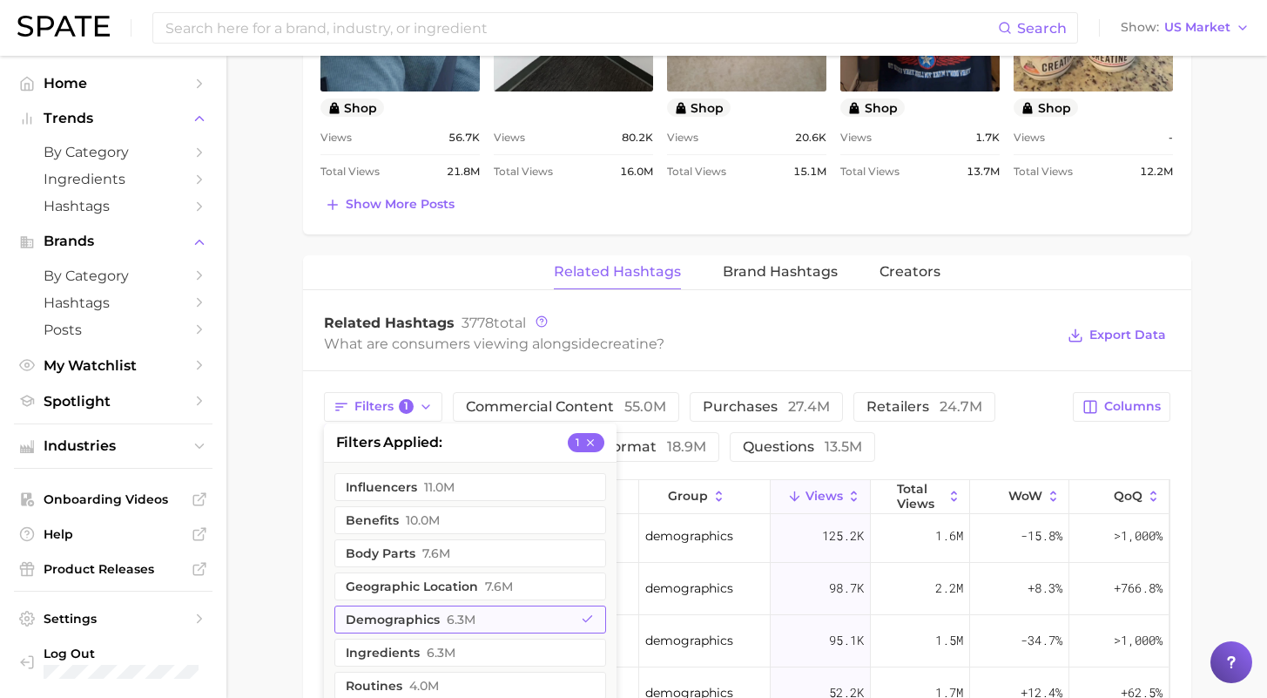
click at [447, 616] on span "6.3m" at bounding box center [461, 619] width 29 height 14
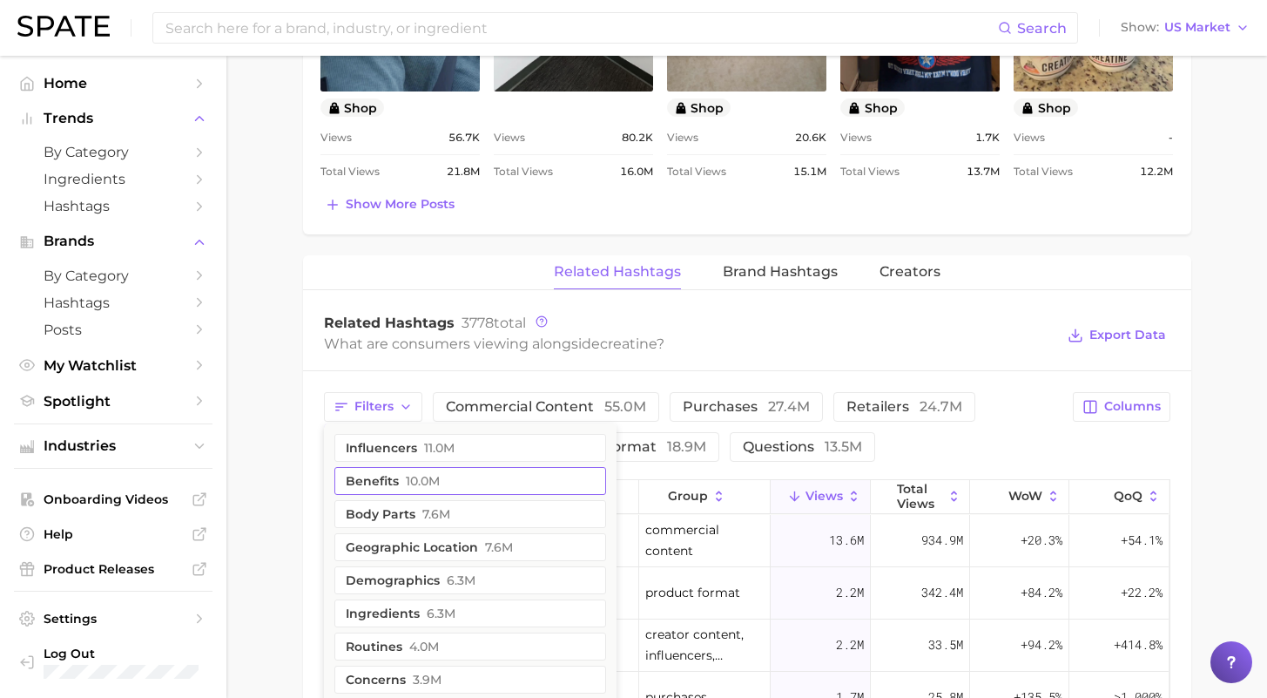
click at [447, 488] on button "benefits 10.0m" at bounding box center [471, 481] width 272 height 28
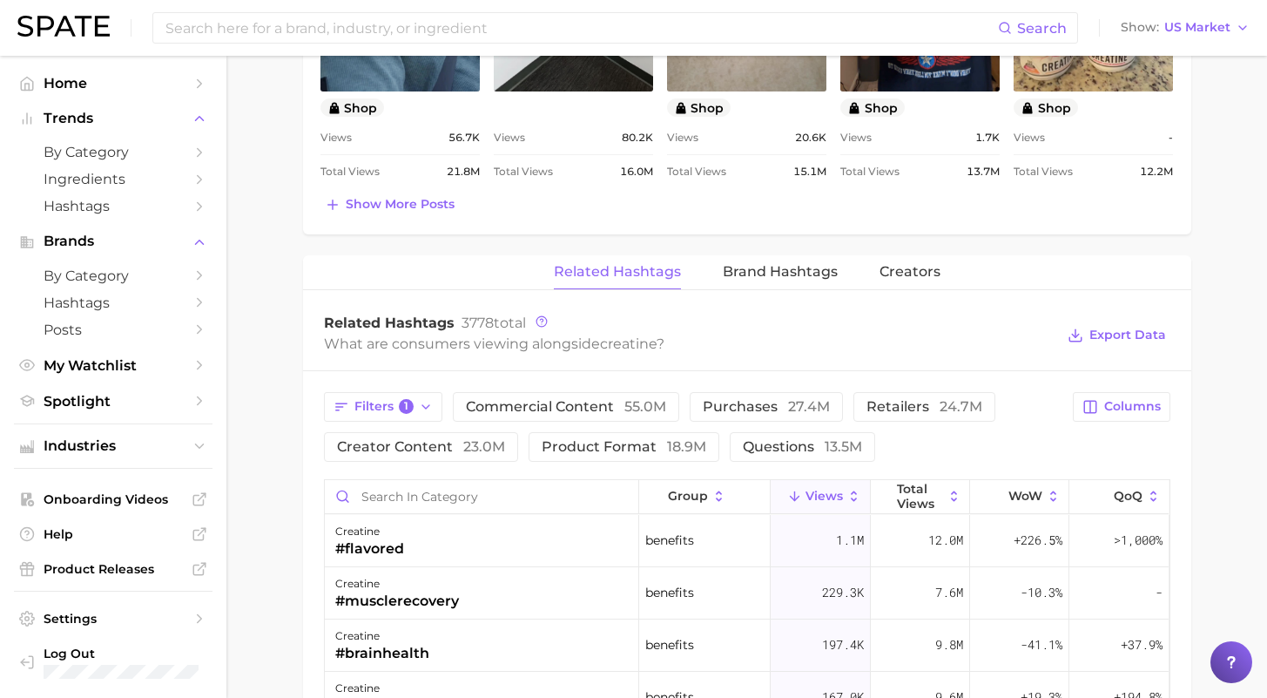
scroll to position [1290, 0]
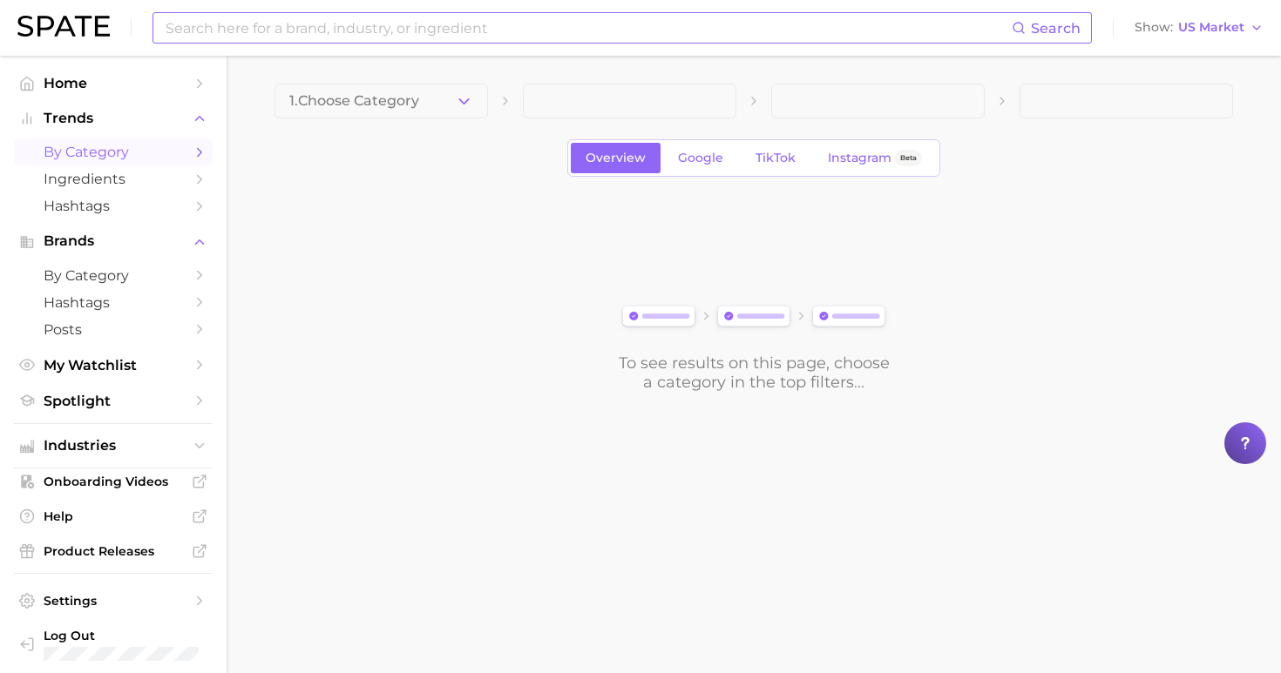
click at [421, 38] on input at bounding box center [588, 28] width 848 height 30
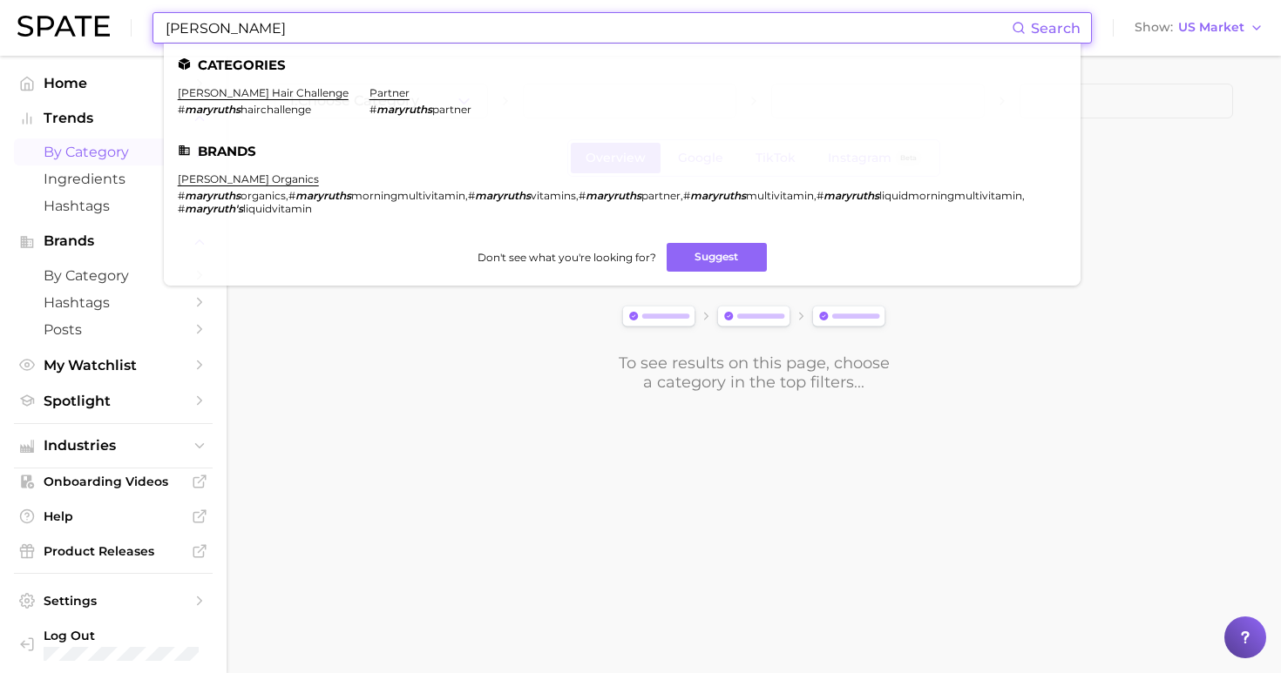
type input "Mary Ruths"
drag, startPoint x: 421, startPoint y: 37, endPoint x: 247, endPoint y: 178, distance: 223.0
click at [247, 179] on main "1. Choose Category Overview Google TikTok Instagram Beta To see results on this…" at bounding box center [753, 267] width 1054 height 423
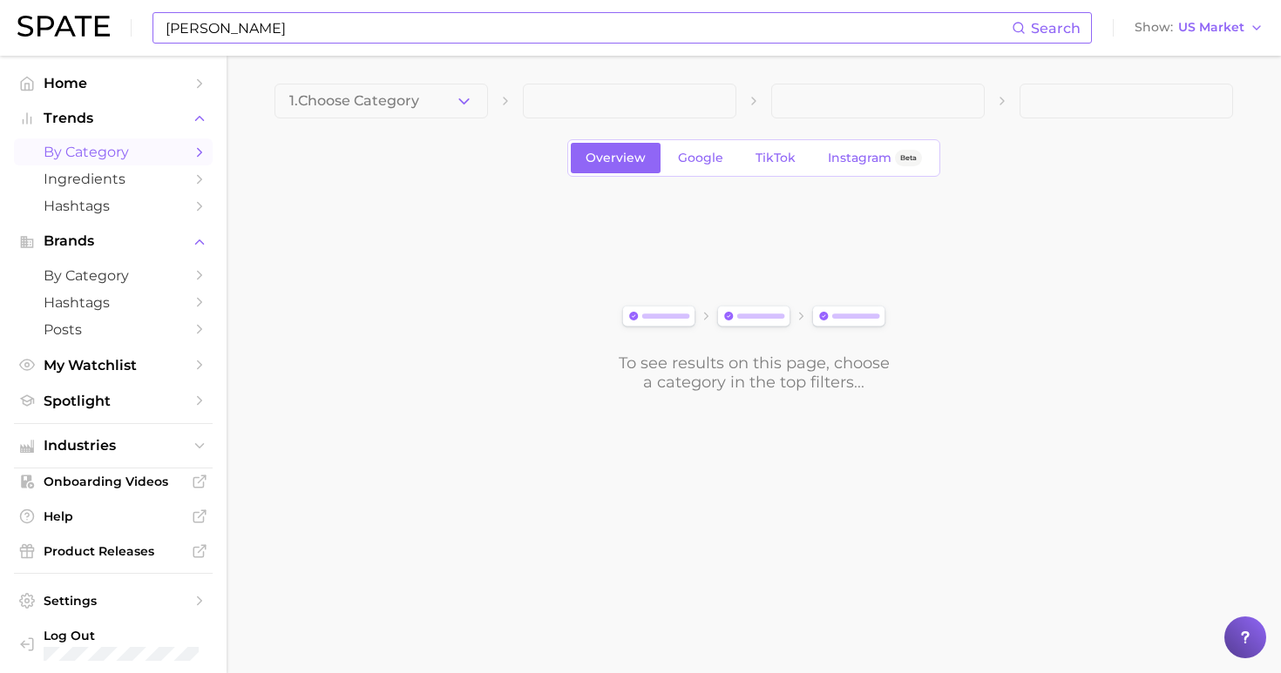
click at [263, 15] on input "Mary Ruths" at bounding box center [588, 28] width 848 height 30
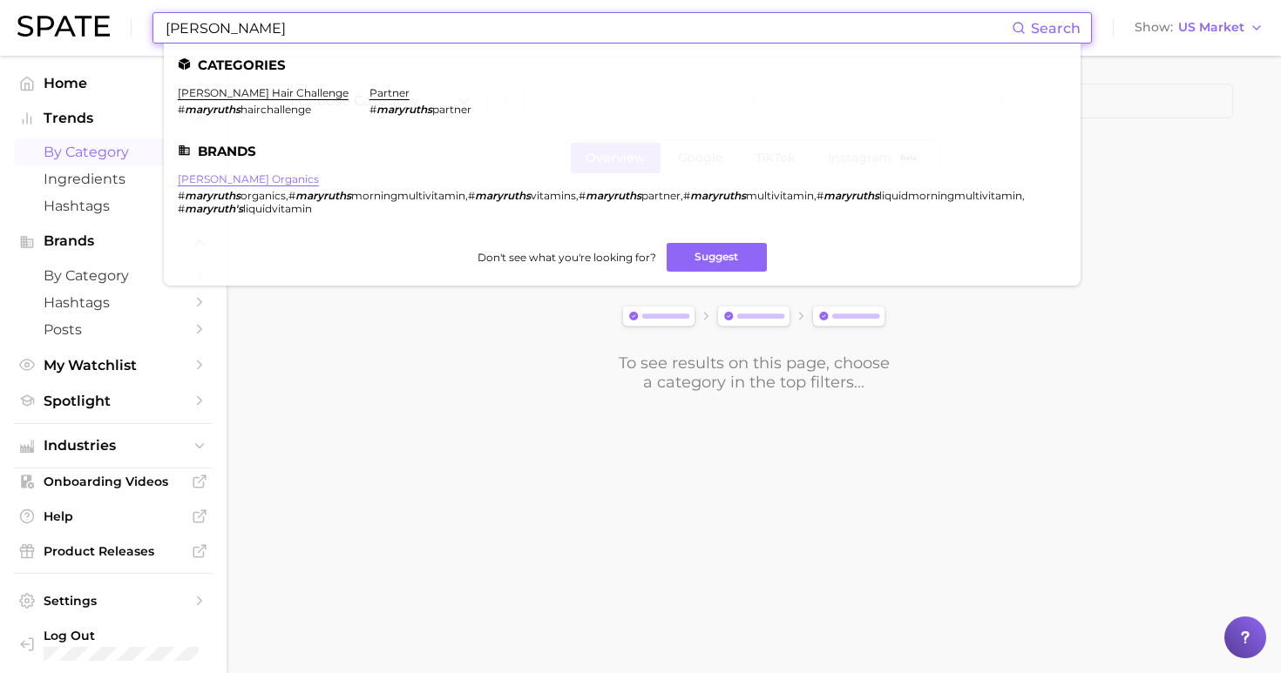
click at [240, 174] on link "mary ruth organics" at bounding box center [248, 178] width 141 height 13
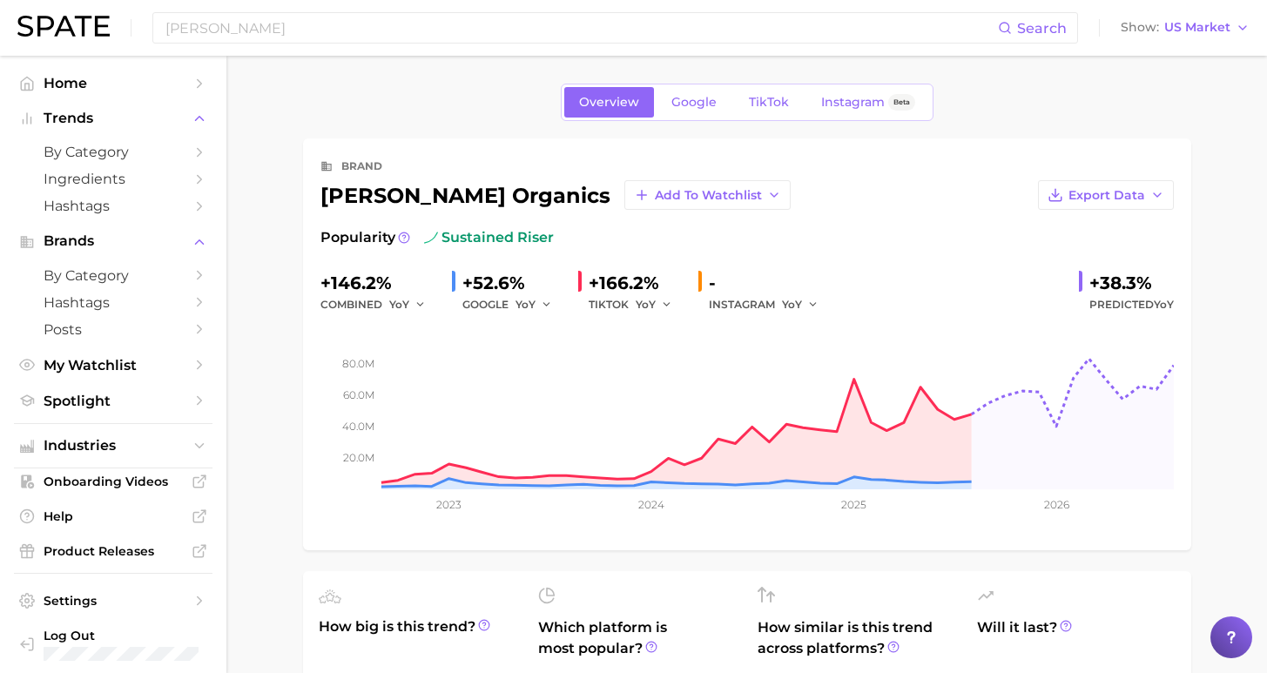
drag, startPoint x: 719, startPoint y: 1, endPoint x: 705, endPoint y: 0, distance: 14.0
click at [719, 1] on div "Mary Ruths Search Show US Market" at bounding box center [633, 28] width 1233 height 56
click at [431, 0] on div "Mary Ruths Search Show US Market" at bounding box center [633, 28] width 1233 height 56
click at [775, 100] on span "TikTok" at bounding box center [769, 102] width 40 height 15
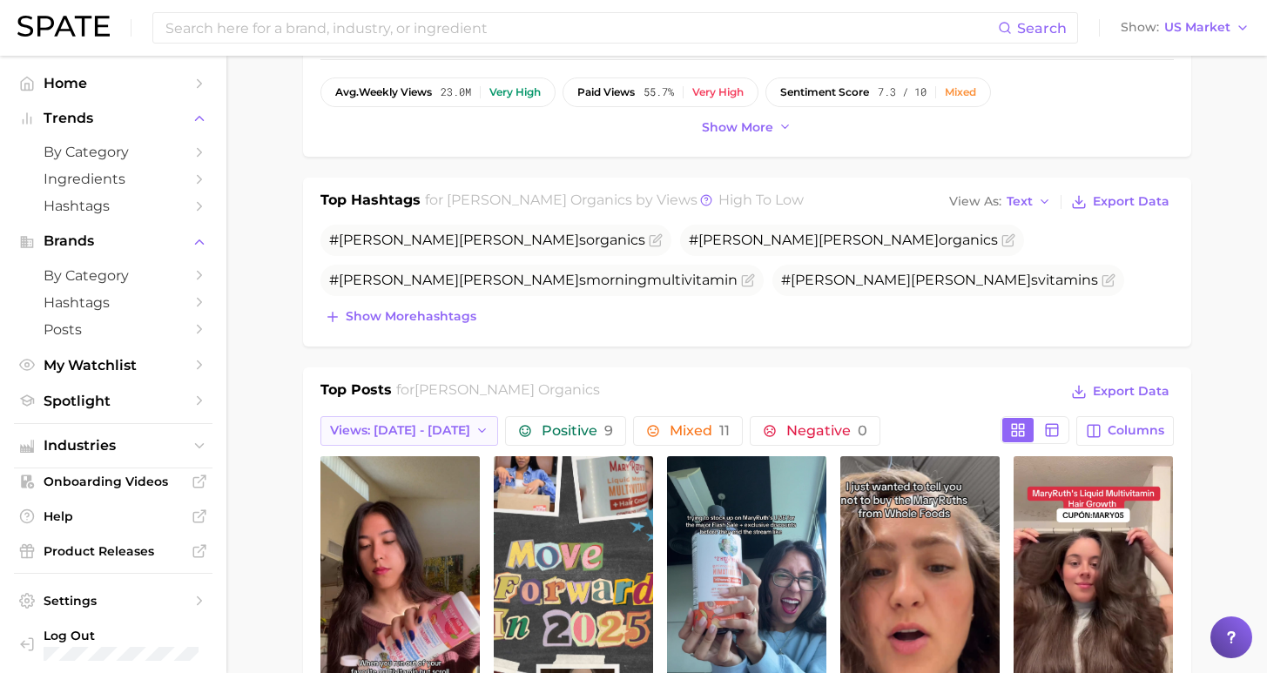
click at [420, 440] on button "Views: Sep 7 - 14" at bounding box center [410, 431] width 179 height 30
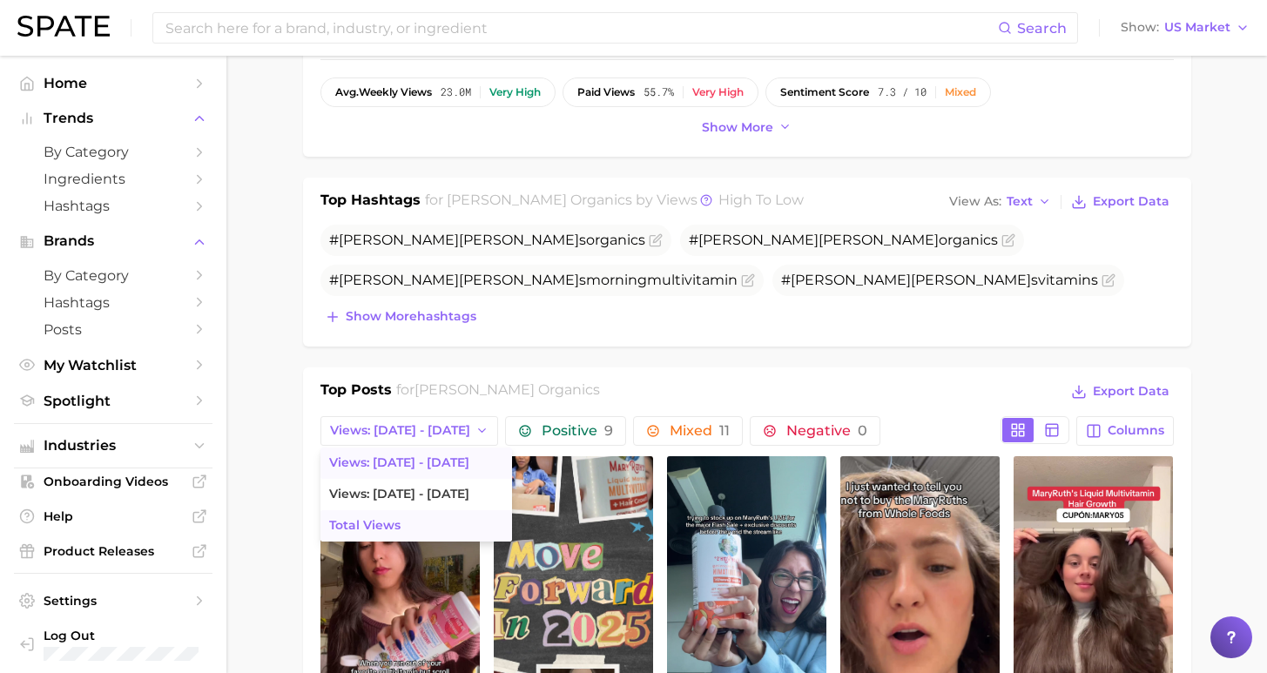
click at [420, 527] on button "Total Views" at bounding box center [417, 525] width 192 height 31
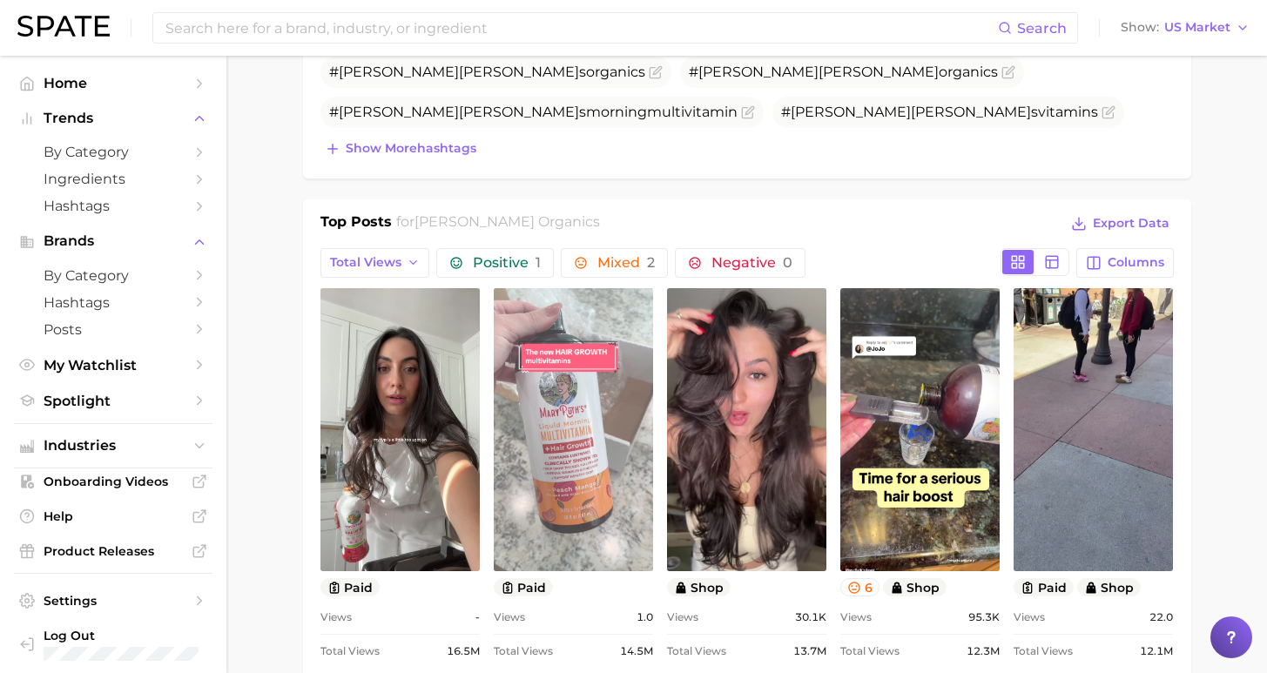
scroll to position [783, 0]
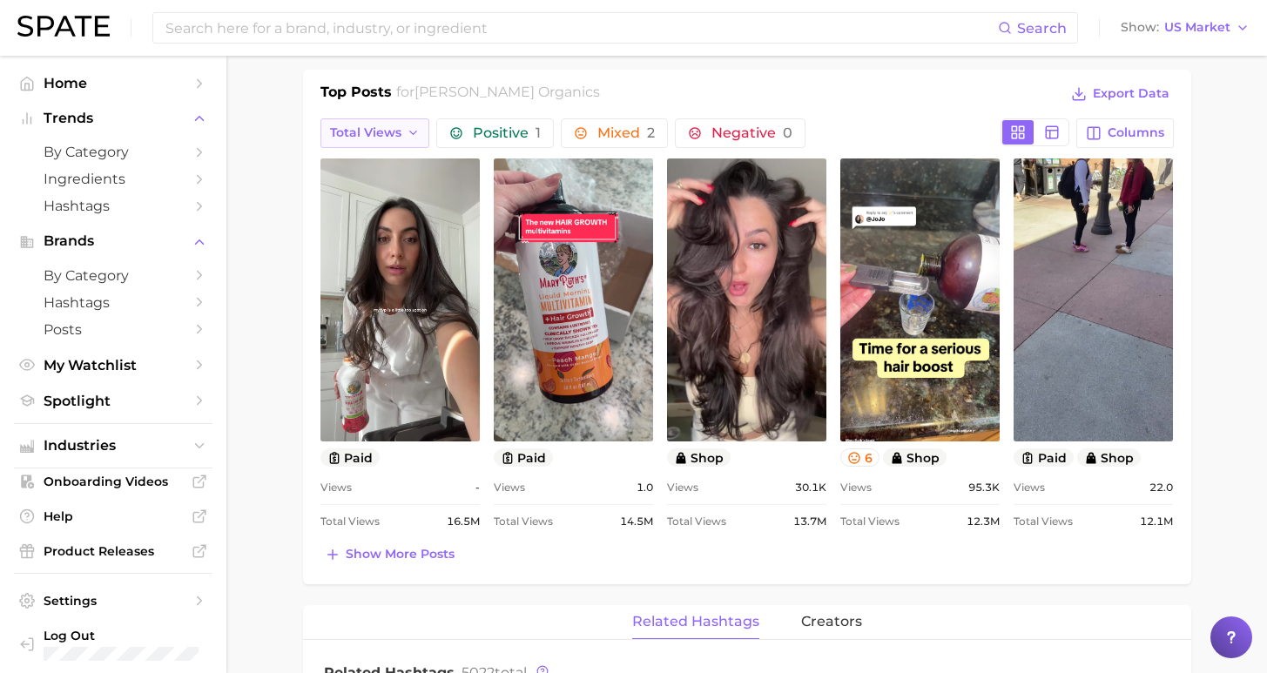
click at [375, 131] on span "Total Views" at bounding box center [365, 132] width 71 height 15
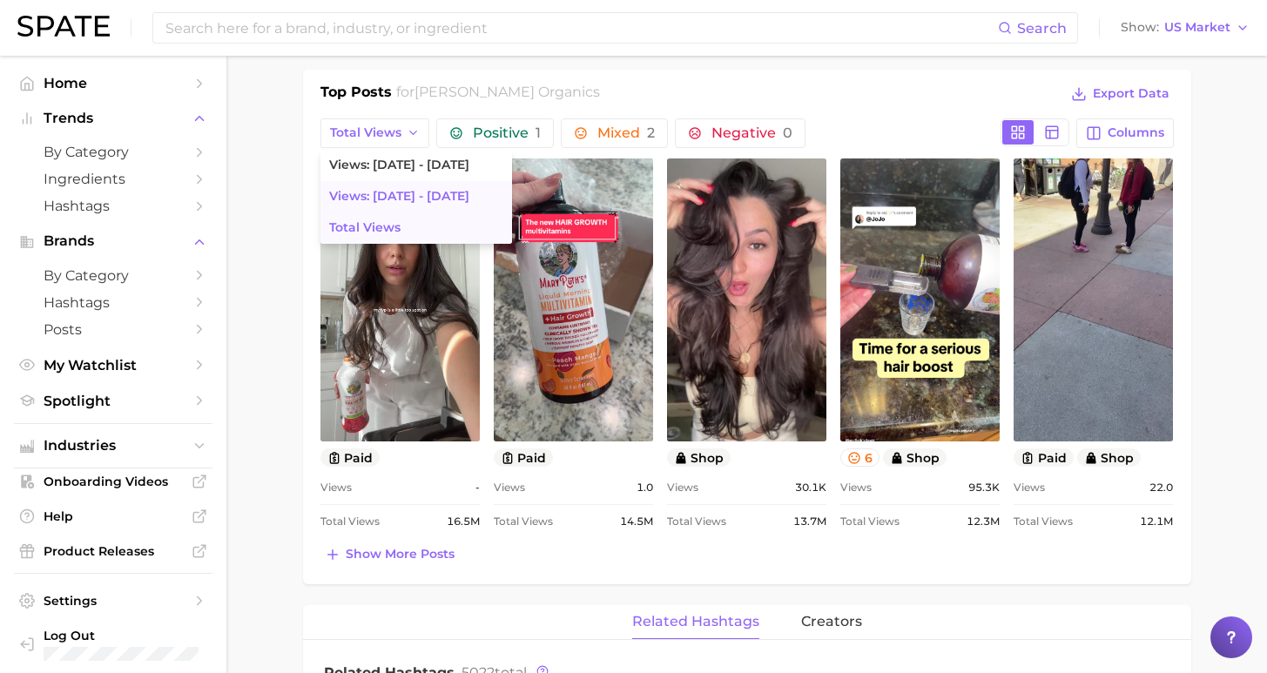
click at [397, 193] on span "Views: Aug 31 - Sep 7" at bounding box center [399, 196] width 140 height 15
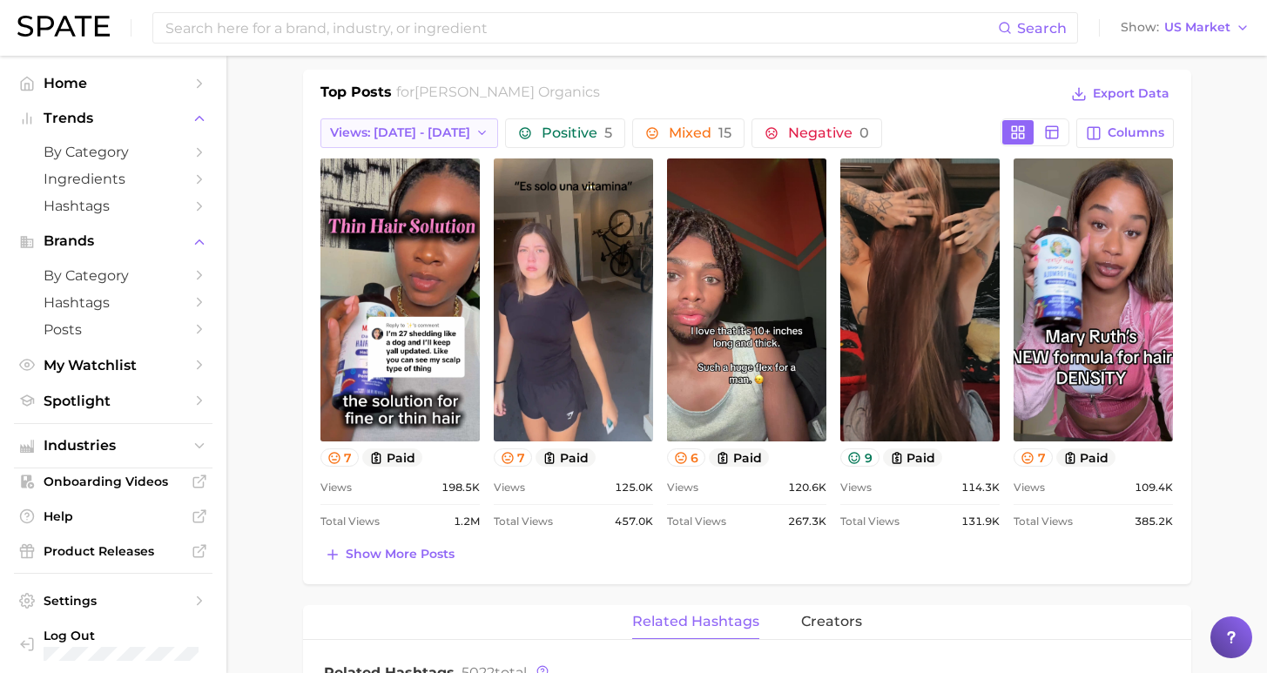
scroll to position [0, 0]
click at [386, 131] on span "Views: Aug 31 - Sep 7" at bounding box center [400, 132] width 140 height 15
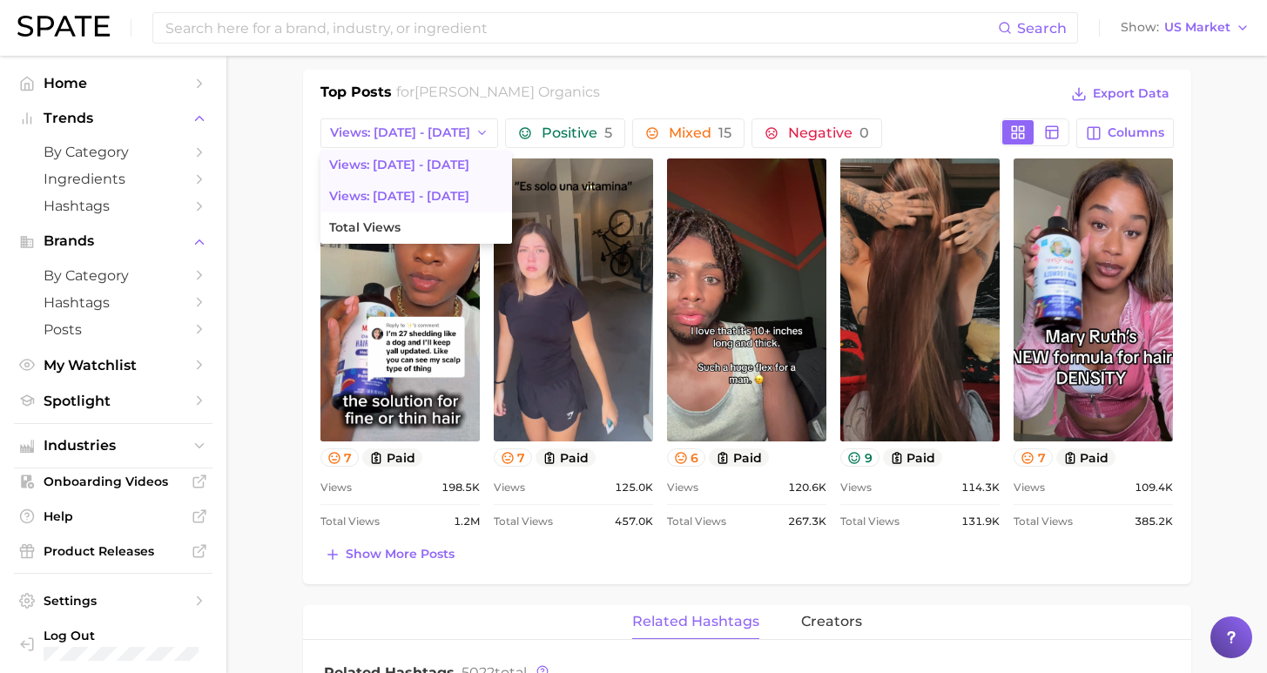
click at [391, 165] on span "Views: Sep 7 - 14" at bounding box center [399, 165] width 140 height 15
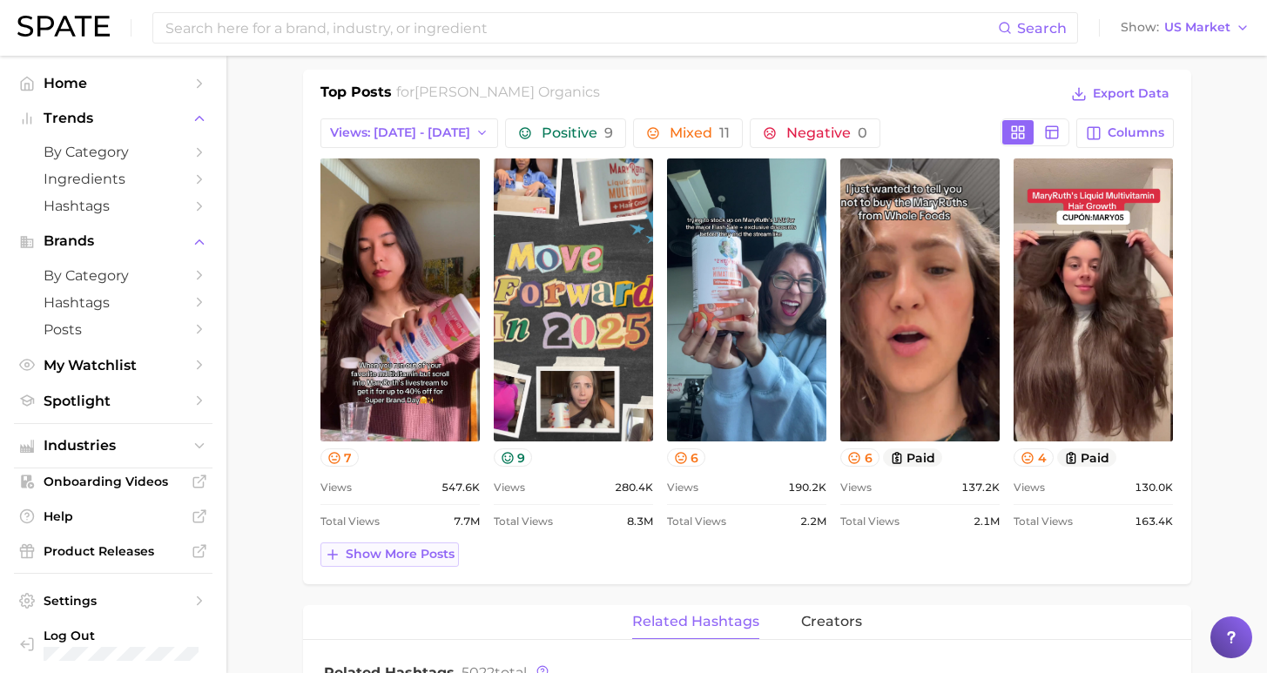
click at [432, 555] on span "Show more posts" at bounding box center [400, 554] width 109 height 15
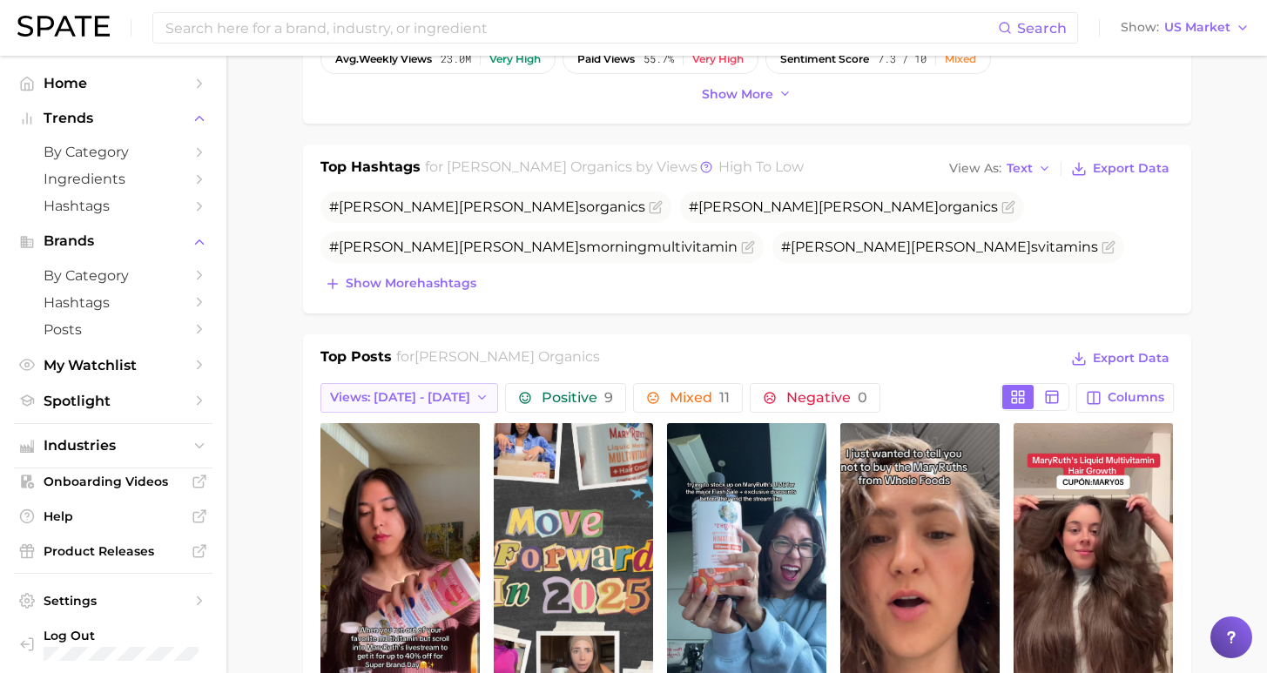
click at [409, 389] on button "Views: Sep 7 - 14" at bounding box center [410, 398] width 179 height 30
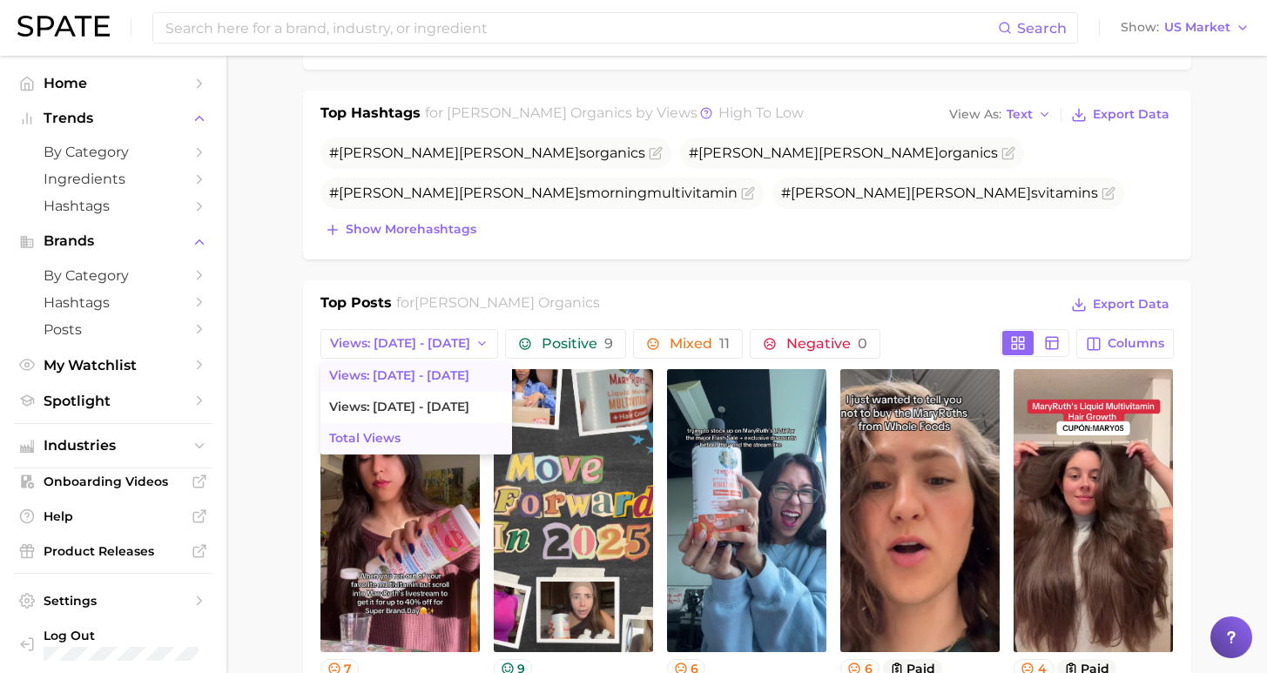
click at [425, 446] on button "Total Views" at bounding box center [417, 438] width 192 height 31
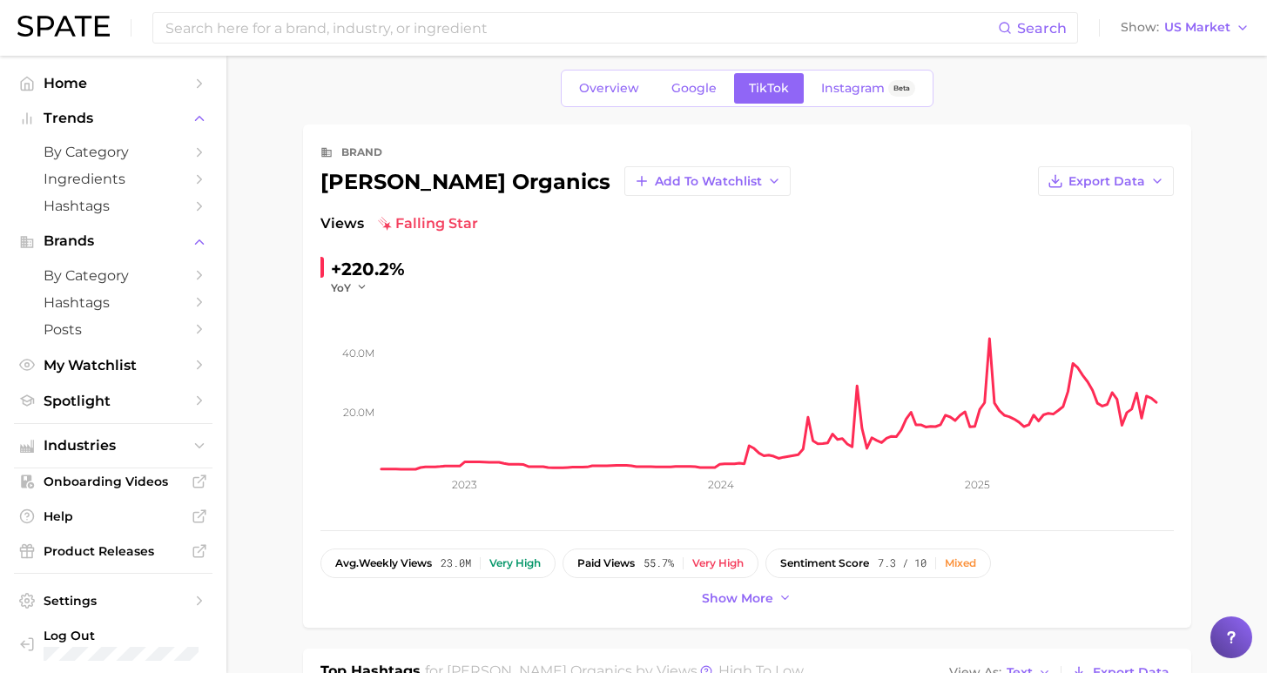
scroll to position [27, 0]
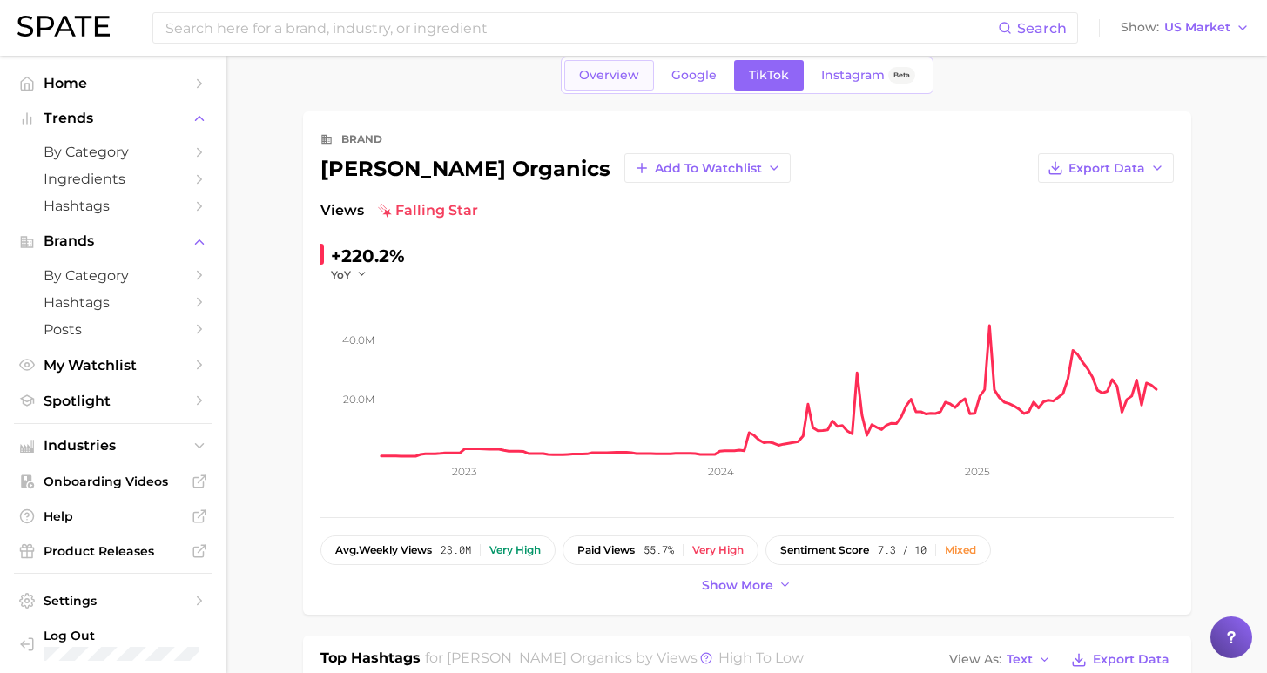
click at [626, 74] on span "Overview" at bounding box center [609, 75] width 60 height 15
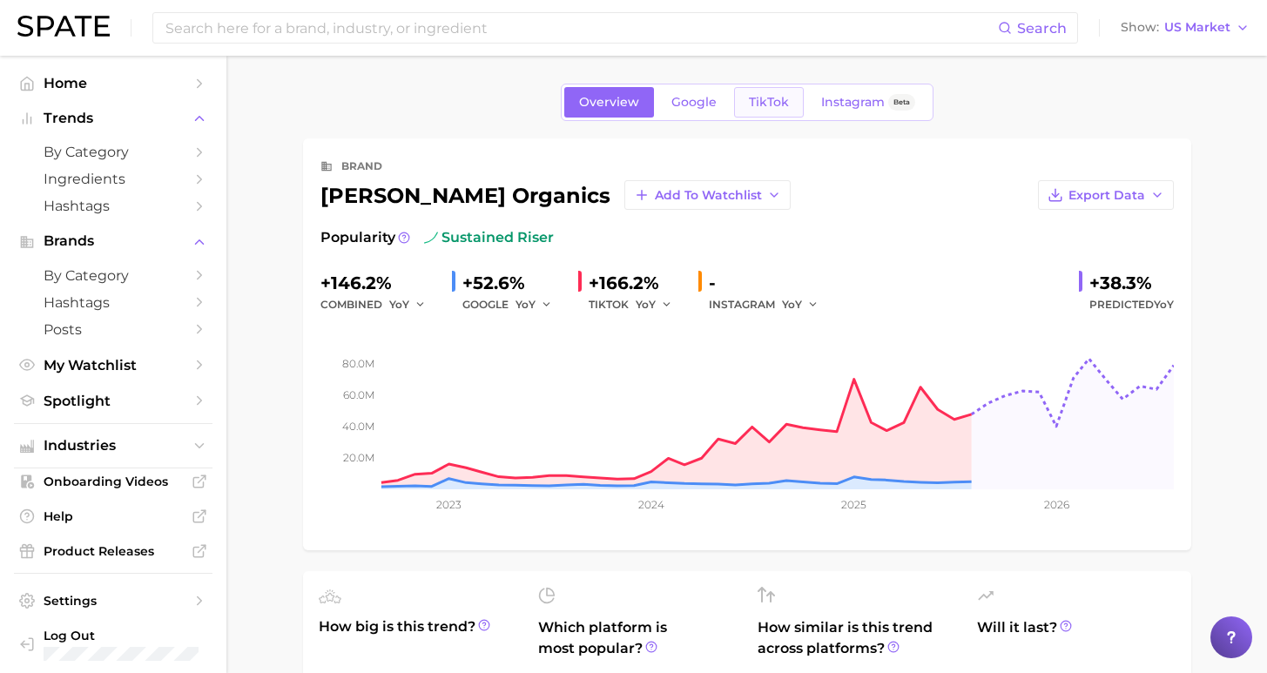
click at [777, 102] on span "TikTok" at bounding box center [769, 102] width 40 height 15
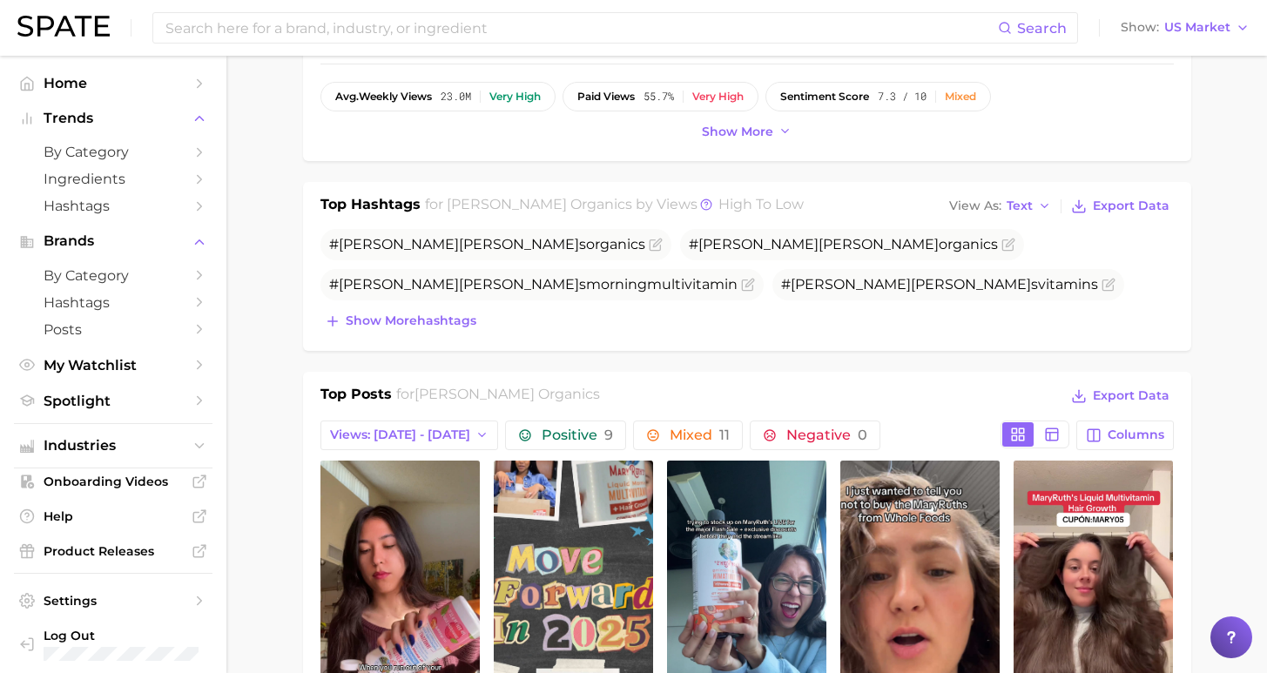
scroll to position [681, 0]
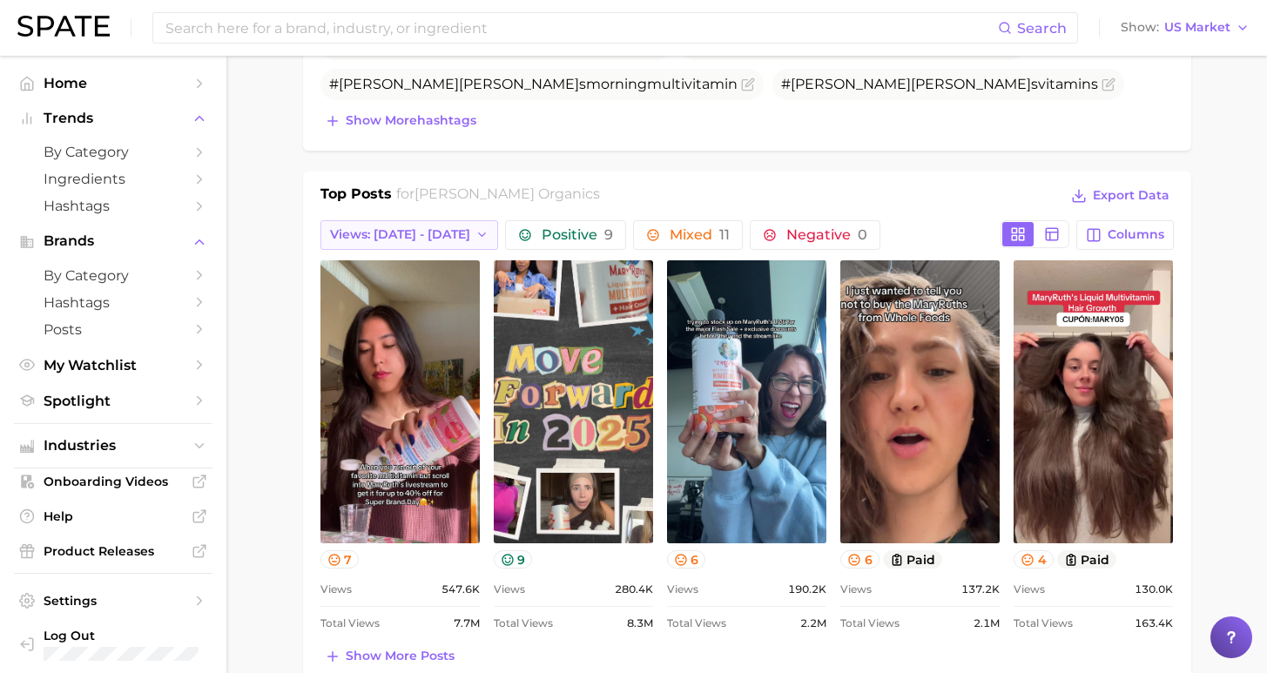
click at [421, 241] on span "Views: Sep 7 - 14" at bounding box center [400, 234] width 140 height 15
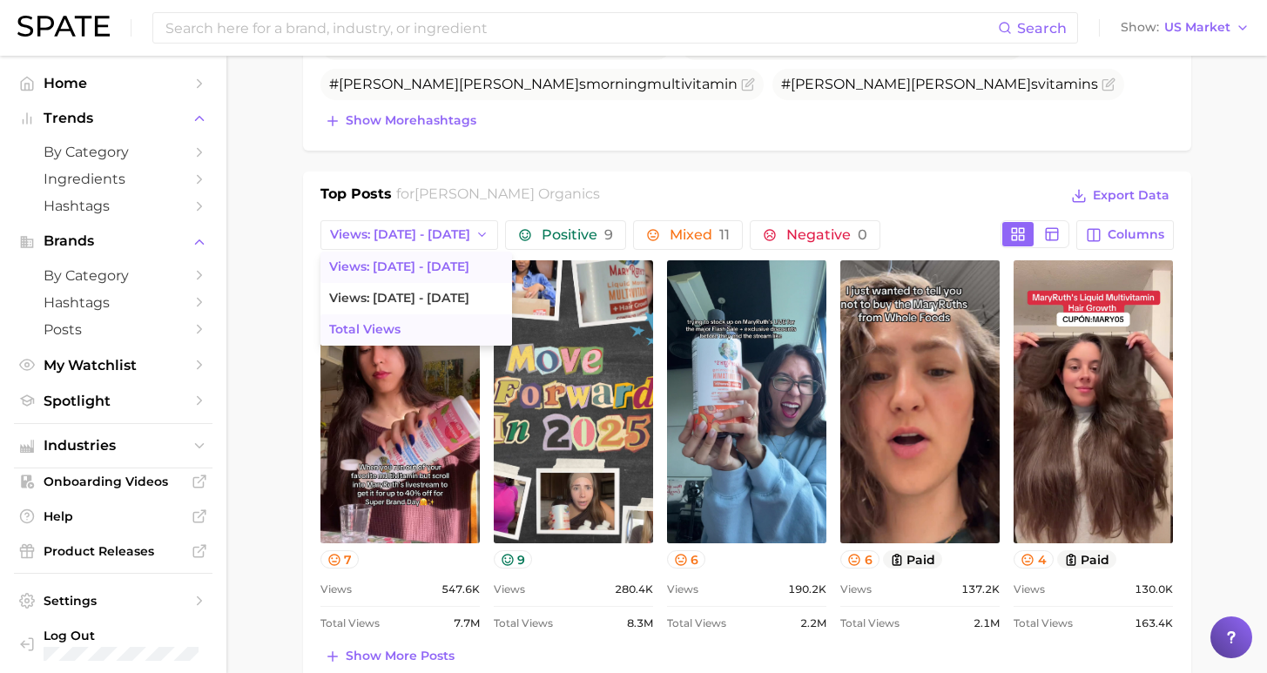
click at [409, 327] on button "Total Views" at bounding box center [417, 329] width 192 height 31
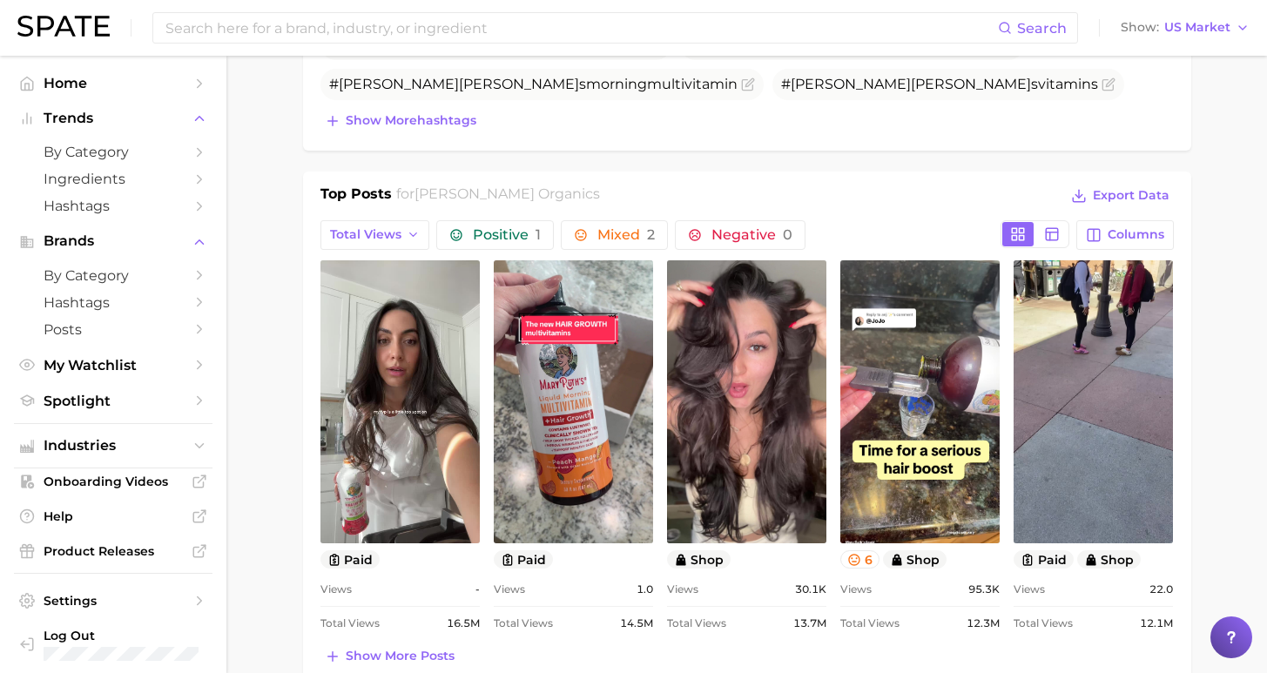
scroll to position [0, 0]
click at [424, 322] on link "view post on TikTok" at bounding box center [400, 401] width 159 height 283
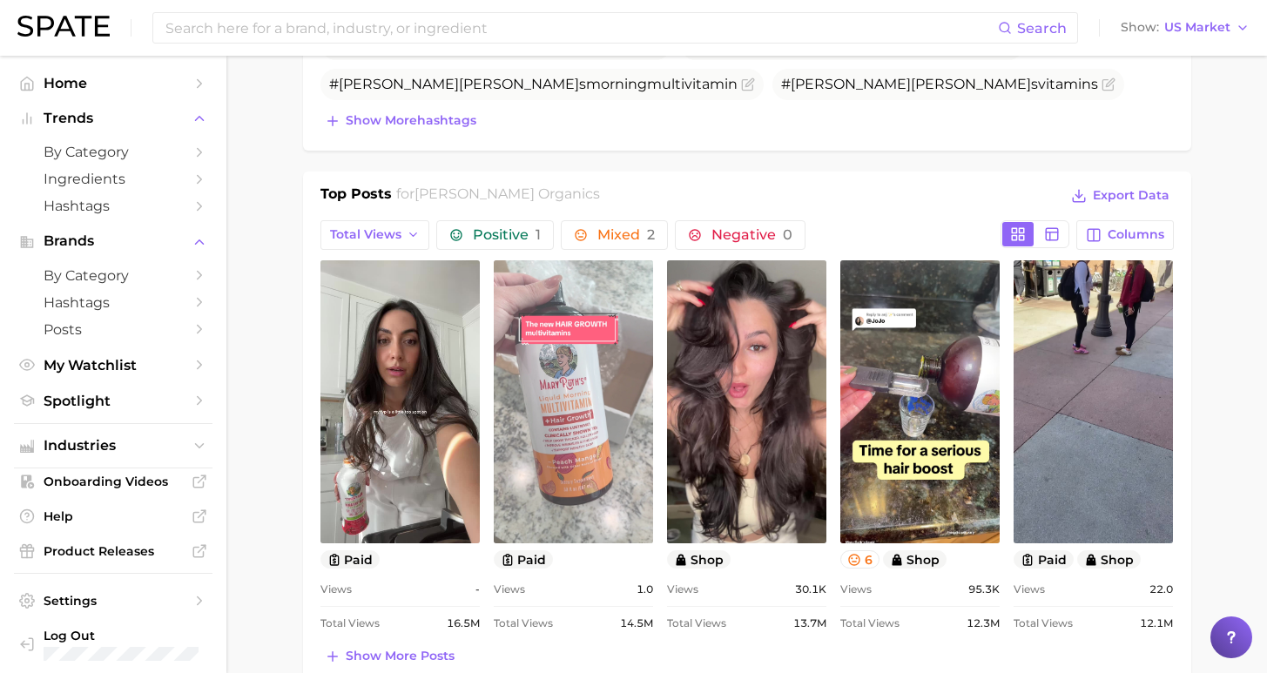
click at [578, 360] on link "view post on TikTok" at bounding box center [573, 401] width 159 height 283
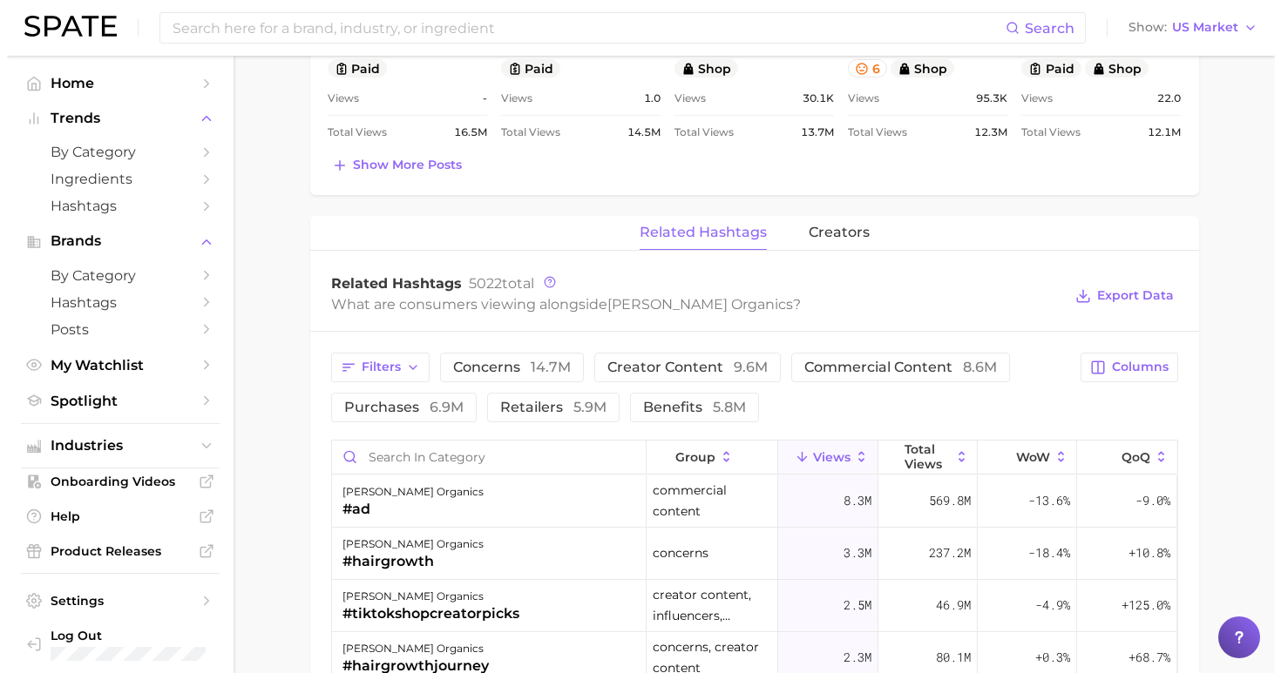
scroll to position [1322, 0]
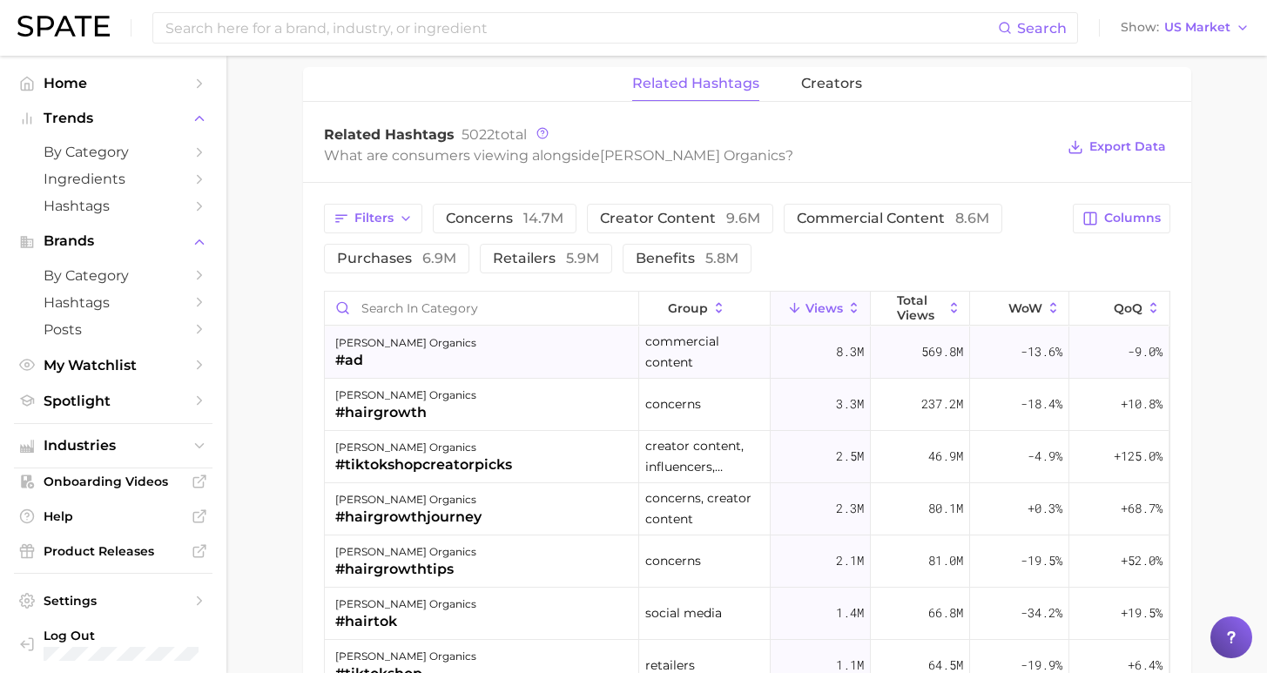
click at [554, 351] on div "mary ruth organics #ad" at bounding box center [482, 353] width 314 height 52
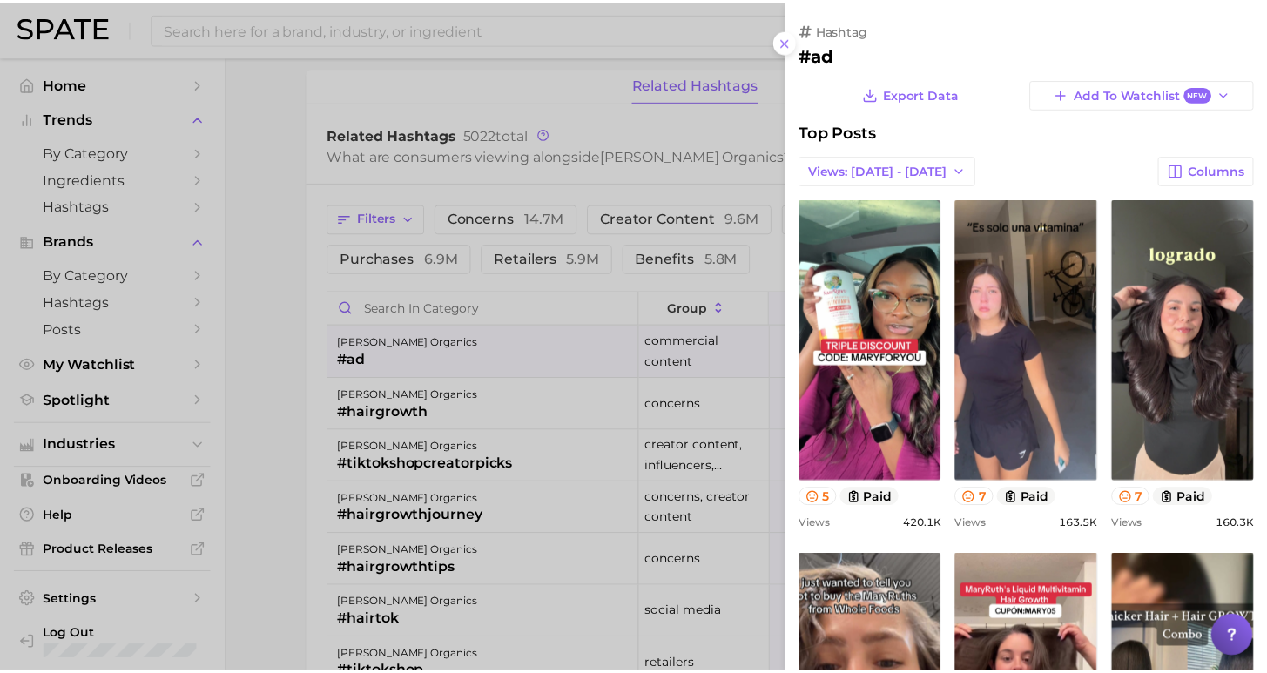
scroll to position [0, 0]
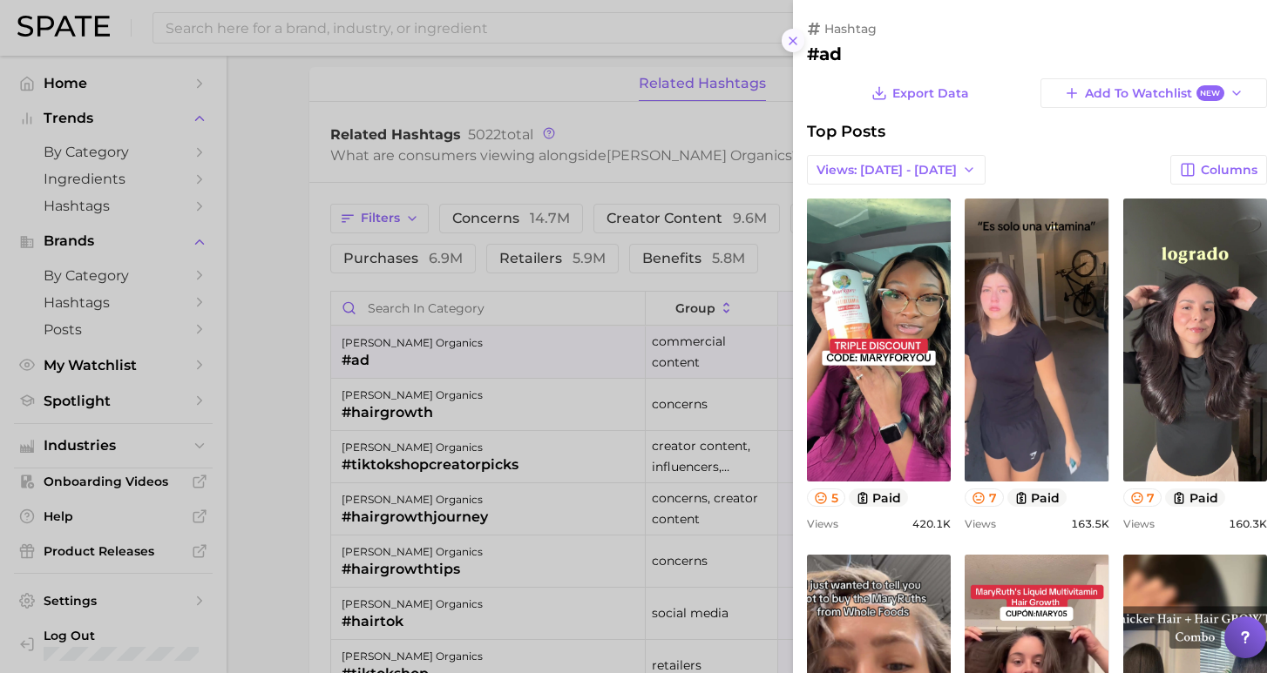
click at [797, 37] on icon at bounding box center [793, 41] width 14 height 14
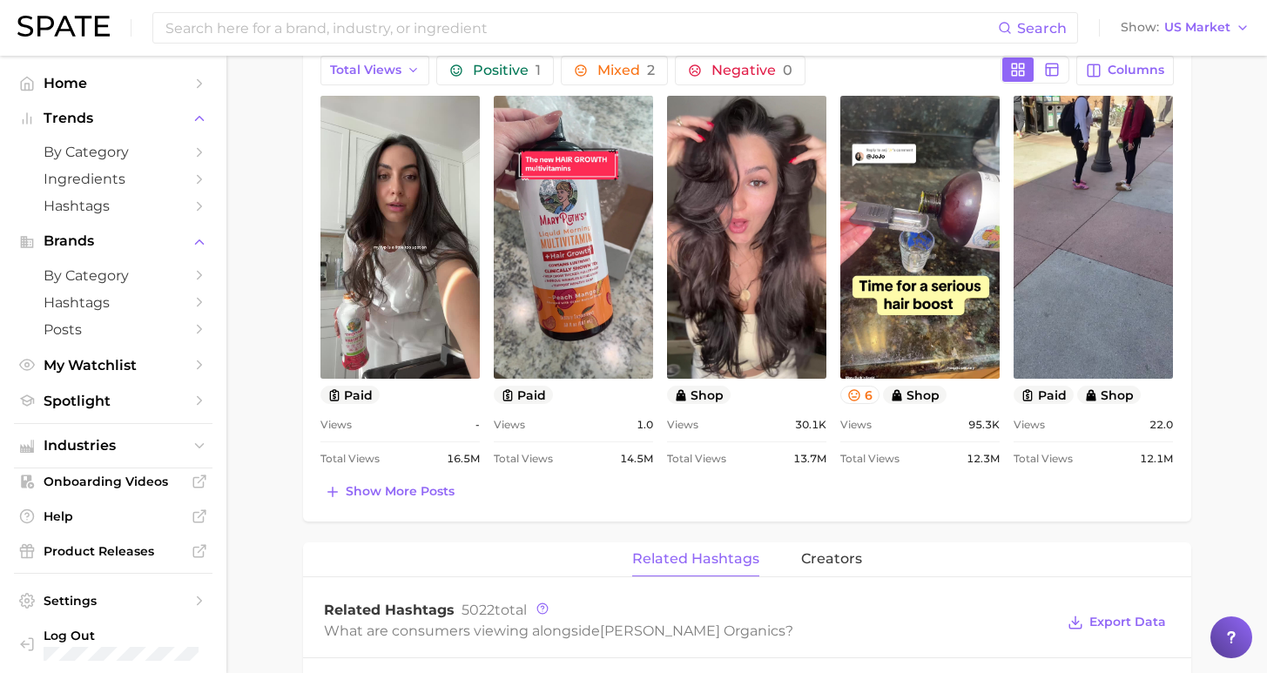
scroll to position [876, 0]
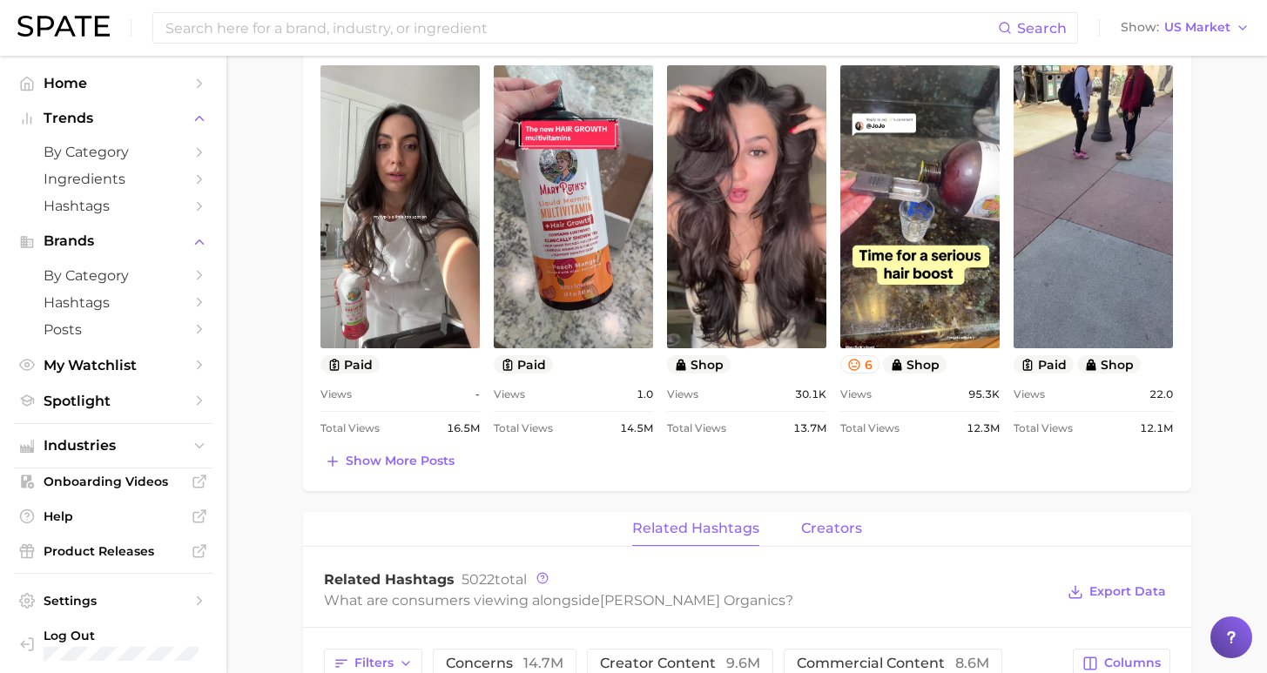
click at [832, 532] on span "creators" at bounding box center [831, 529] width 61 height 16
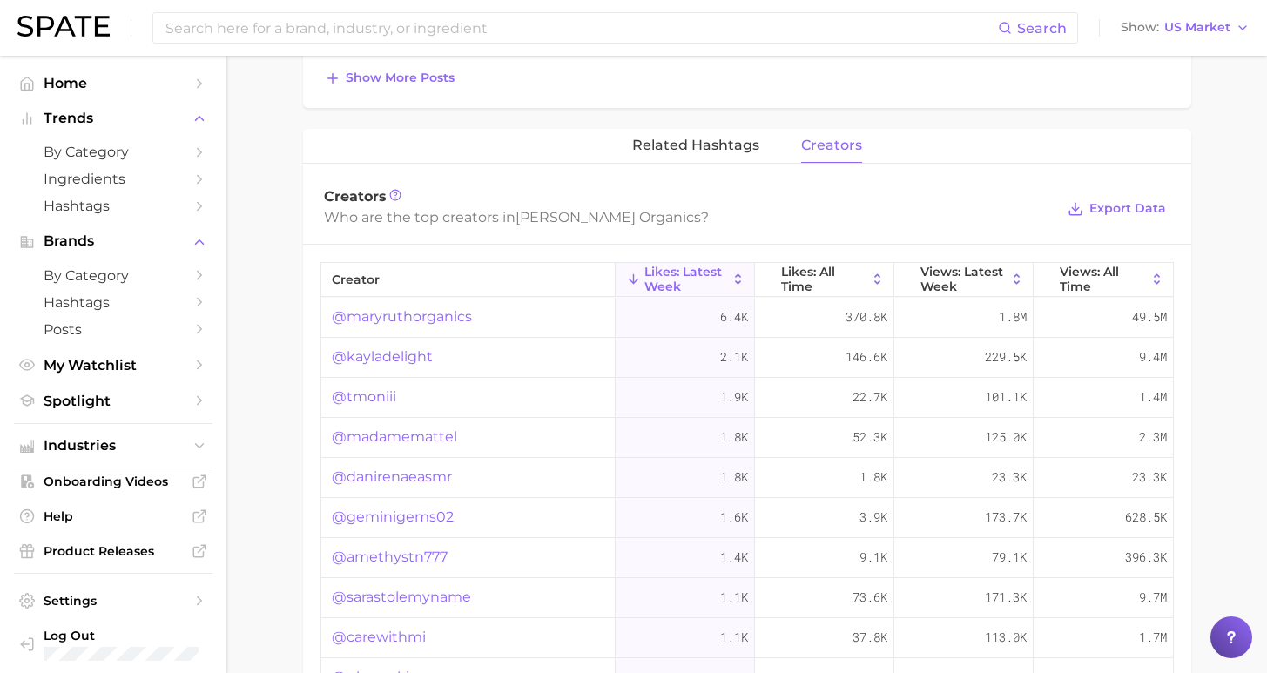
scroll to position [1040, 0]
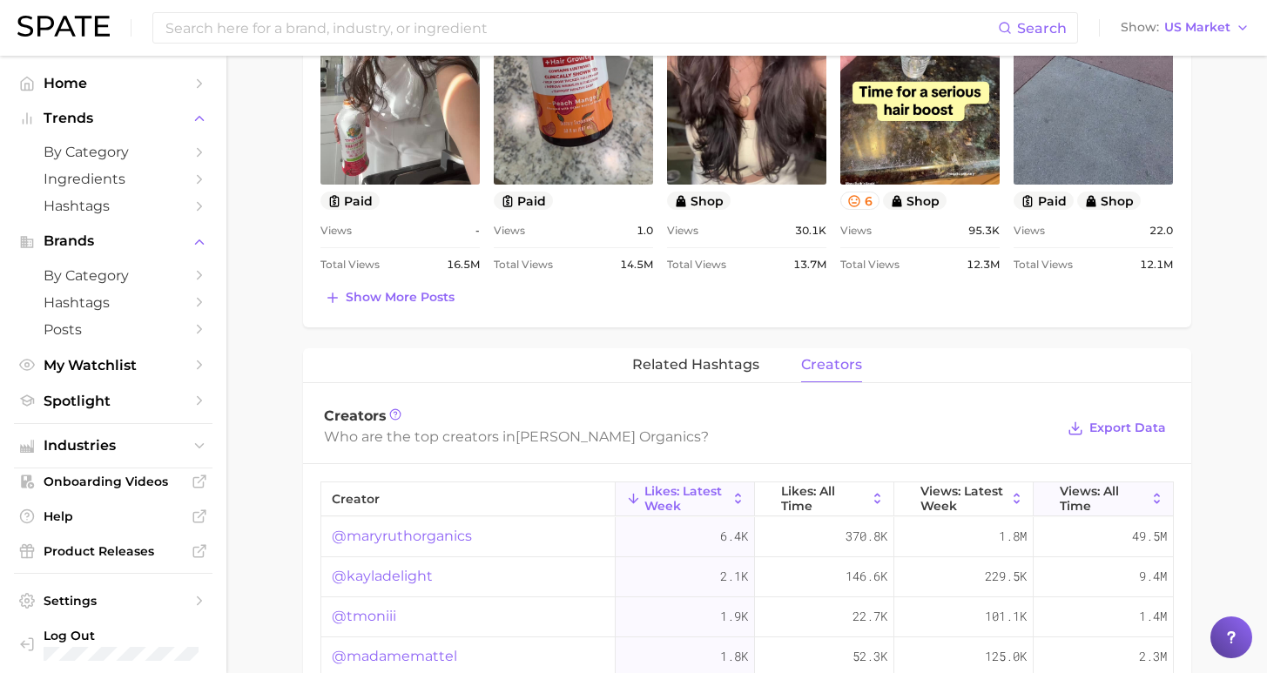
click at [1074, 496] on span "Views: All Time" at bounding box center [1103, 498] width 87 height 28
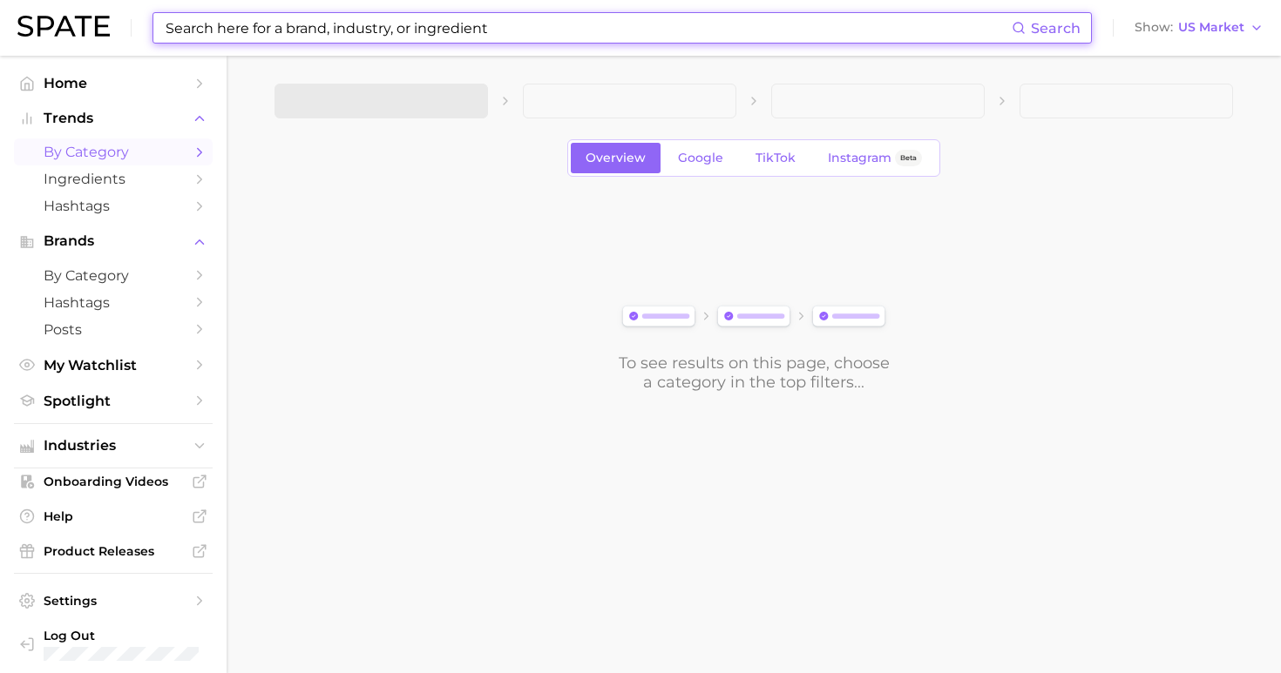
click at [455, 30] on input at bounding box center [588, 28] width 848 height 30
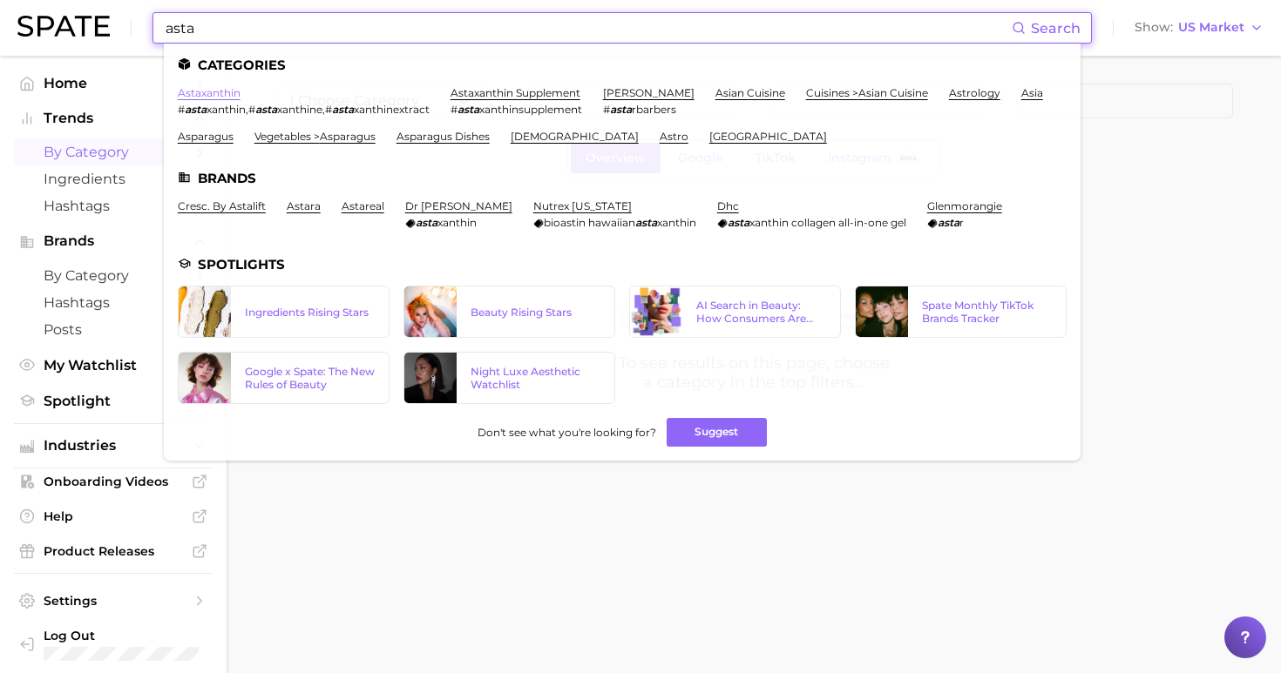
type input "asta"
click at [219, 93] on link "astaxanthin" at bounding box center [209, 92] width 63 height 13
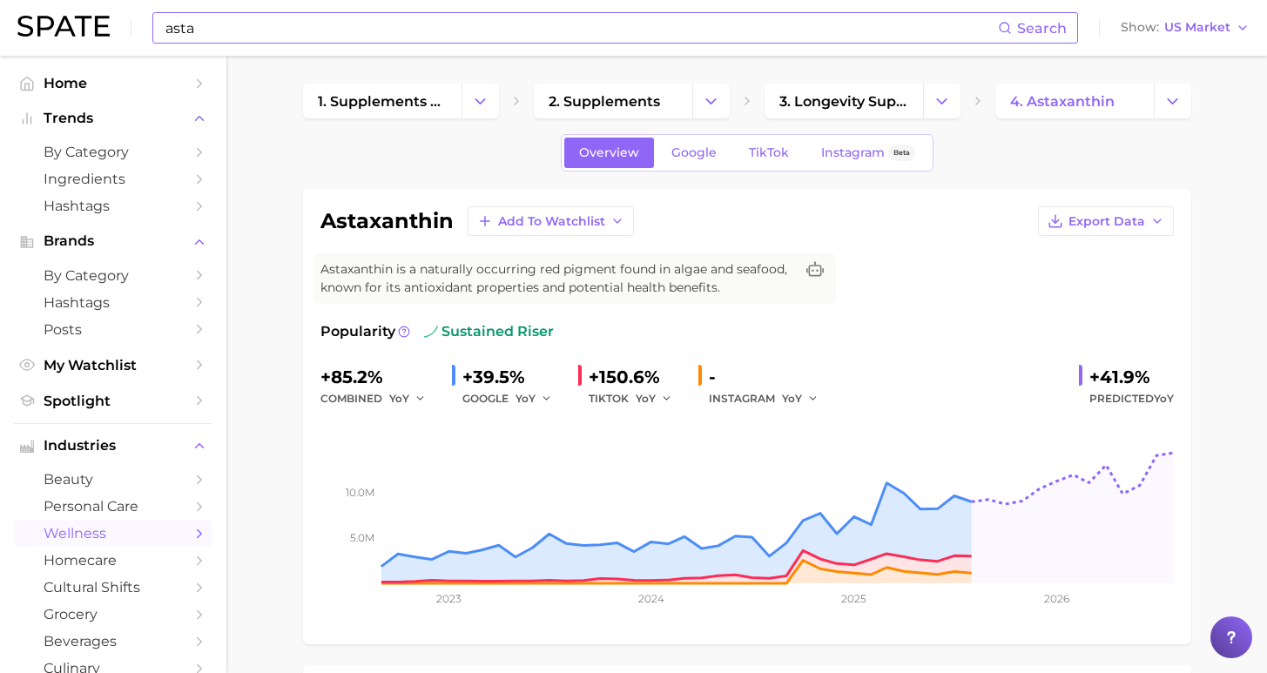
click at [293, 26] on input "asta" at bounding box center [581, 28] width 835 height 30
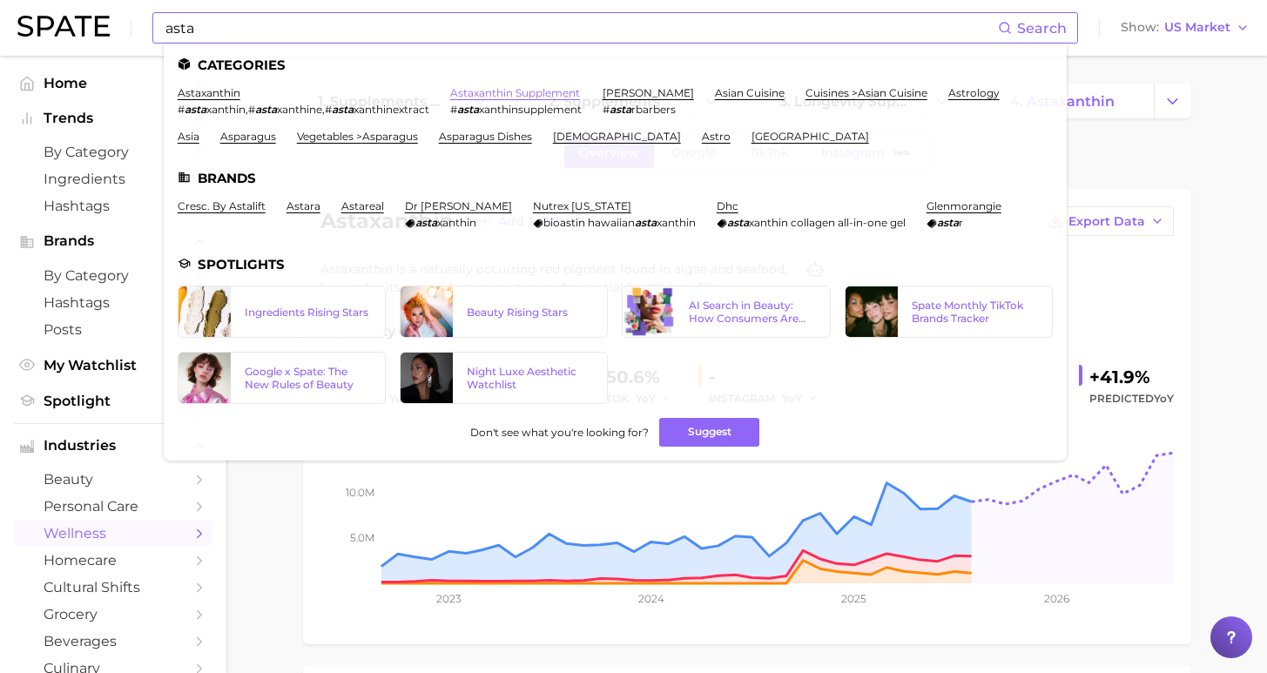
click at [502, 91] on link "astaxanthin supplement" at bounding box center [515, 92] width 130 height 13
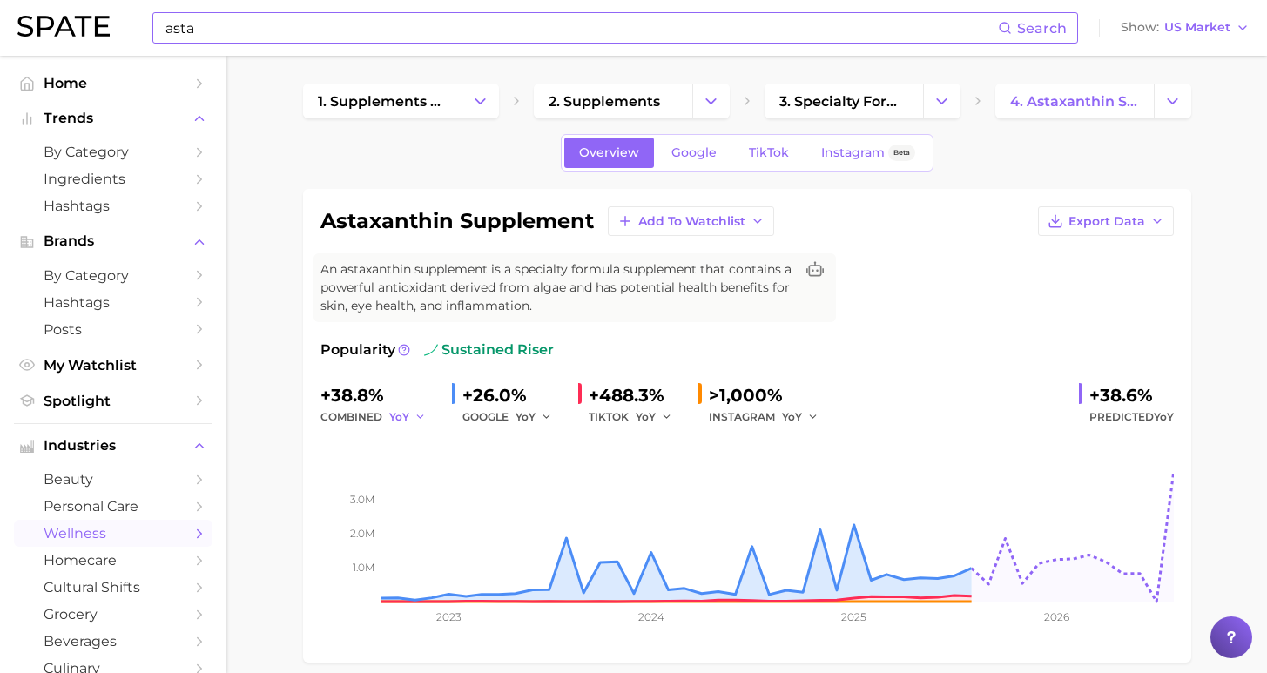
click at [415, 412] on icon "button" at bounding box center [421, 417] width 12 height 12
click at [541, 417] on icon "button" at bounding box center [547, 417] width 12 height 12
click at [661, 411] on icon "button" at bounding box center [667, 417] width 12 height 12
click at [159, 148] on span "by Category" at bounding box center [113, 152] width 139 height 17
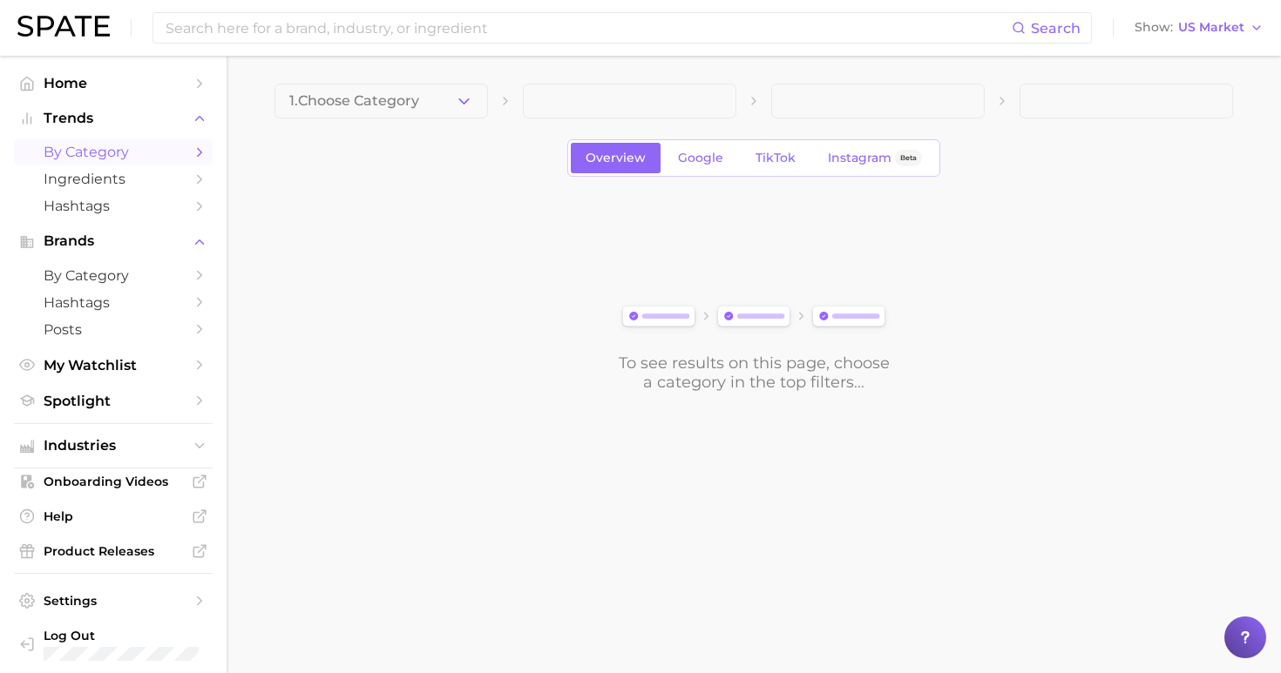
click at [360, 91] on button "1. Choose Category" at bounding box center [380, 101] width 213 height 35
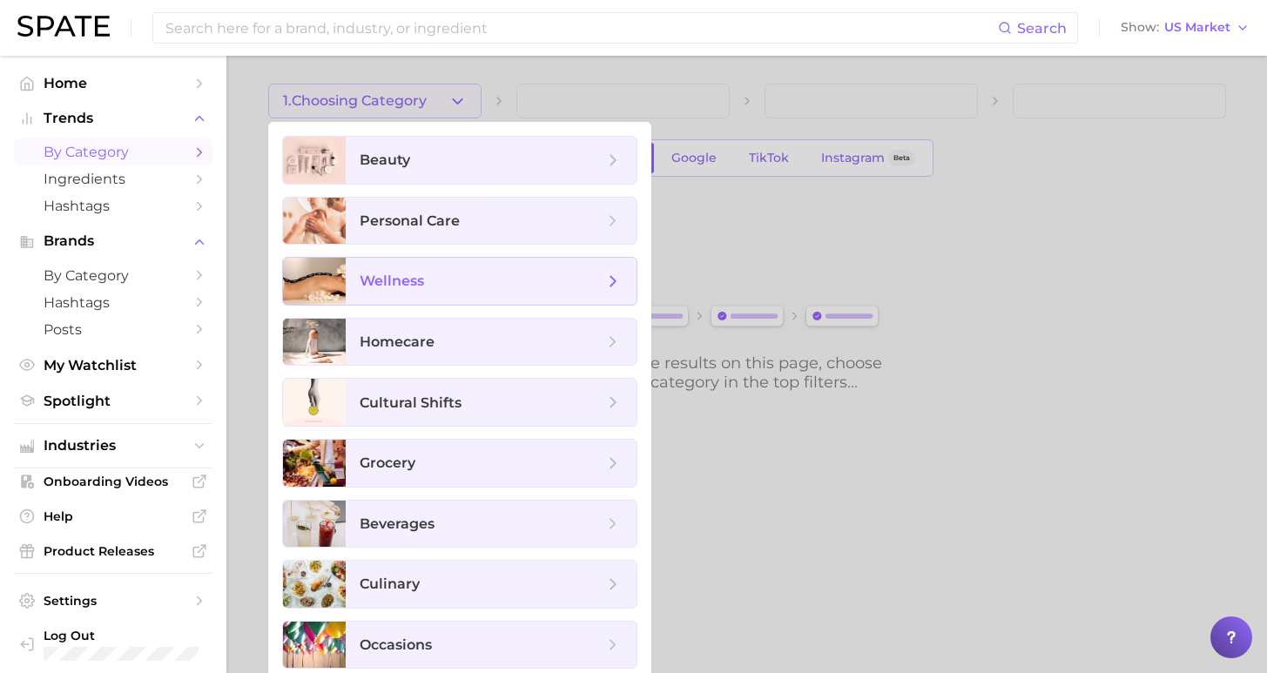
click at [415, 292] on span "wellness" at bounding box center [491, 281] width 291 height 47
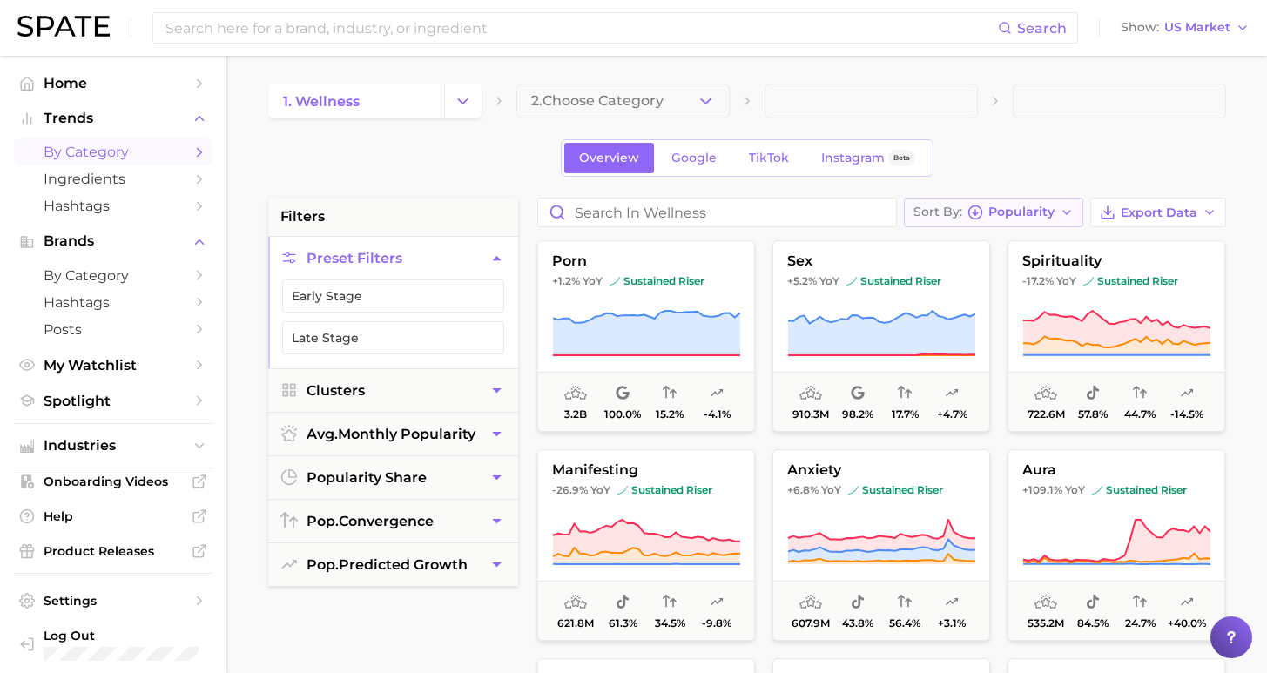
click at [1069, 215] on icon "button" at bounding box center [1067, 213] width 14 height 14
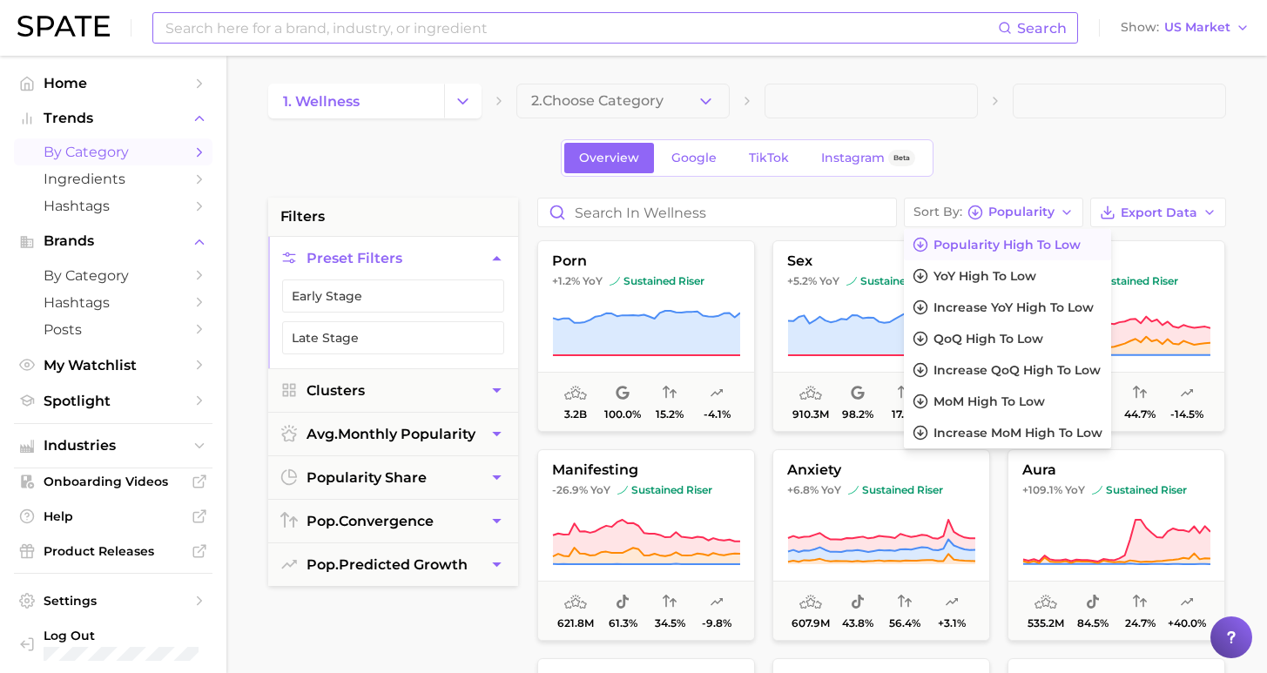
drag, startPoint x: 389, startPoint y: 10, endPoint x: 390, endPoint y: 22, distance: 12.3
click at [389, 10] on div "Search Show US Market" at bounding box center [633, 28] width 1233 height 56
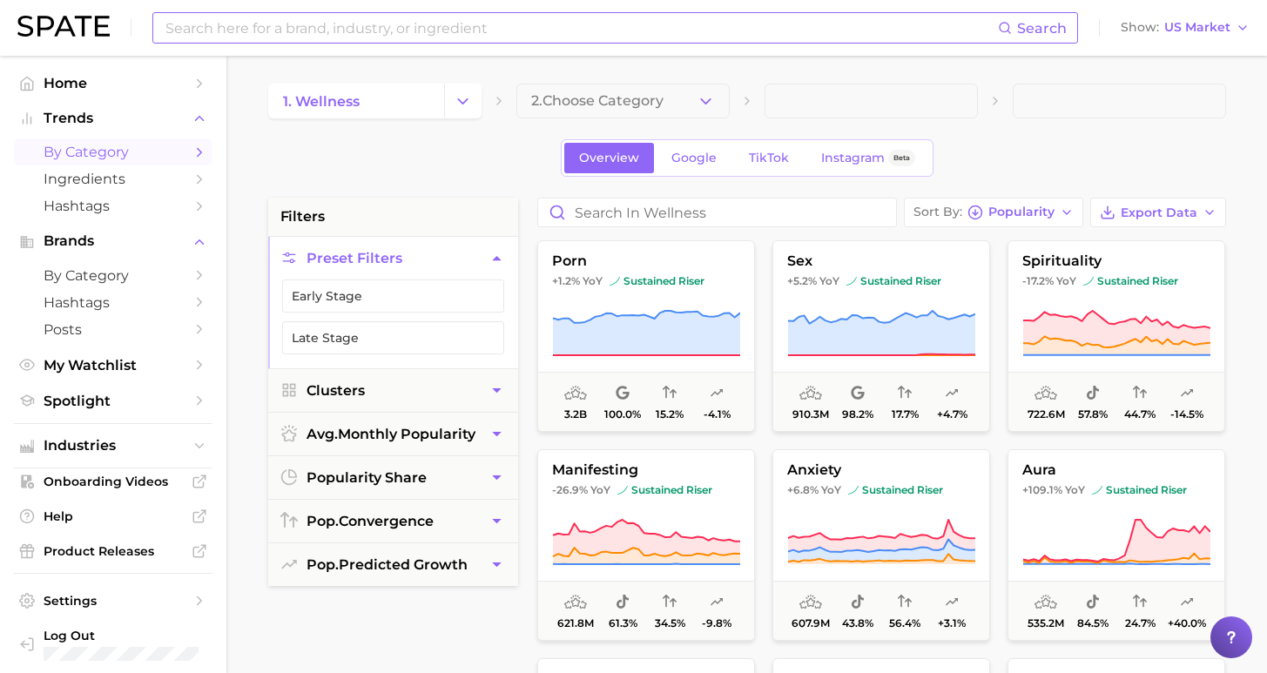
click at [391, 25] on input at bounding box center [581, 28] width 835 height 30
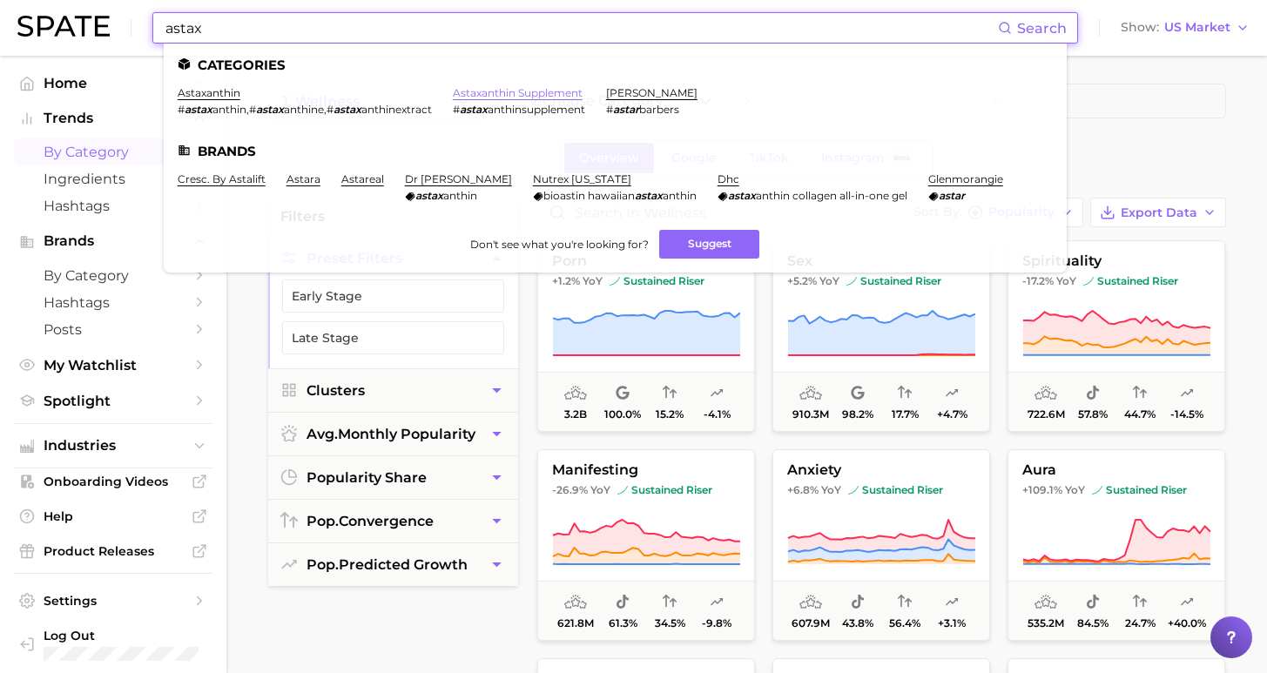
type input "astax"
click at [510, 91] on link "astaxanthin supplement" at bounding box center [518, 92] width 130 height 13
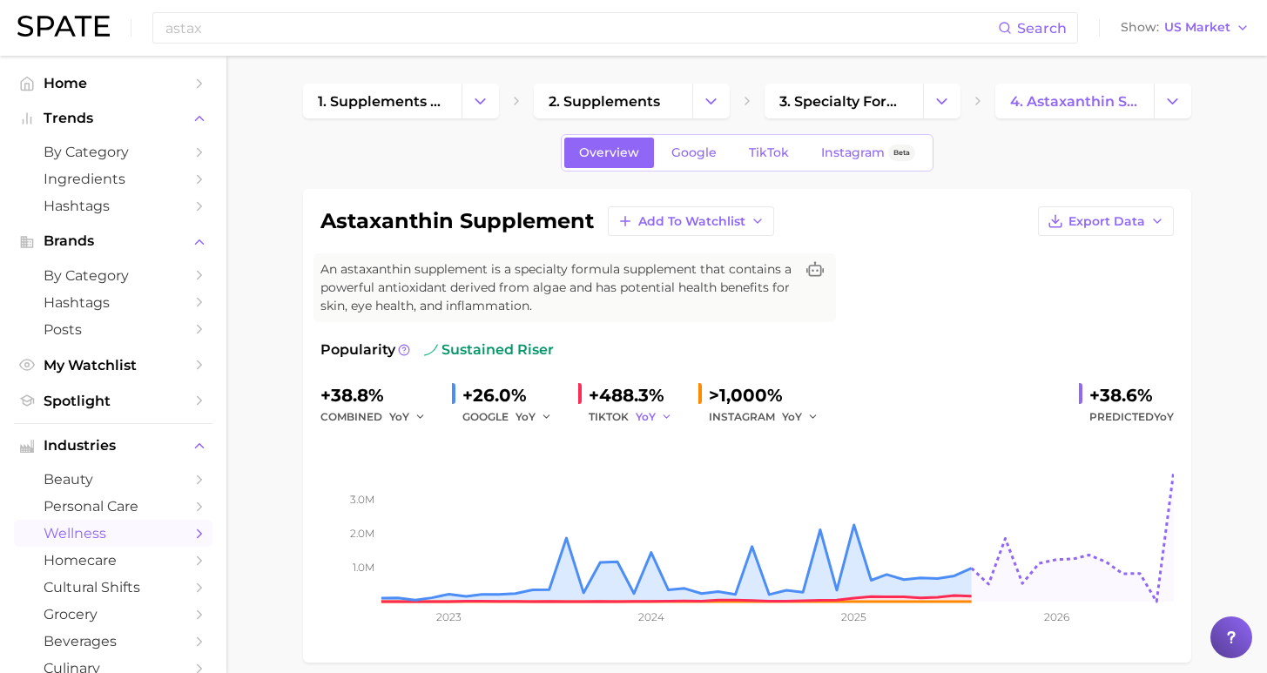
click at [661, 416] on icon "button" at bounding box center [667, 417] width 12 height 12
click at [651, 450] on span "YoY" at bounding box center [656, 444] width 22 height 15
click at [406, 417] on button "YoY" at bounding box center [407, 417] width 37 height 21
click at [424, 510] on button "MoM" at bounding box center [485, 507] width 192 height 31
click at [516, 419] on span "YoY" at bounding box center [526, 416] width 20 height 15
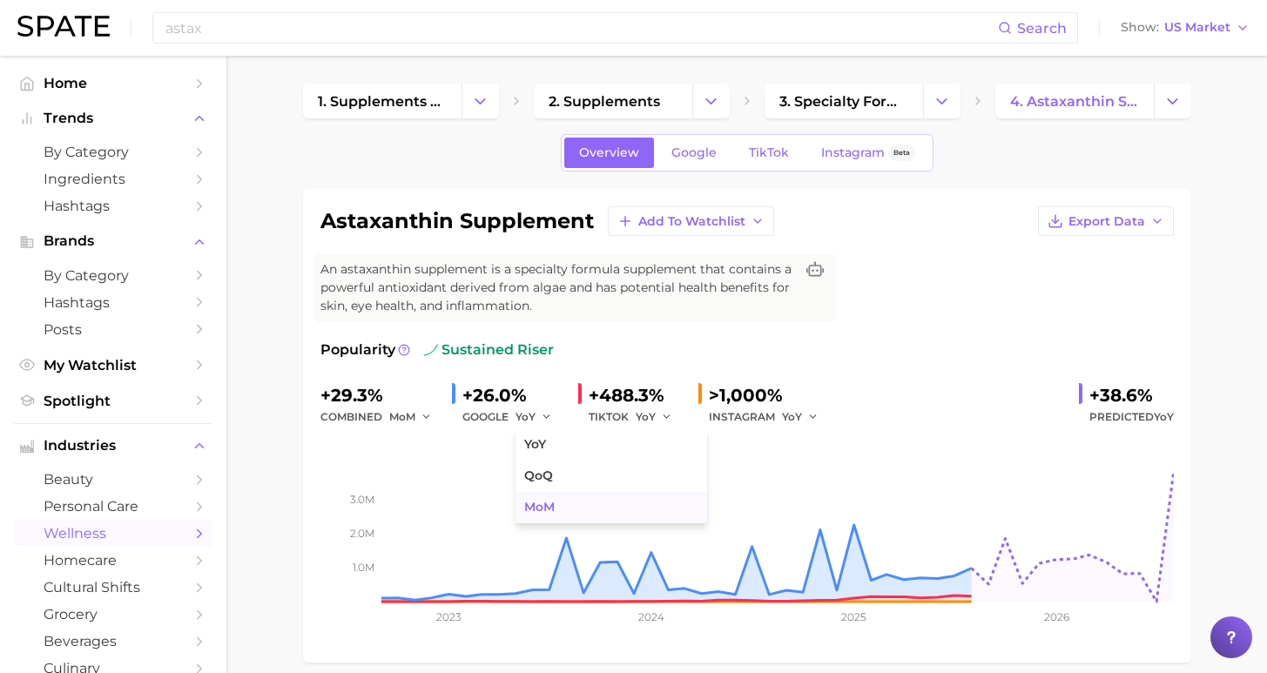
click at [540, 508] on span "MoM" at bounding box center [539, 507] width 30 height 15
click at [664, 417] on polyline "button" at bounding box center [667, 417] width 6 height 3
click at [673, 506] on button "MoM" at bounding box center [732, 507] width 192 height 31
click at [808, 414] on icon "button" at bounding box center [814, 417] width 12 height 12
click at [802, 501] on span "MoM" at bounding box center [806, 507] width 30 height 15
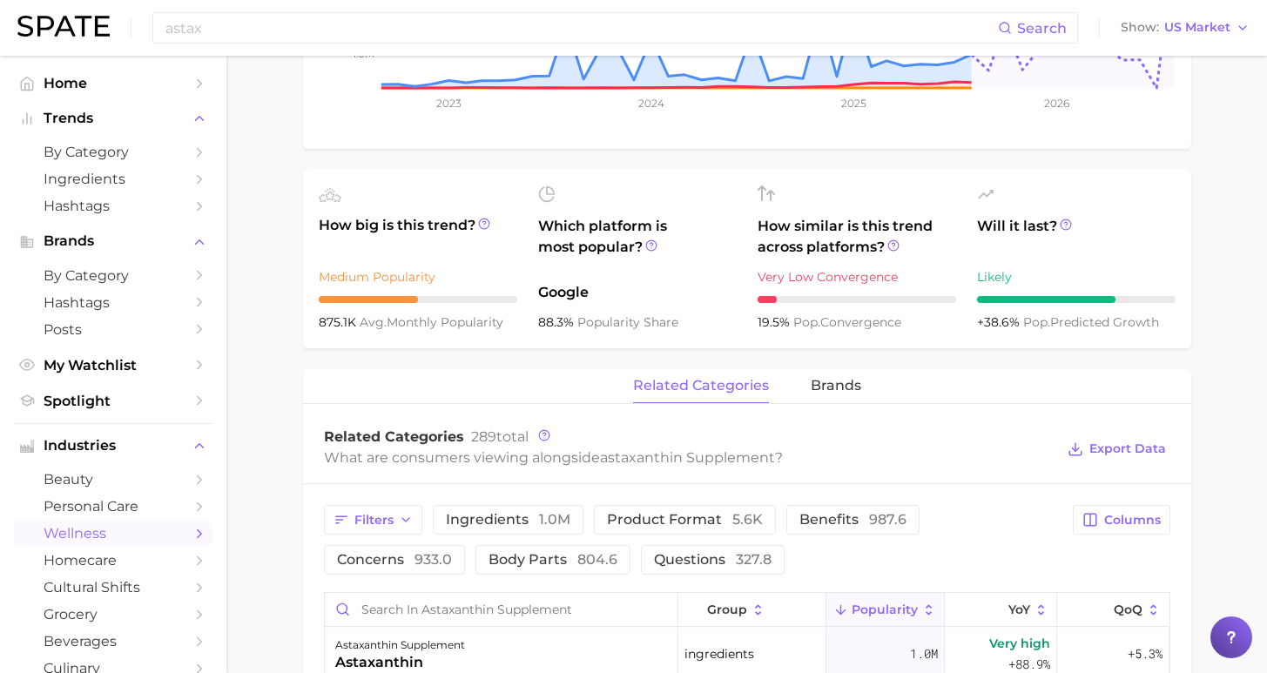
scroll to position [676, 0]
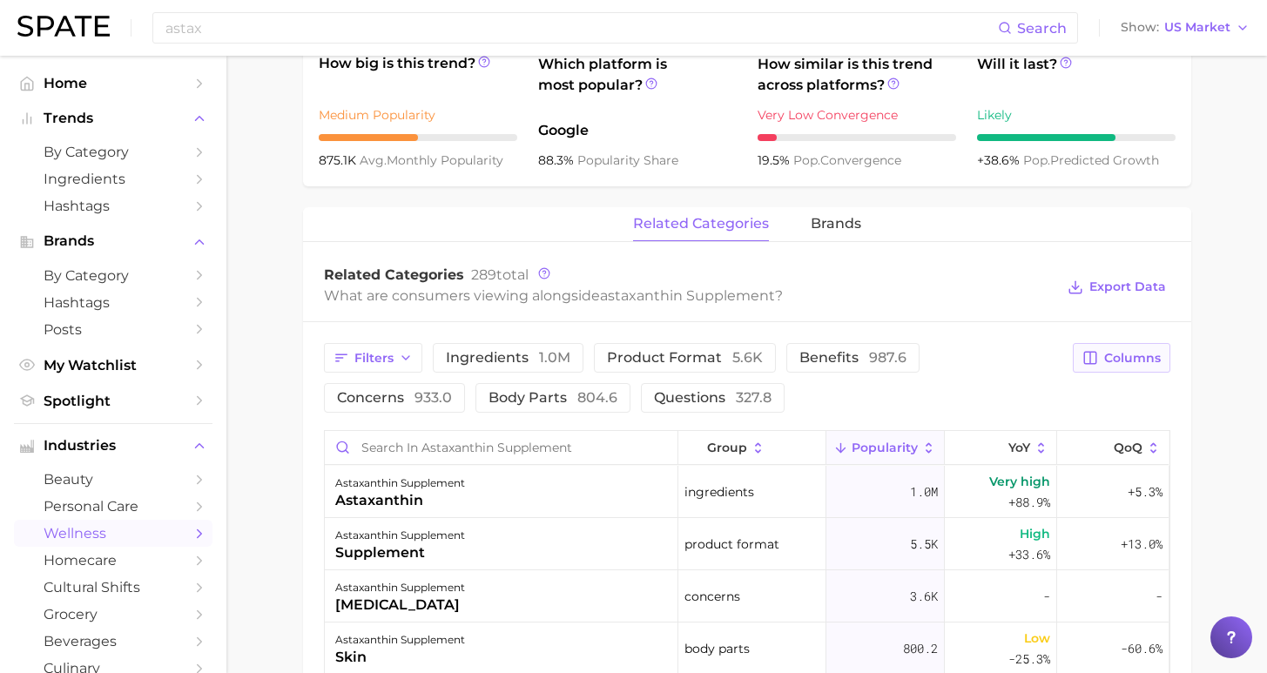
click at [1126, 362] on span "Columns" at bounding box center [1133, 358] width 57 height 15
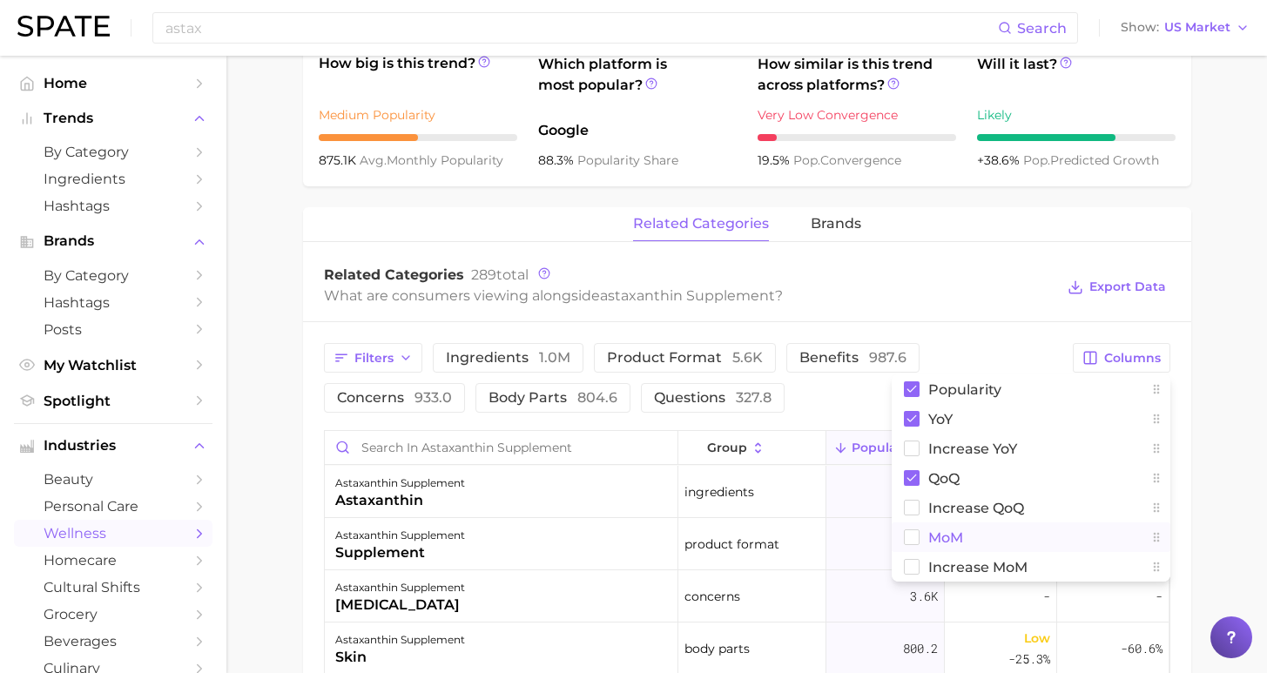
click at [946, 542] on span "MoM" at bounding box center [946, 538] width 35 height 15
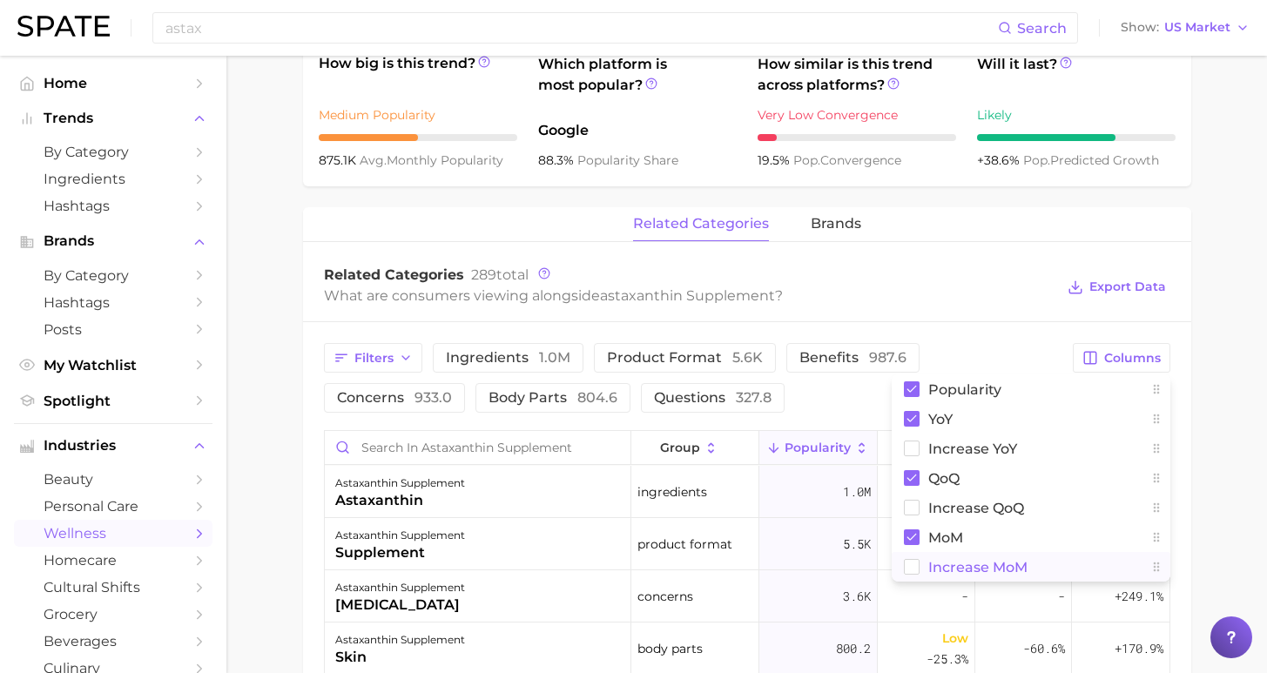
click at [950, 567] on span "Increase MoM" at bounding box center [978, 567] width 99 height 15
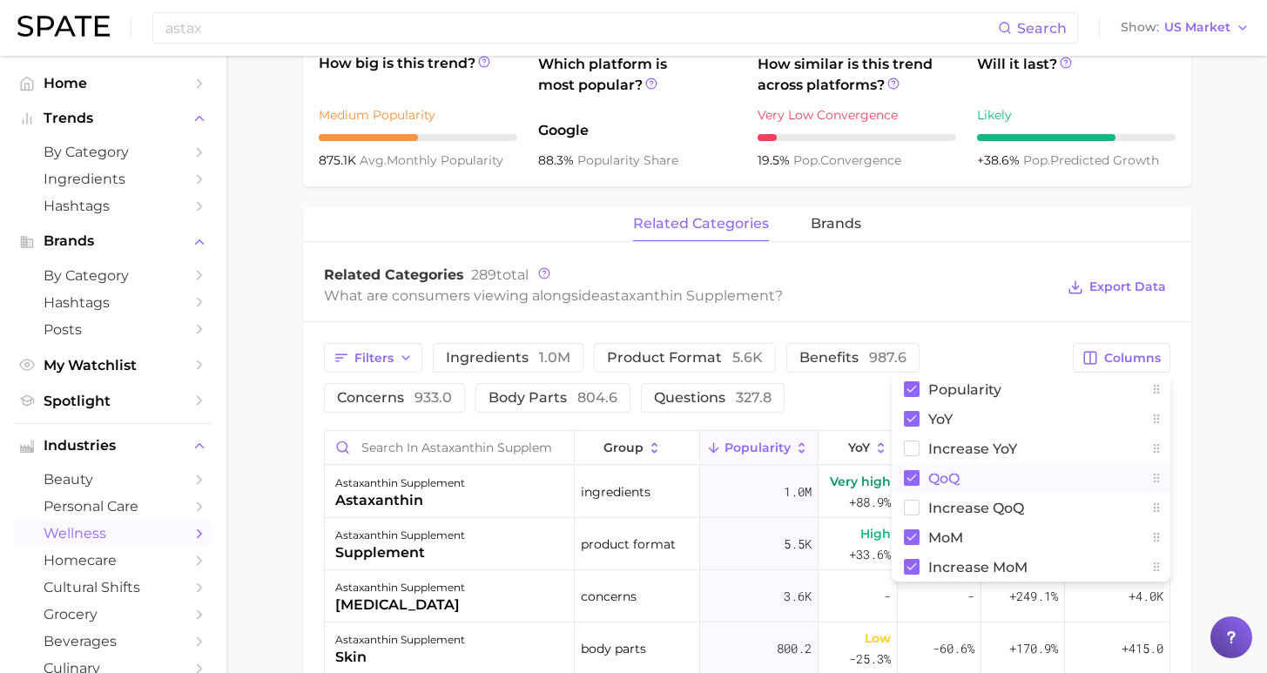
click at [930, 469] on button "QoQ" at bounding box center [1031, 478] width 279 height 30
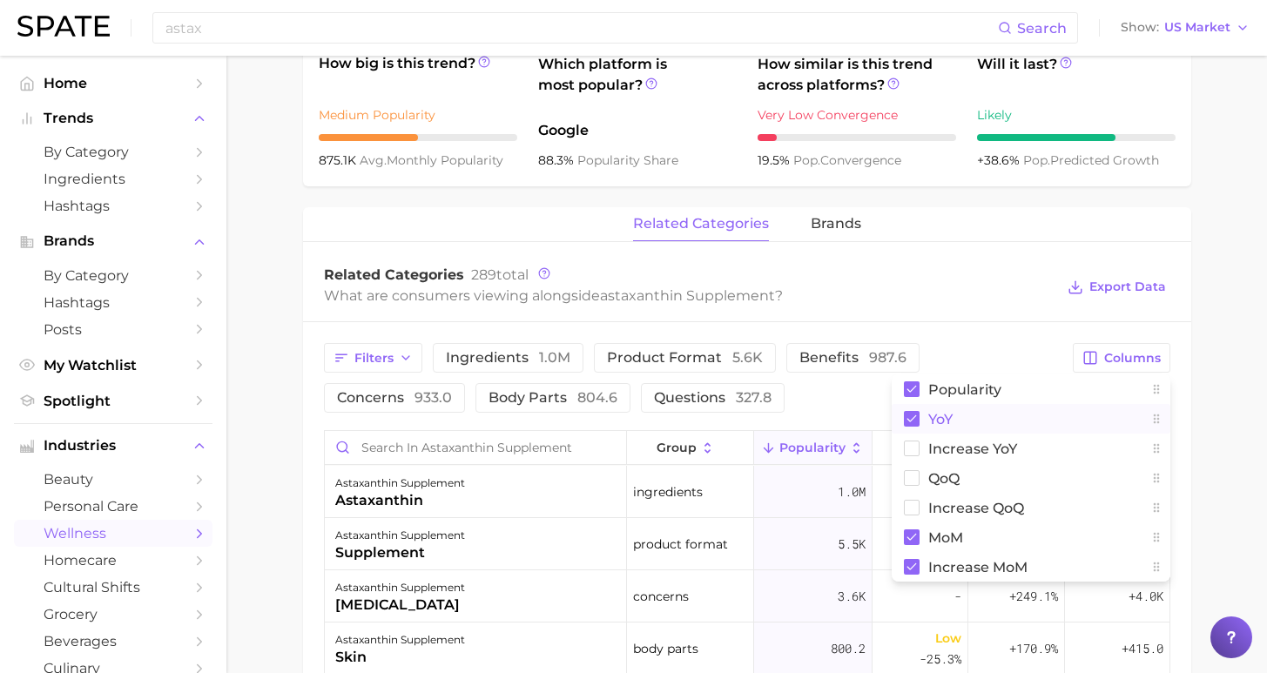
click at [935, 421] on span "YoY" at bounding box center [941, 419] width 24 height 15
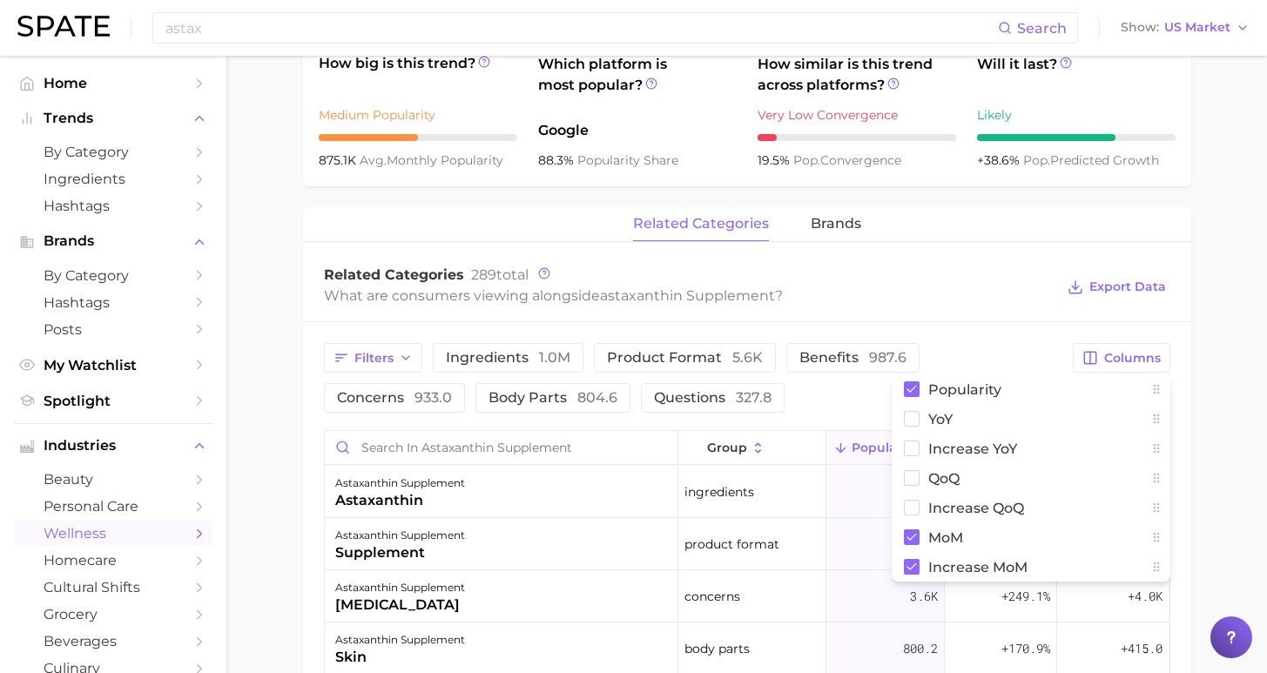
click at [1213, 452] on main "1. supplements & ingestibles 2. supplements 3. specialty formula supplements 4.…" at bounding box center [746, 296] width 1041 height 1832
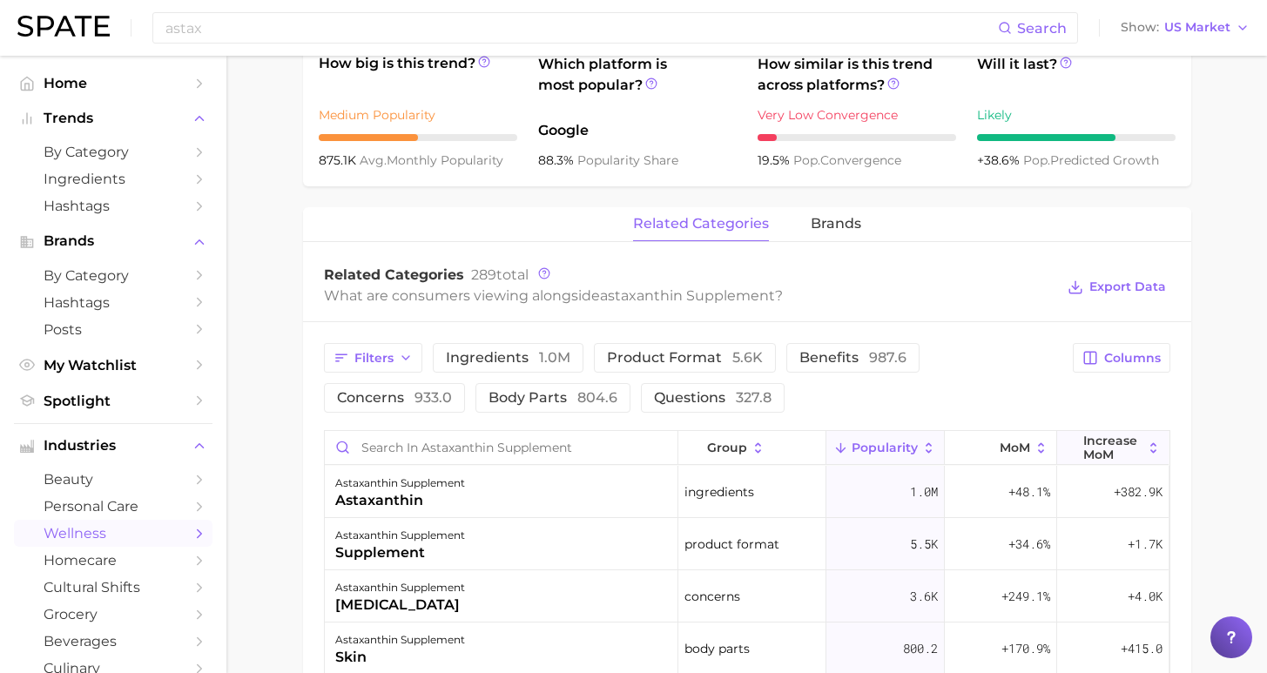
click at [1146, 448] on icon at bounding box center [1154, 449] width 16 height 16
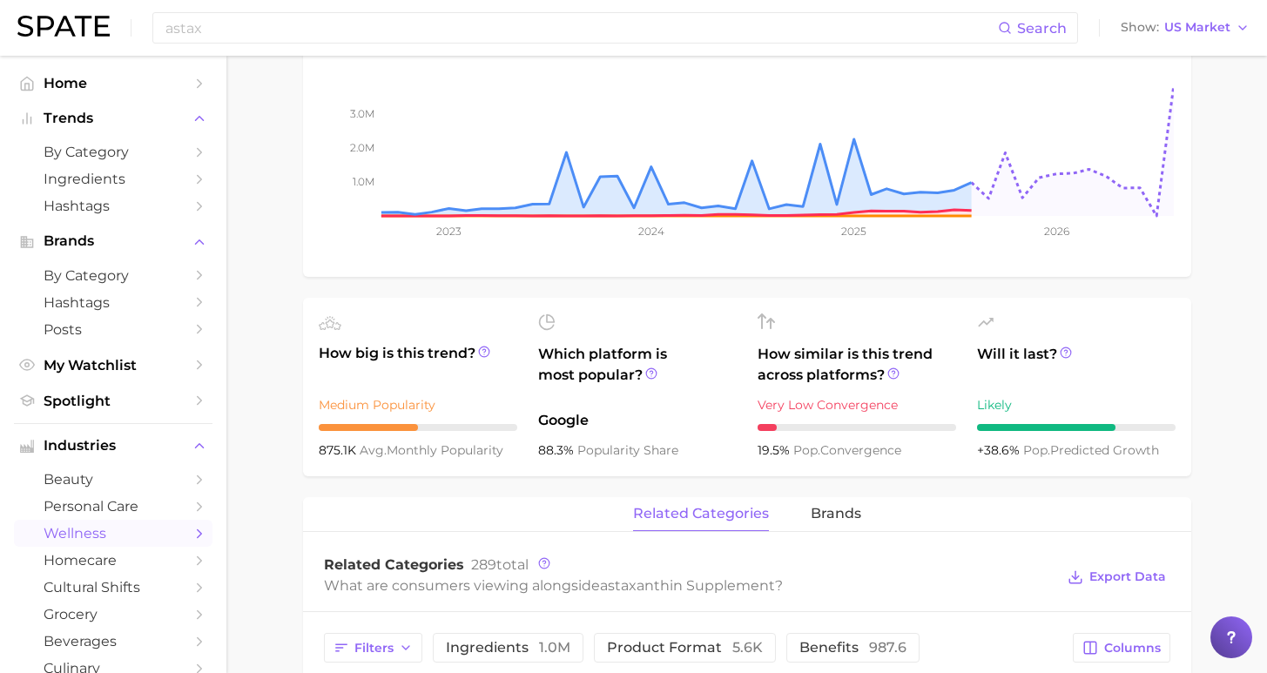
scroll to position [145, 0]
